Goal: Task Accomplishment & Management: Complete application form

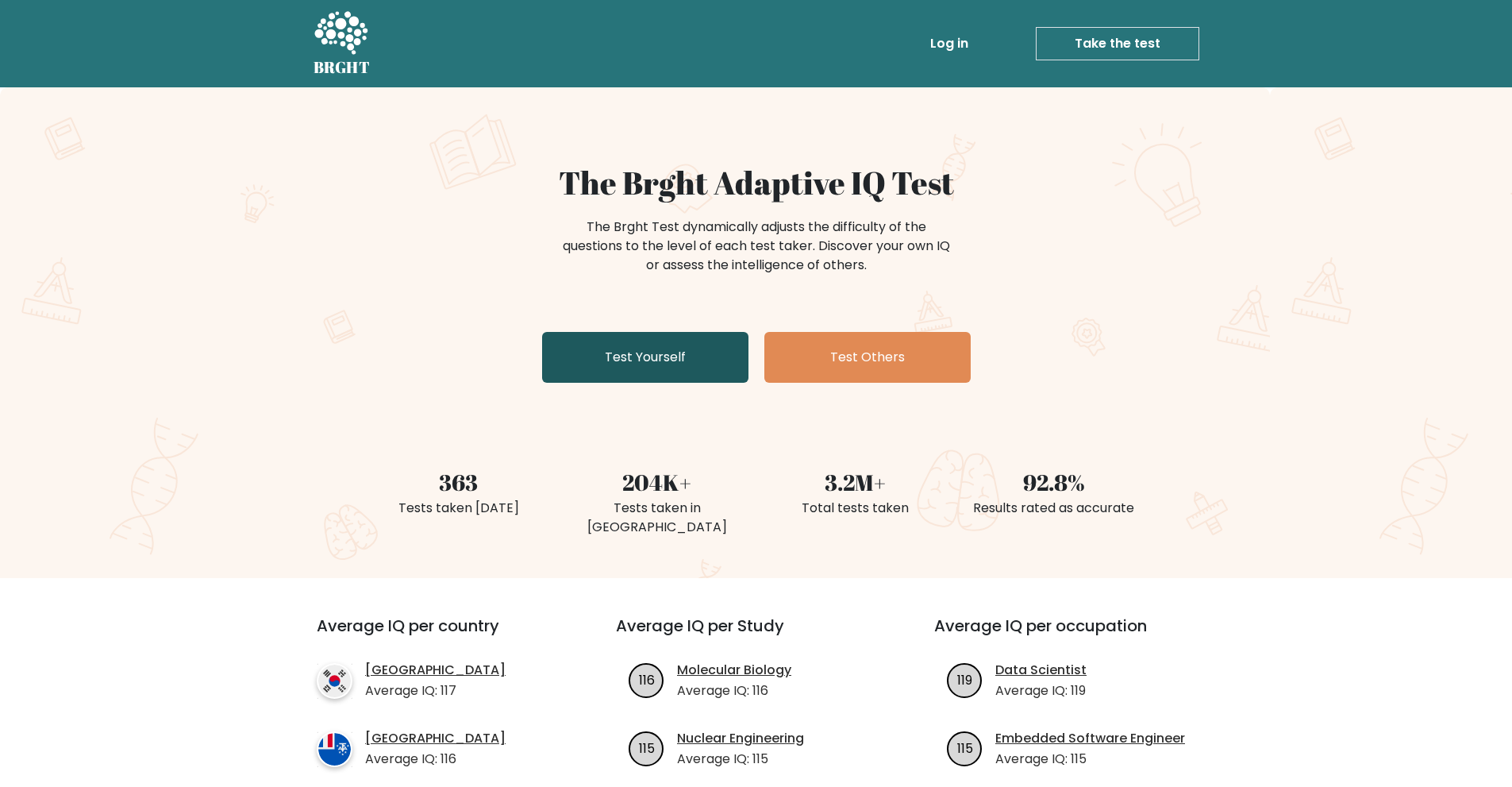
click at [629, 341] on link "Test Yourself" at bounding box center [646, 357] width 207 height 51
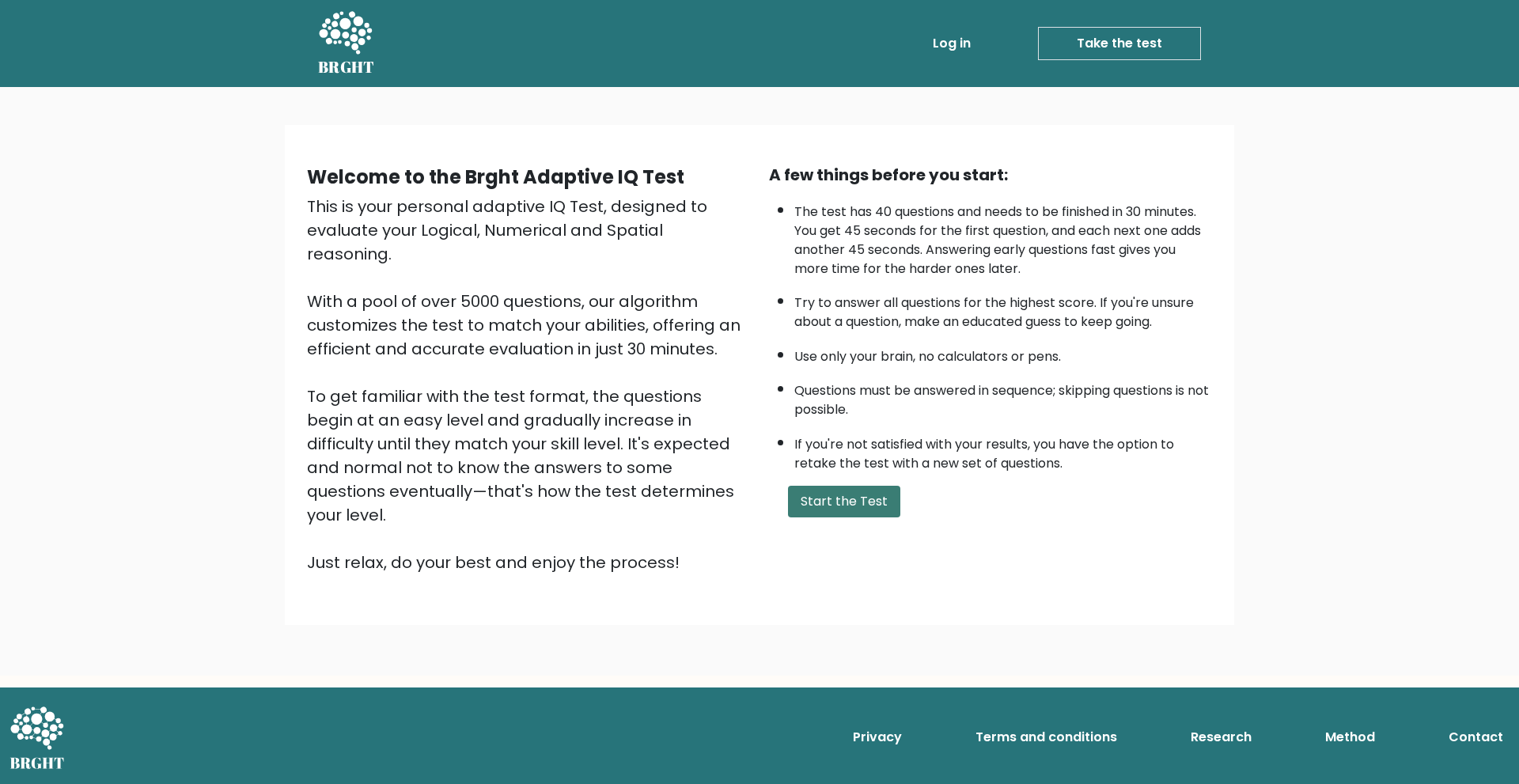
click at [796, 508] on button "Start the Test" at bounding box center [843, 501] width 112 height 31
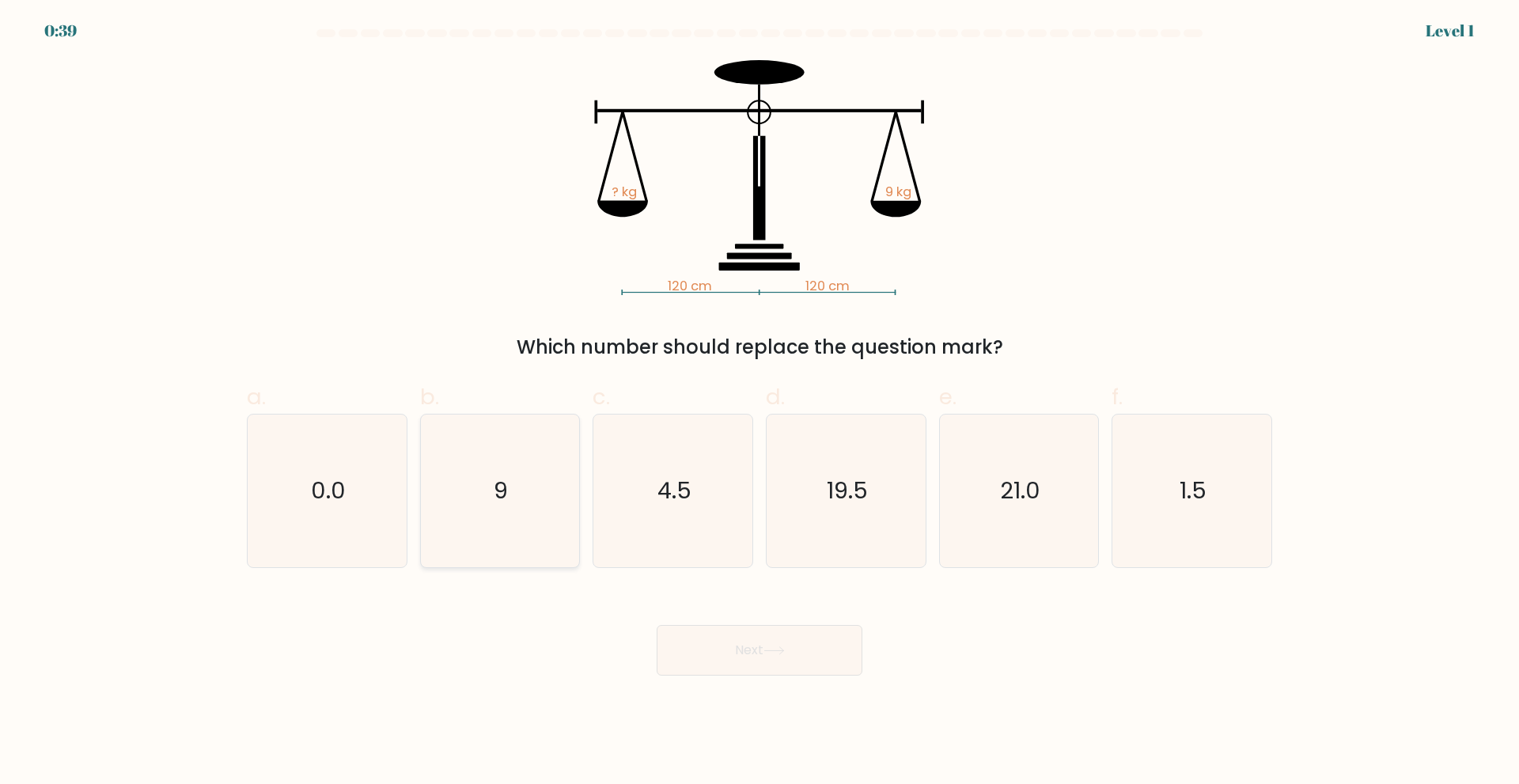
click at [521, 519] on icon "9" at bounding box center [499, 490] width 153 height 153
click at [759, 403] on input "b. 9" at bounding box center [759, 396] width 1 height 10
radio input "true"
click at [678, 656] on button "Next" at bounding box center [759, 650] width 206 height 51
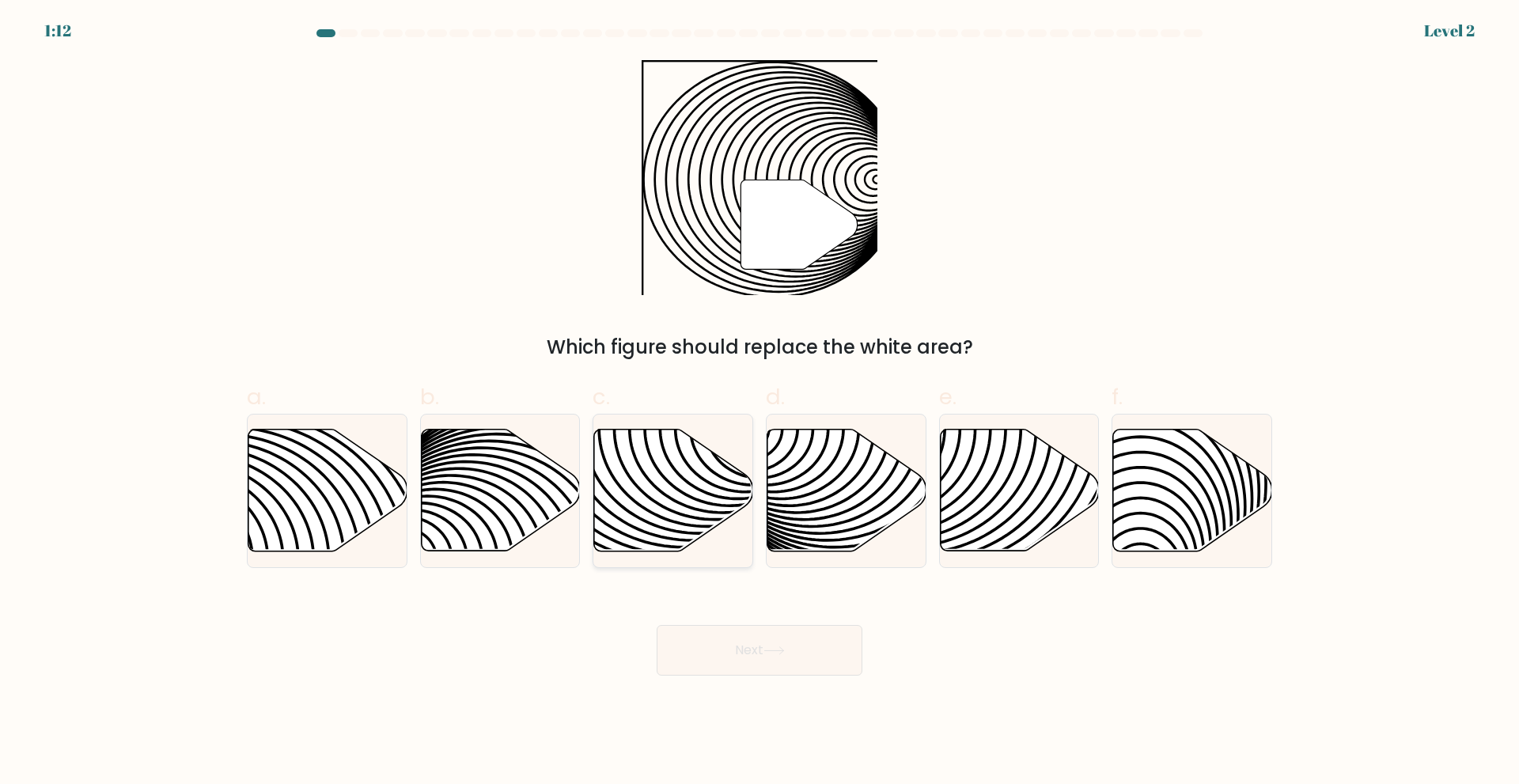
click at [686, 469] on icon at bounding box center [674, 490] width 159 height 122
click at [759, 403] on input "c." at bounding box center [759, 396] width 1 height 10
radio input "true"
click at [728, 646] on button "Next" at bounding box center [759, 650] width 206 height 51
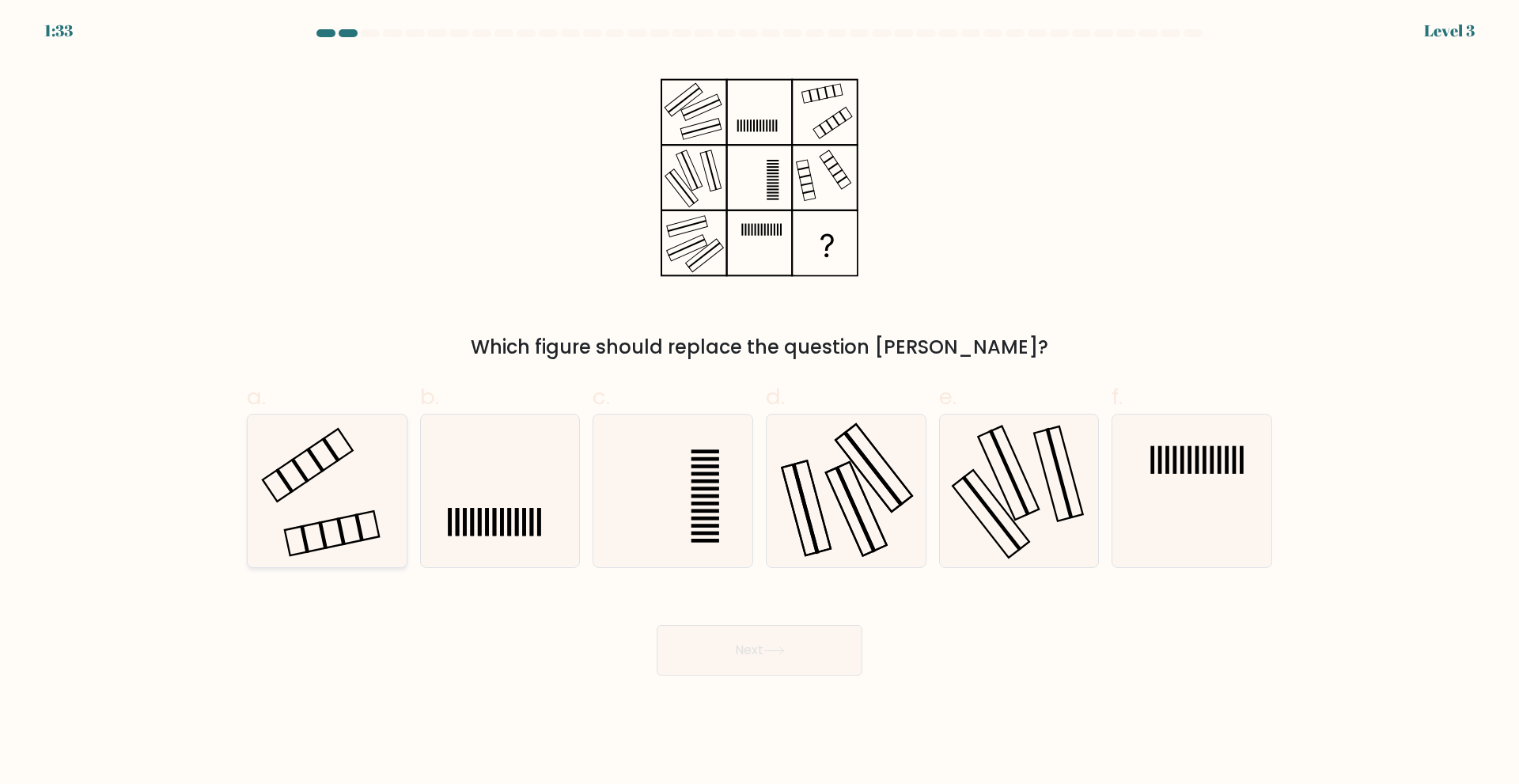
click at [344, 499] on icon at bounding box center [327, 490] width 153 height 153
click at [759, 403] on input "a." at bounding box center [759, 396] width 1 height 10
radio input "true"
click at [731, 635] on button "Next" at bounding box center [759, 650] width 206 height 51
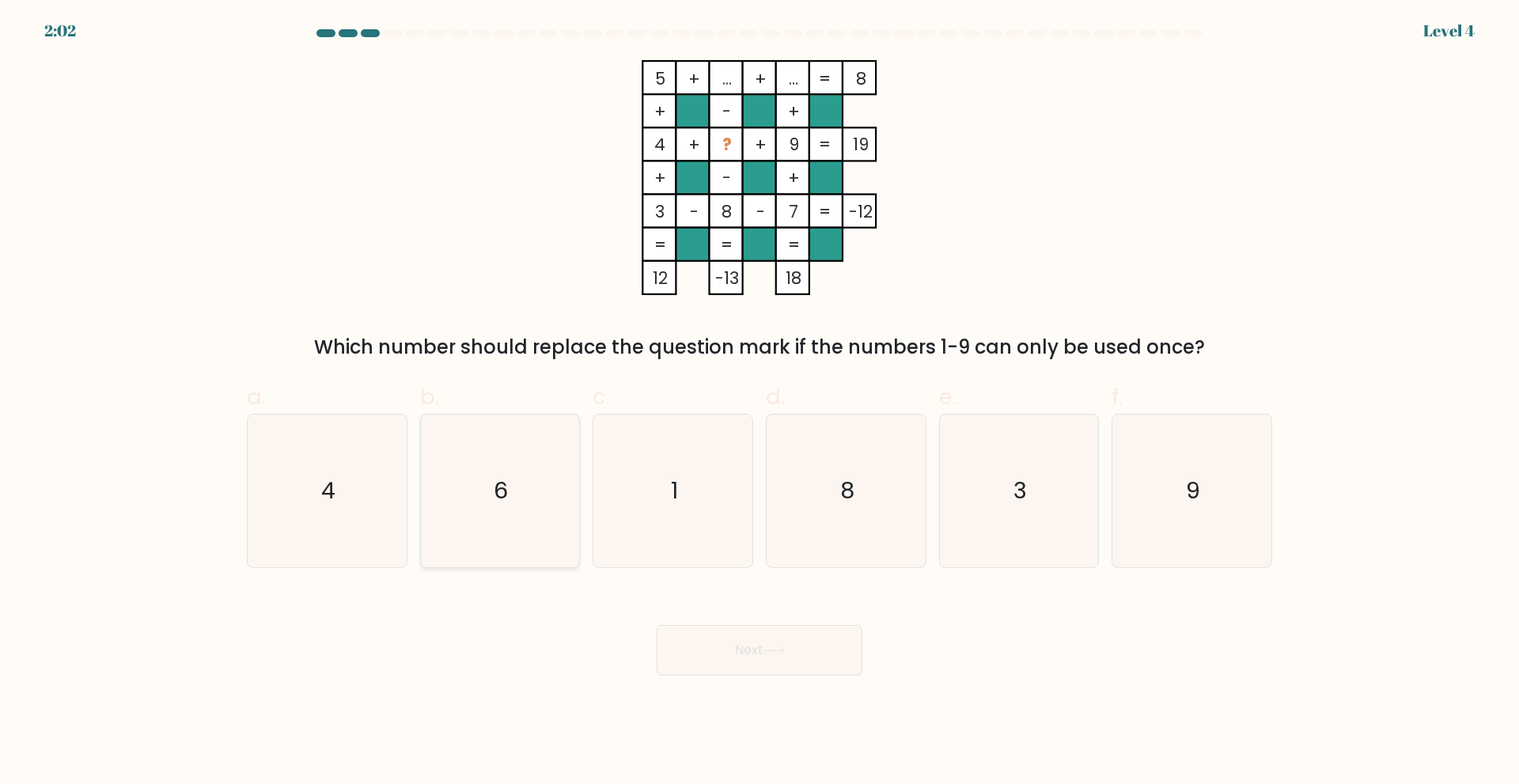
click at [512, 531] on icon "6" at bounding box center [499, 490] width 153 height 153
click at [759, 403] on input "b. 6" at bounding box center [759, 396] width 1 height 10
radio input "true"
click at [775, 655] on button "Next" at bounding box center [759, 650] width 206 height 51
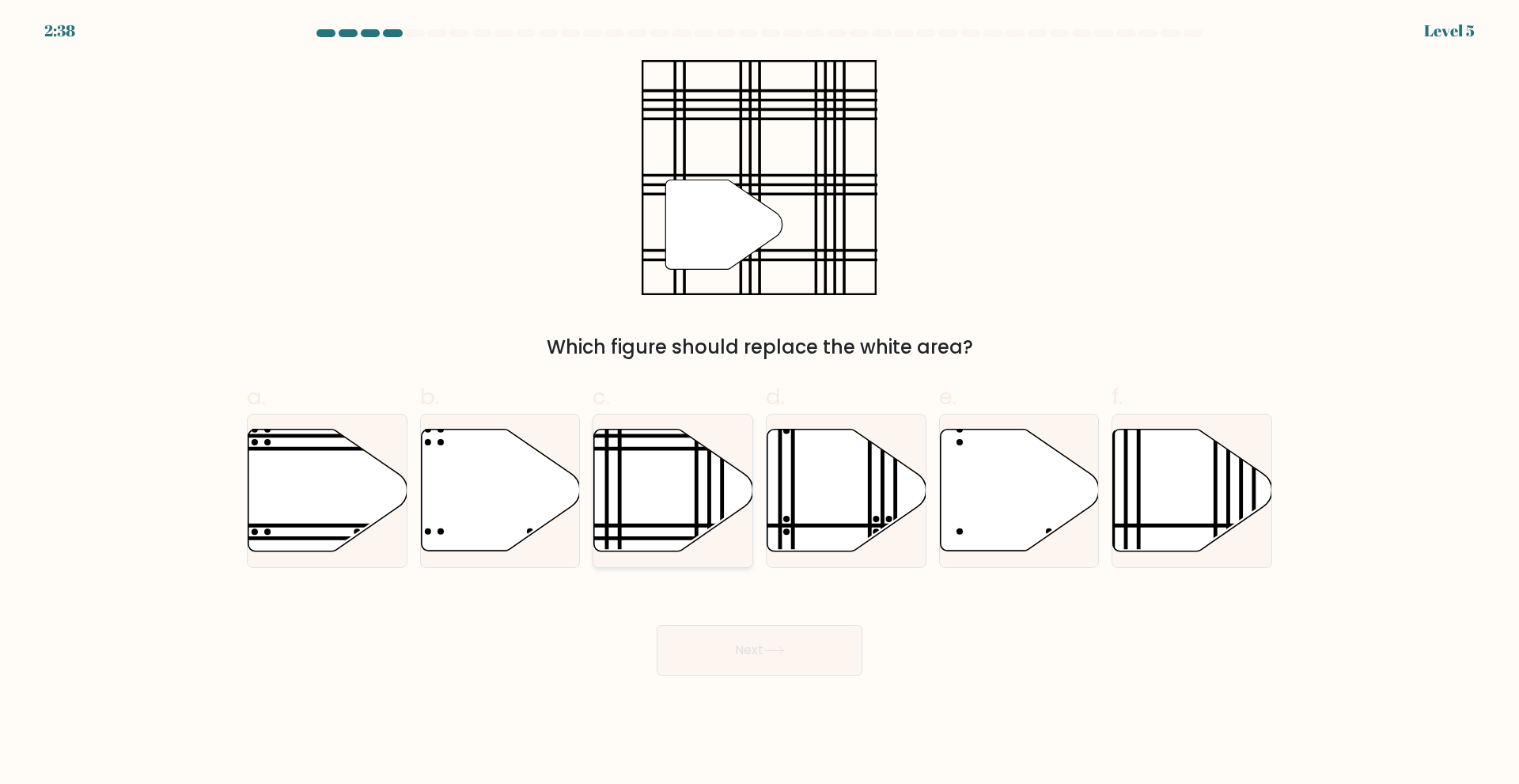
click at [678, 473] on icon at bounding box center [674, 490] width 159 height 122
click at [759, 403] on input "c." at bounding box center [759, 396] width 1 height 10
radio input "true"
click at [724, 661] on button "Next" at bounding box center [759, 650] width 206 height 51
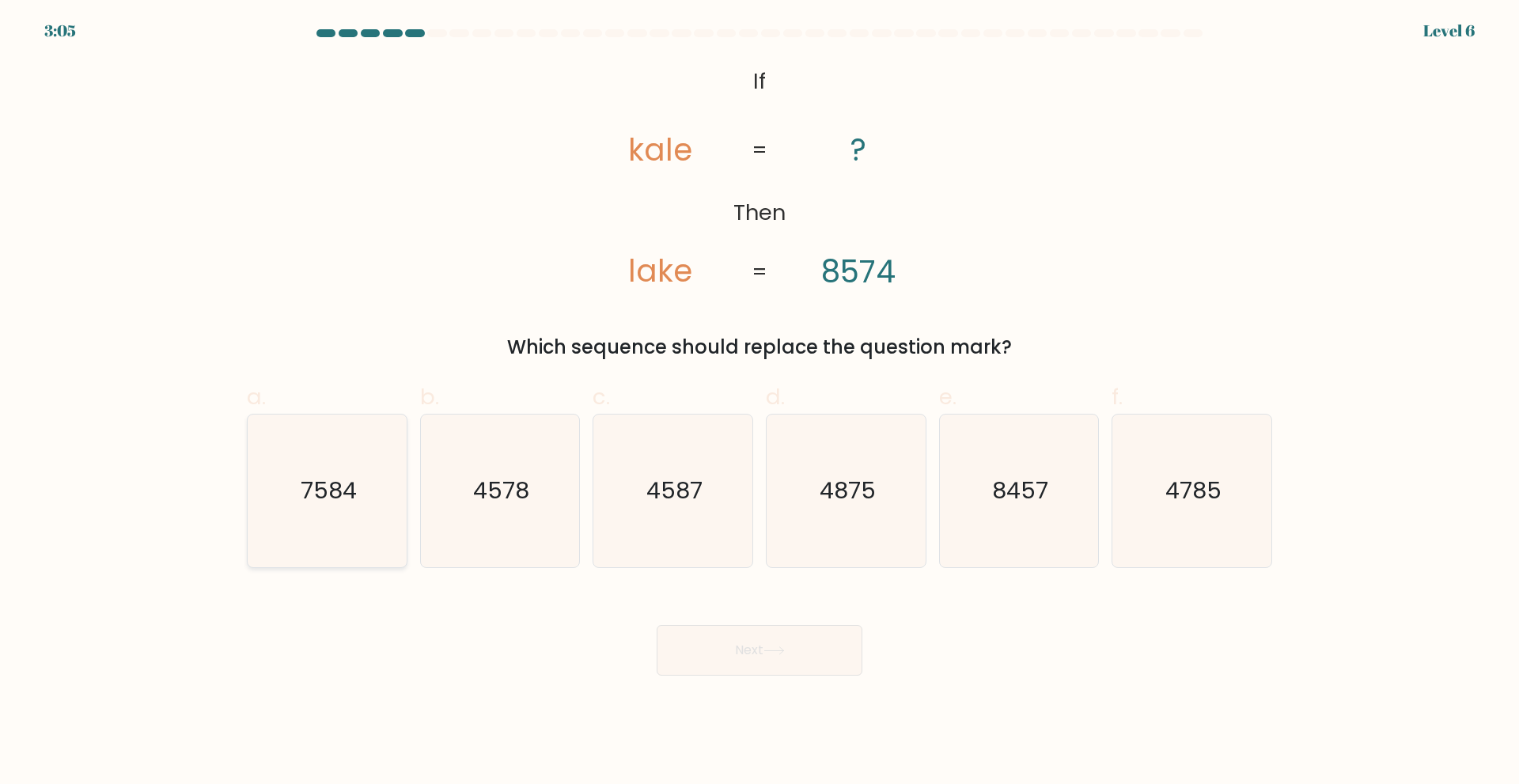
click at [320, 481] on text "7584" at bounding box center [329, 490] width 56 height 31
click at [759, 403] on input "a. 7584" at bounding box center [759, 396] width 1 height 10
radio input "true"
click at [797, 643] on button "Next" at bounding box center [759, 650] width 206 height 51
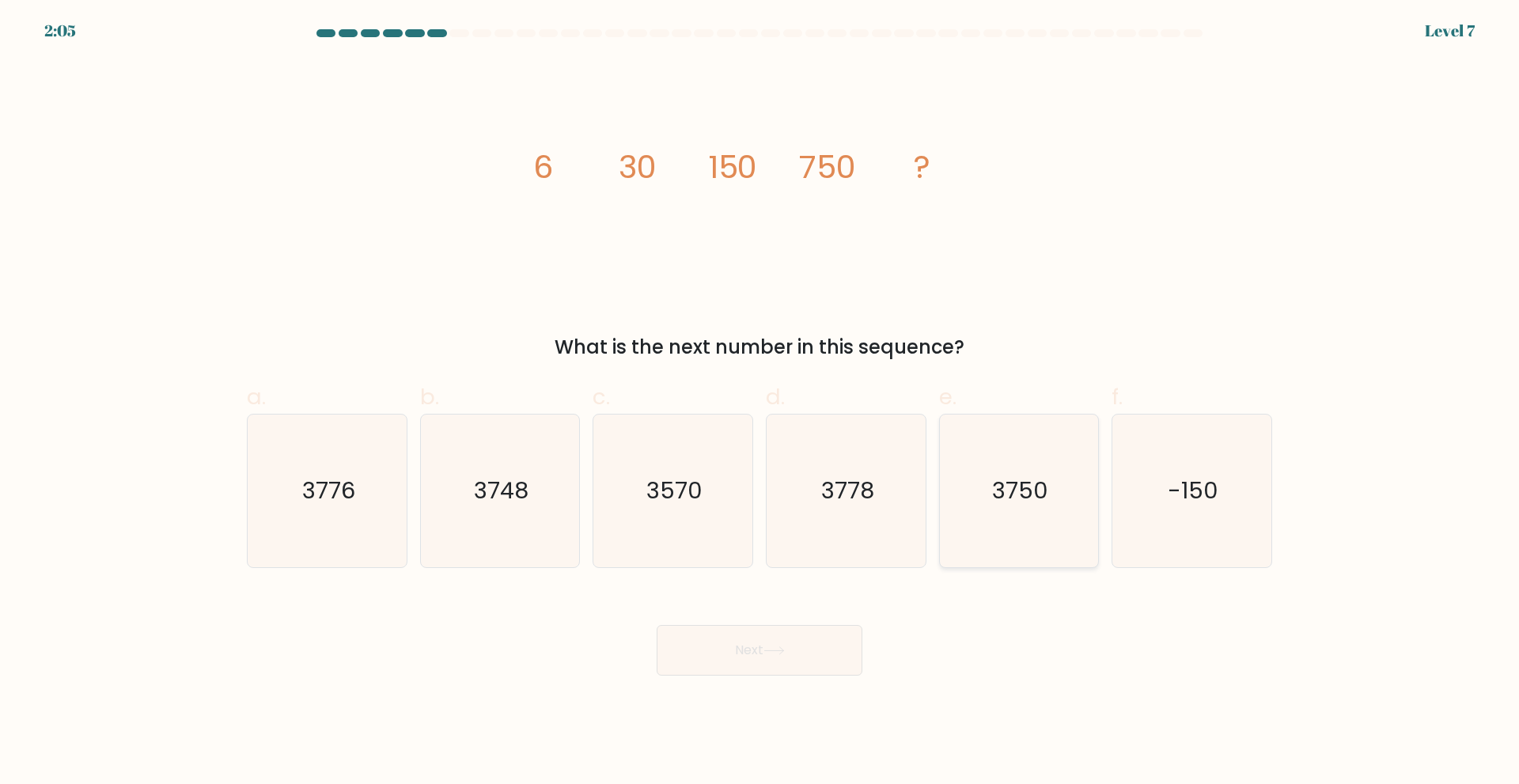
click at [1027, 486] on text "3750" at bounding box center [1020, 490] width 56 height 31
click at [760, 403] on input "e. 3750" at bounding box center [759, 396] width 1 height 10
radio input "true"
click at [777, 659] on button "Next" at bounding box center [759, 650] width 206 height 51
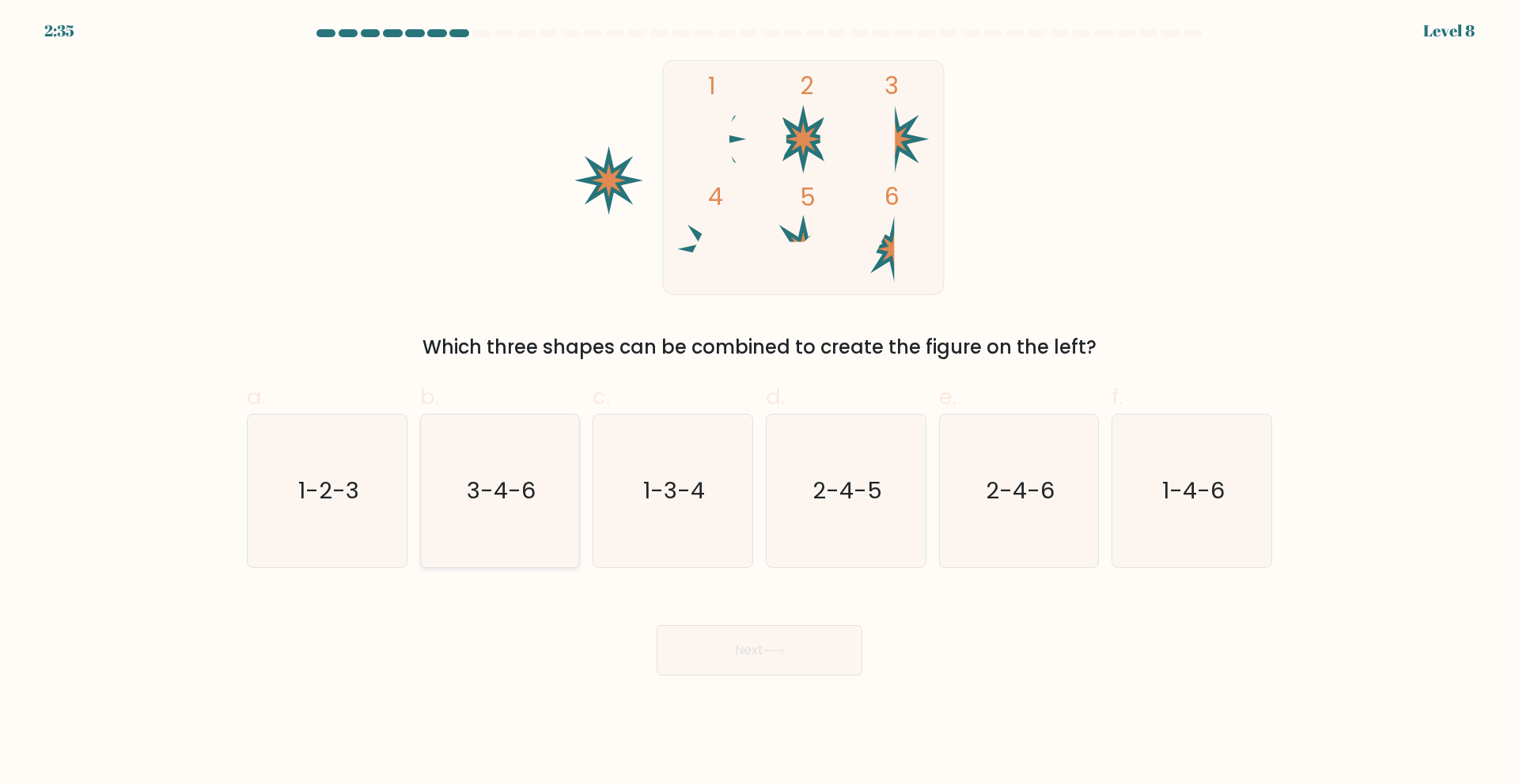
click at [483, 500] on text "3-4-6" at bounding box center [500, 490] width 69 height 31
click at [759, 403] on input "b. 3-4-6" at bounding box center [759, 396] width 1 height 10
radio input "true"
click at [767, 649] on button "Next" at bounding box center [759, 650] width 206 height 51
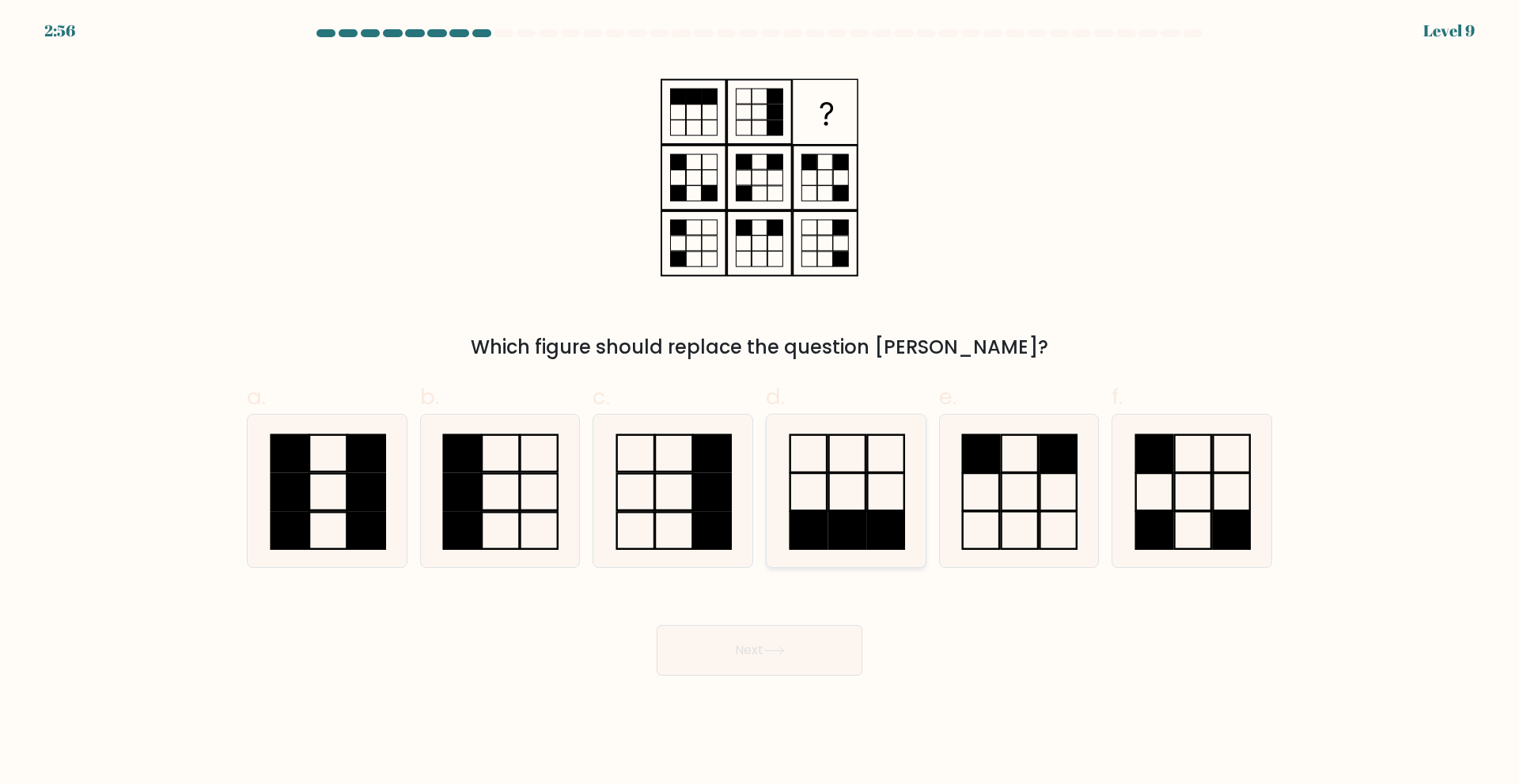
click at [828, 505] on rect at bounding box center [846, 491] width 37 height 38
click at [760, 403] on input "d." at bounding box center [759, 396] width 1 height 10
radio input "true"
click at [794, 657] on button "Next" at bounding box center [759, 650] width 206 height 51
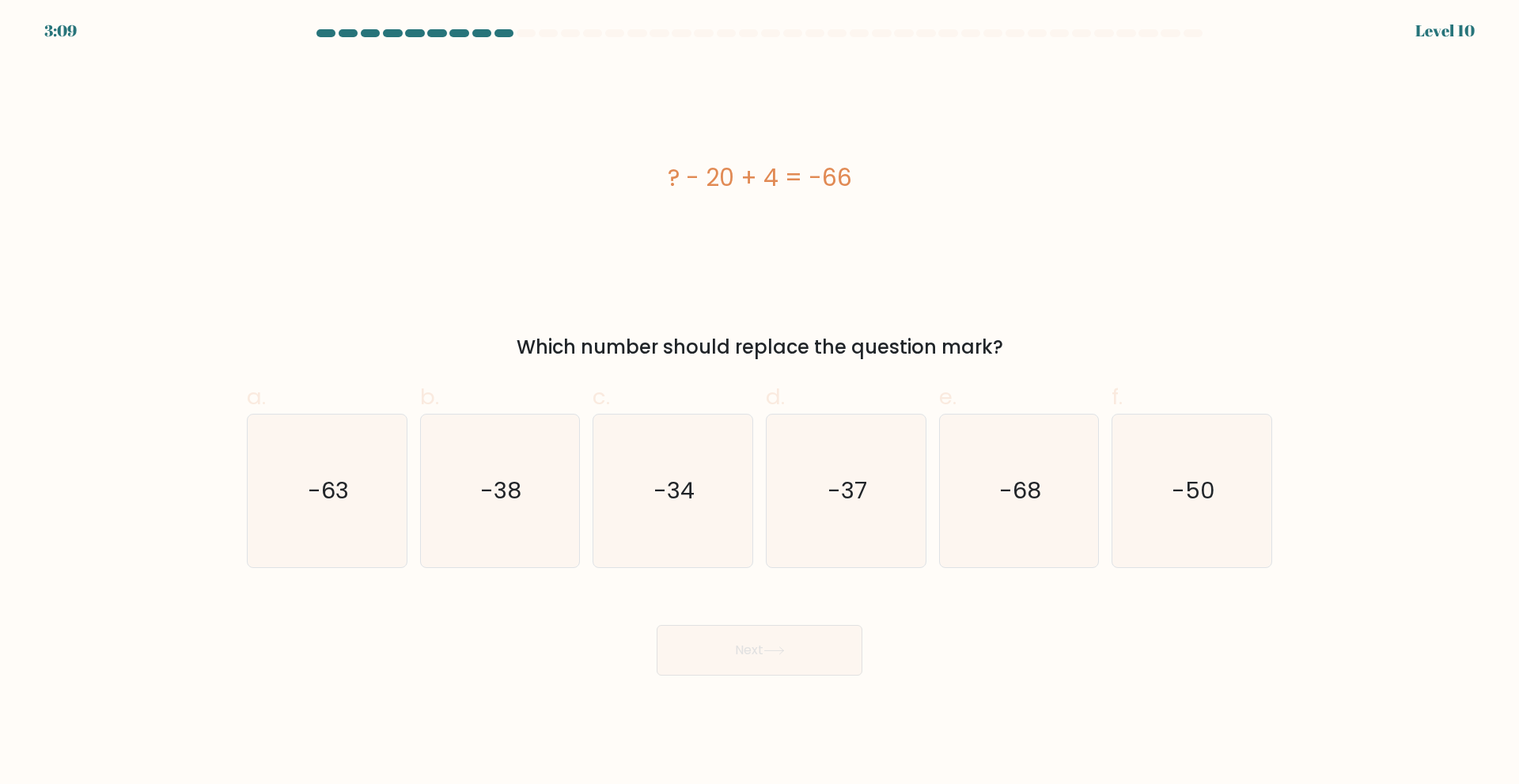
click at [323, 674] on div "Next" at bounding box center [759, 631] width 1044 height 89
click at [1184, 452] on icon "-50" at bounding box center [1191, 490] width 153 height 153
click at [760, 403] on input "f. -50" at bounding box center [759, 396] width 1 height 10
radio input "true"
click at [770, 629] on button "Next" at bounding box center [759, 650] width 206 height 51
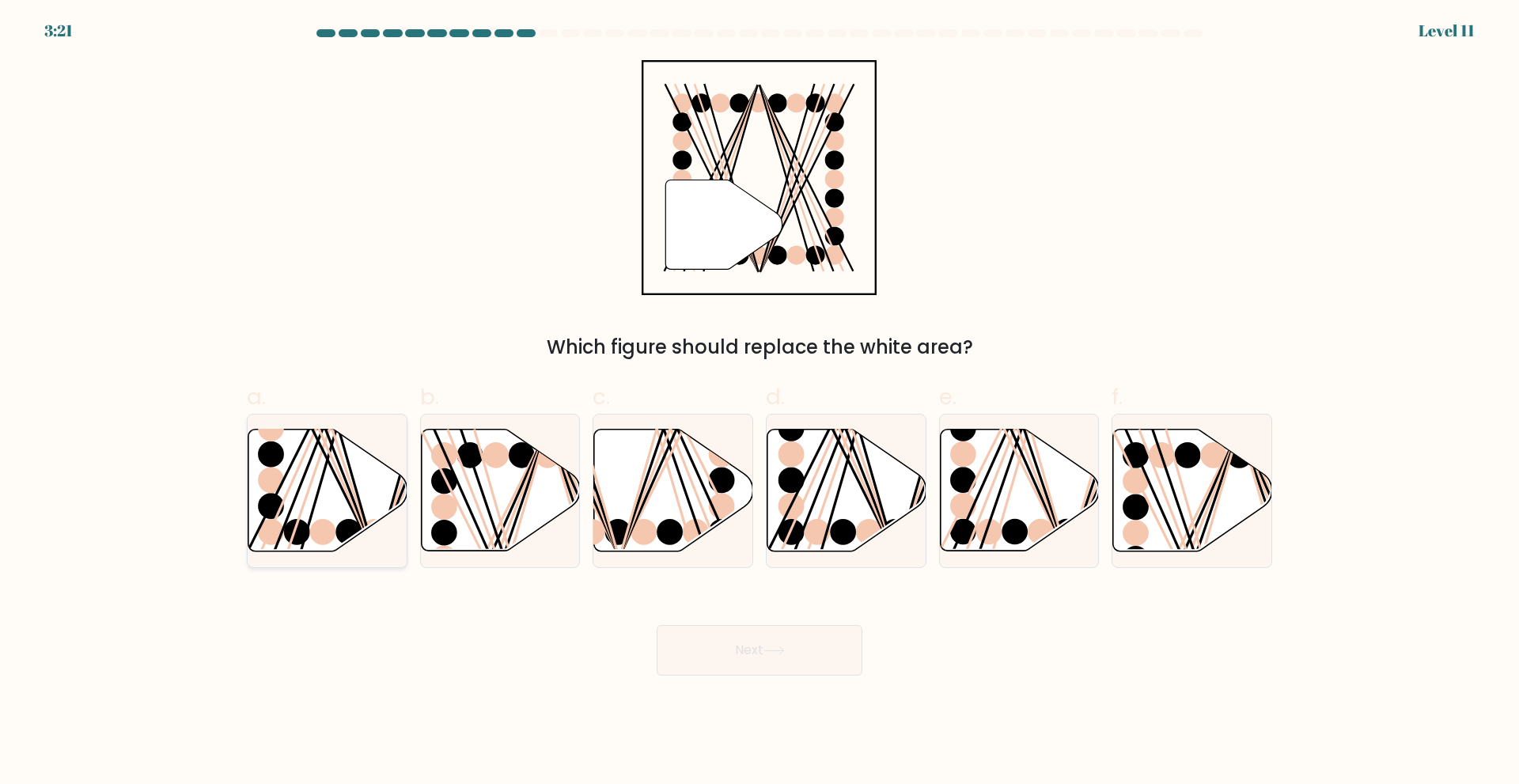
click at [322, 515] on icon at bounding box center [328, 490] width 159 height 122
click at [759, 403] on input "a." at bounding box center [759, 396] width 1 height 10
radio input "true"
click at [739, 647] on button "Next" at bounding box center [759, 650] width 206 height 51
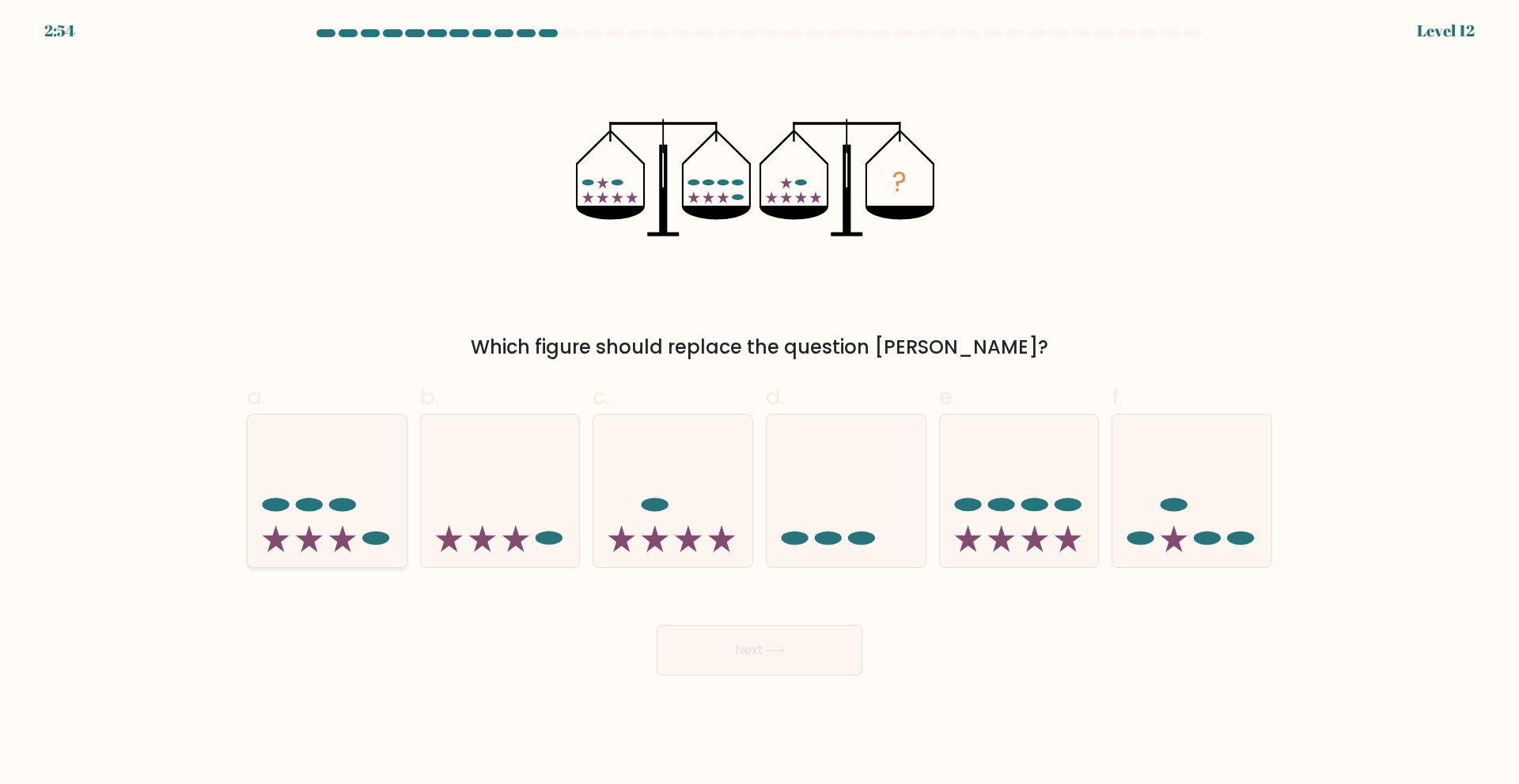
click at [329, 524] on icon at bounding box center [328, 490] width 159 height 132
click at [759, 403] on input "a." at bounding box center [759, 396] width 1 height 10
radio input "true"
click at [311, 526] on icon at bounding box center [327, 490] width 158 height 131
click at [759, 403] on input "a." at bounding box center [759, 396] width 1 height 10
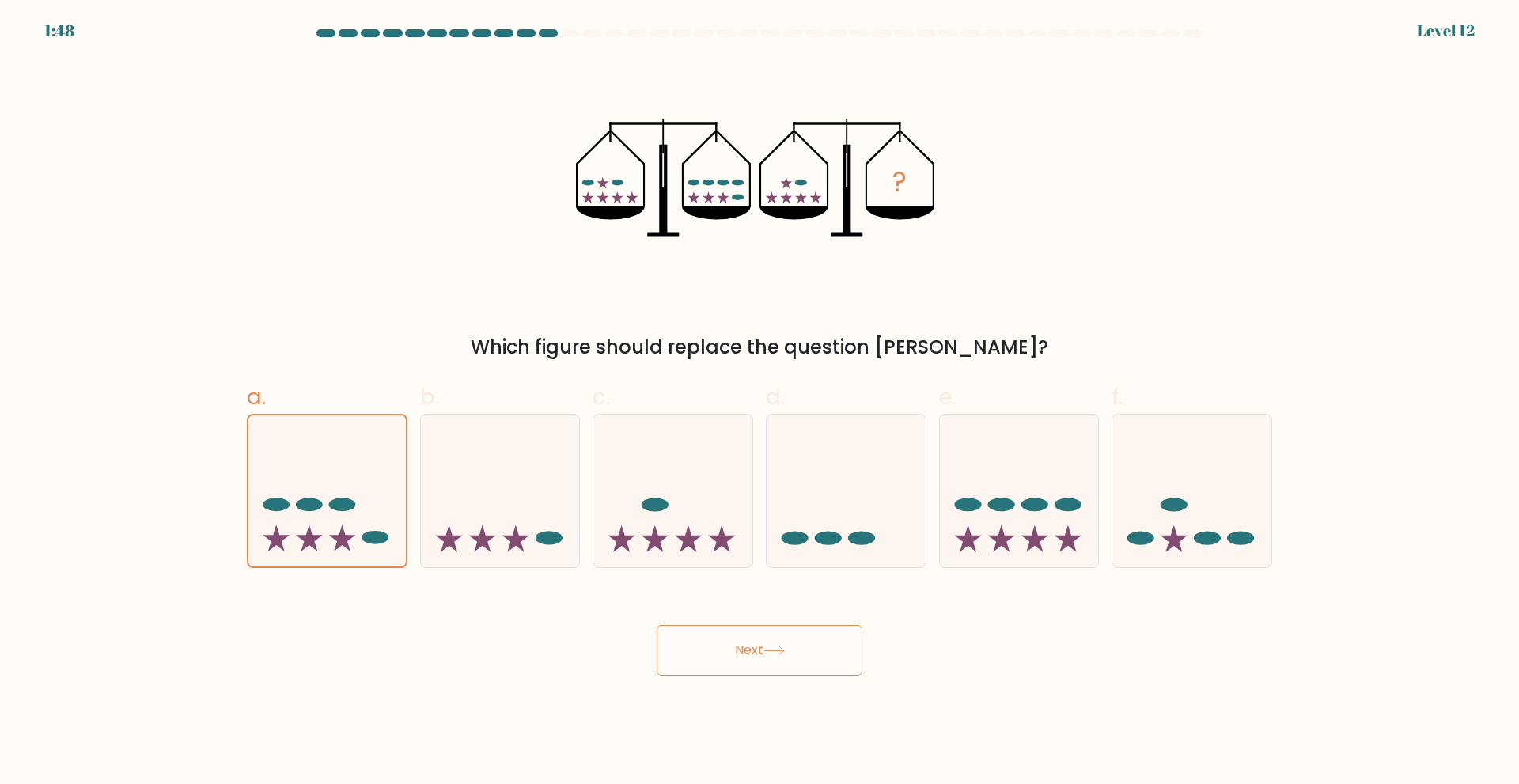
click at [720, 659] on button "Next" at bounding box center [759, 650] width 206 height 51
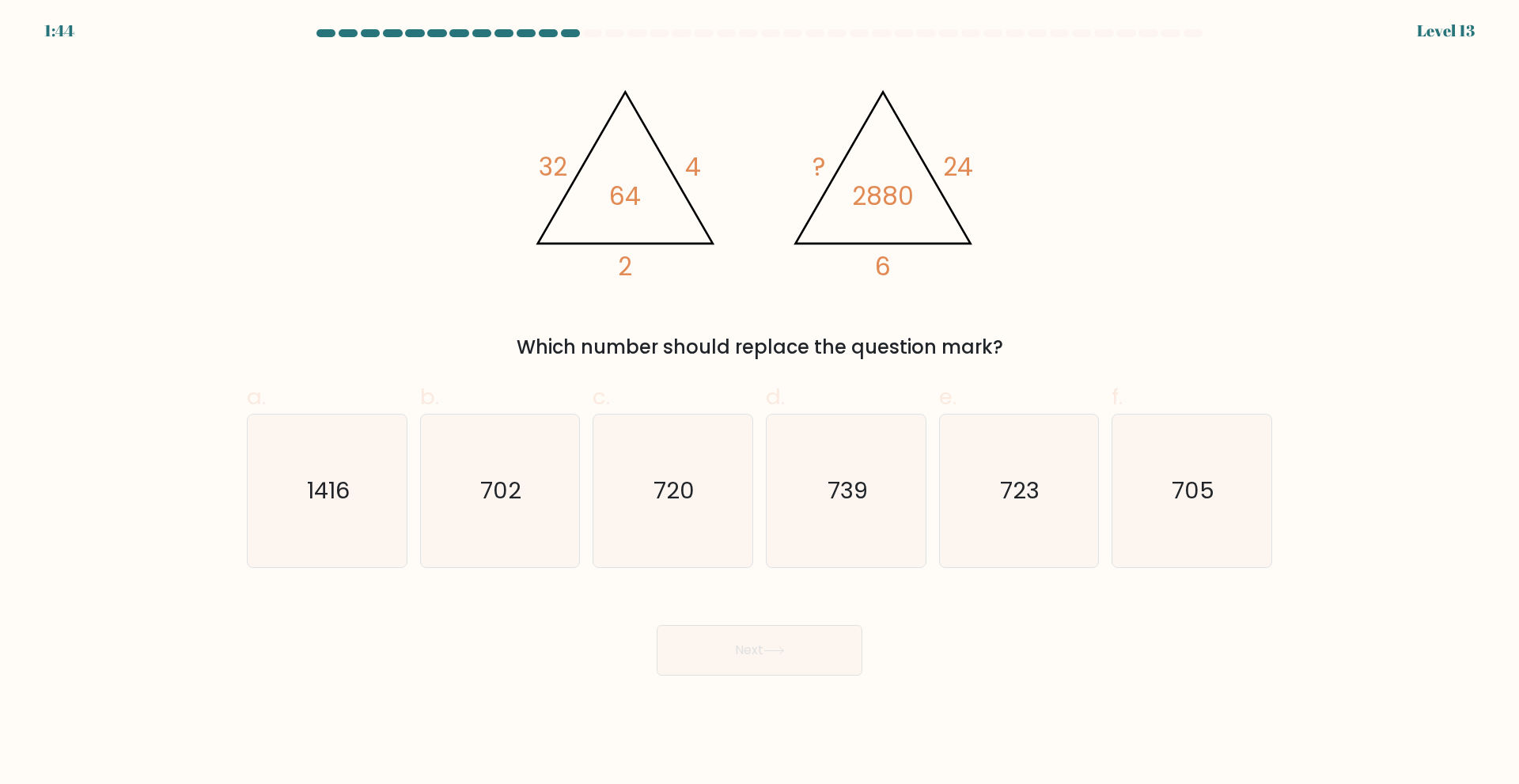
click at [982, 604] on div "Next" at bounding box center [759, 631] width 1044 height 89
click at [995, 652] on div "Next" at bounding box center [759, 631] width 1044 height 89
click at [102, 239] on form at bounding box center [759, 353] width 1519 height 646
click at [671, 528] on icon "720" at bounding box center [672, 490] width 153 height 153
click at [759, 403] on input "c. 720" at bounding box center [759, 396] width 1 height 10
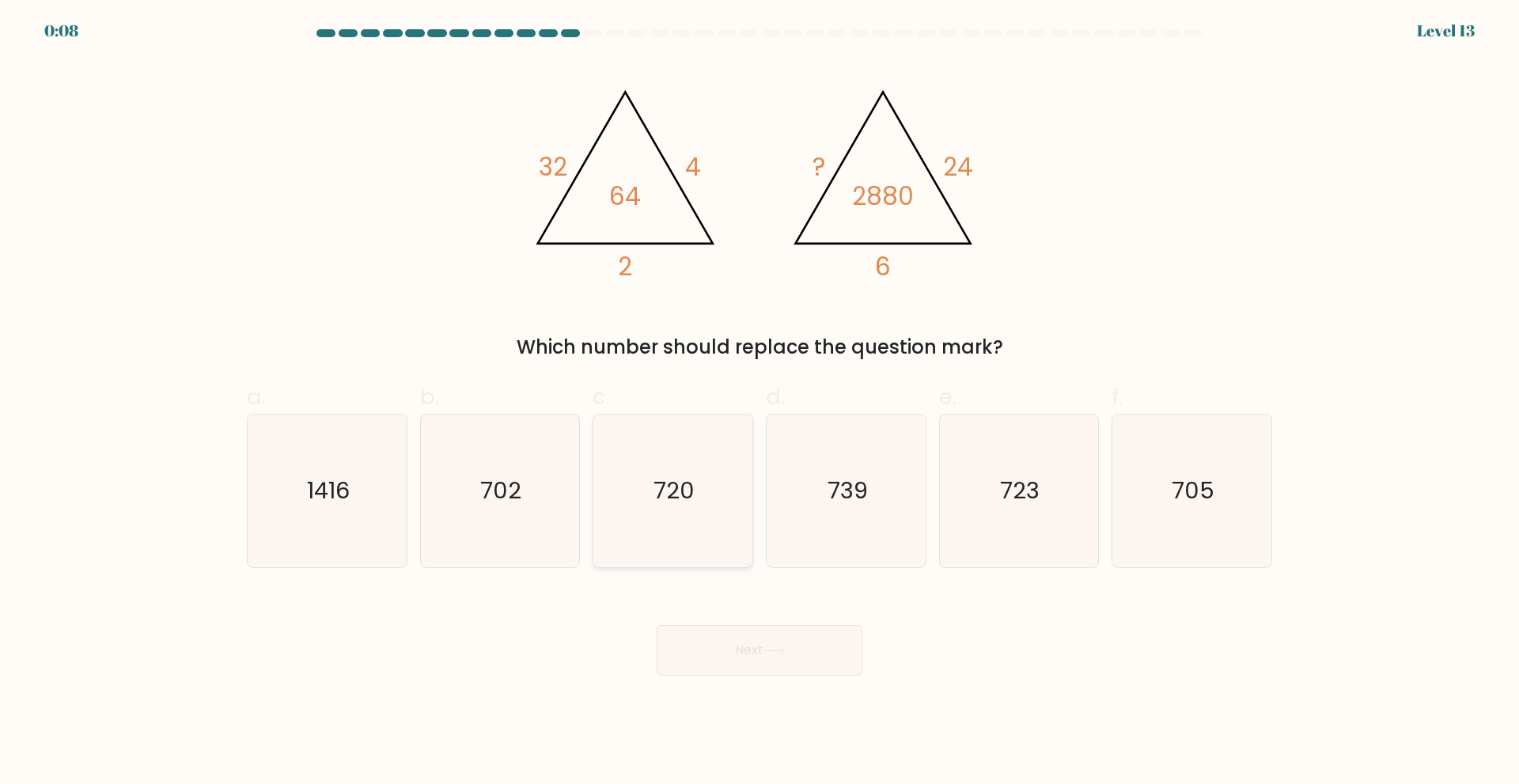
radio input "true"
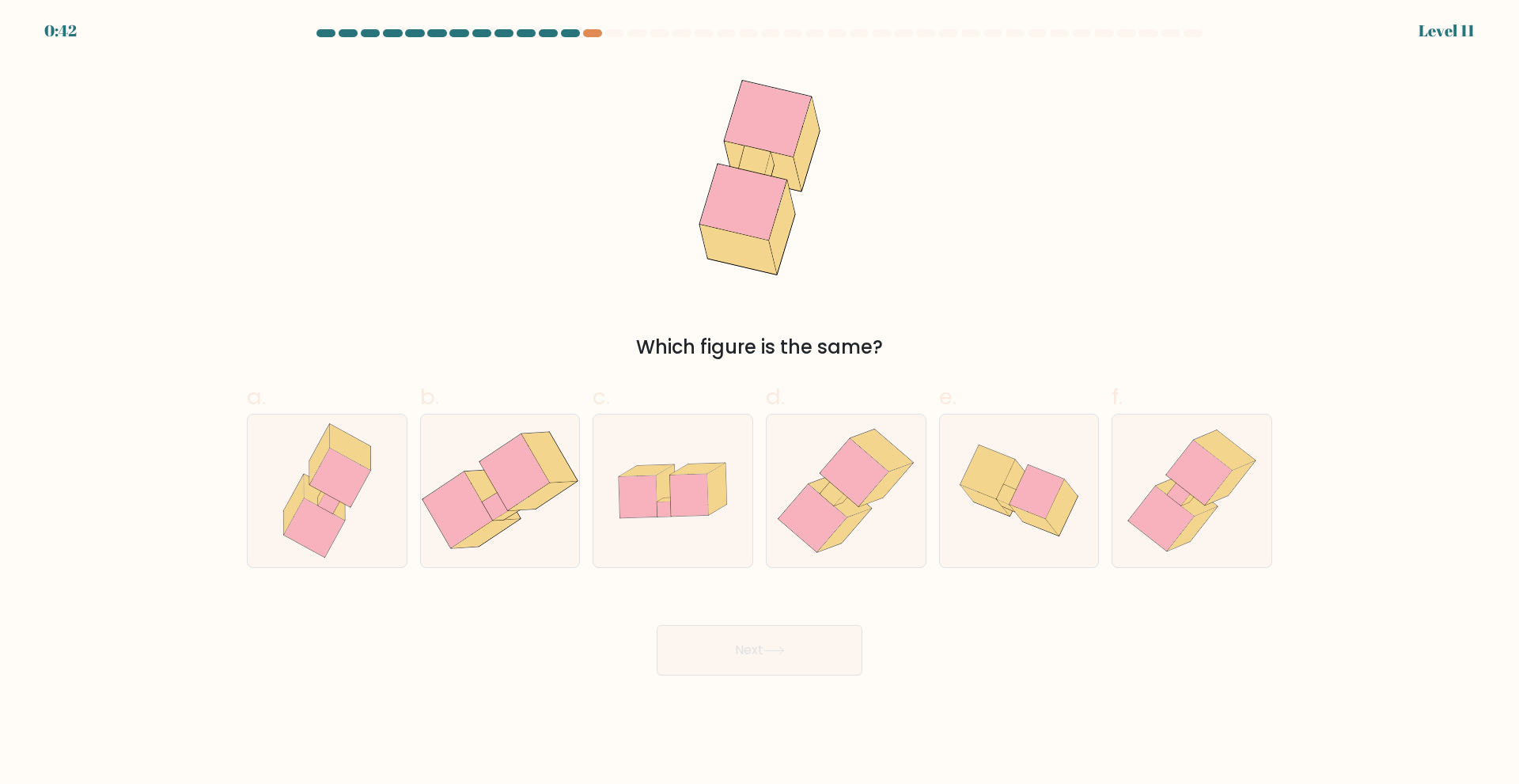
click at [117, 287] on form at bounding box center [759, 353] width 1519 height 646
click at [808, 518] on icon at bounding box center [812, 518] width 68 height 68
click at [760, 403] on input "d." at bounding box center [759, 396] width 1 height 10
radio input "true"
click at [798, 654] on button "Next" at bounding box center [759, 650] width 206 height 51
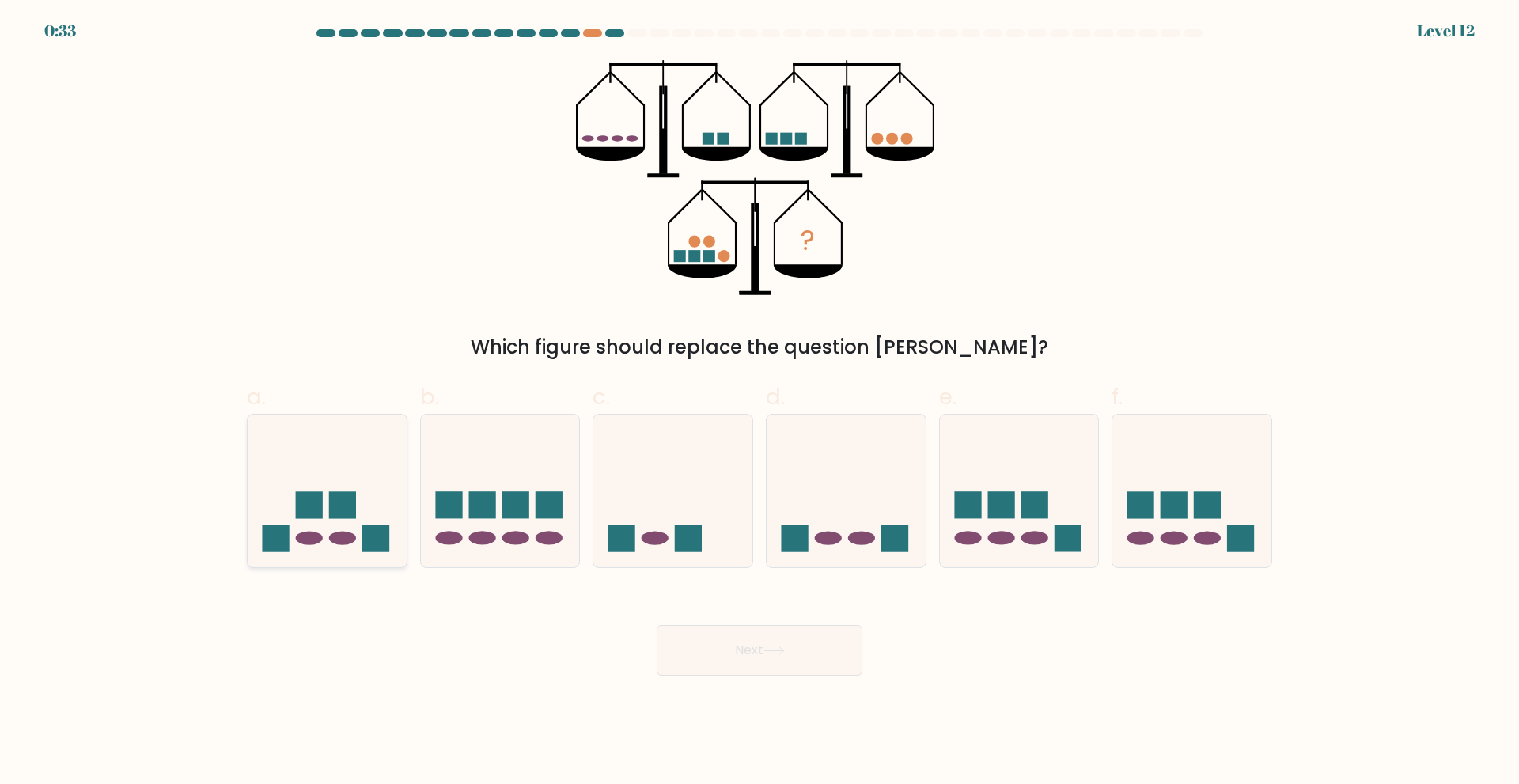
click at [330, 510] on rect at bounding box center [343, 505] width 27 height 27
click at [759, 403] on input "a." at bounding box center [759, 396] width 1 height 10
radio input "true"
click at [816, 649] on button "Next" at bounding box center [759, 650] width 206 height 51
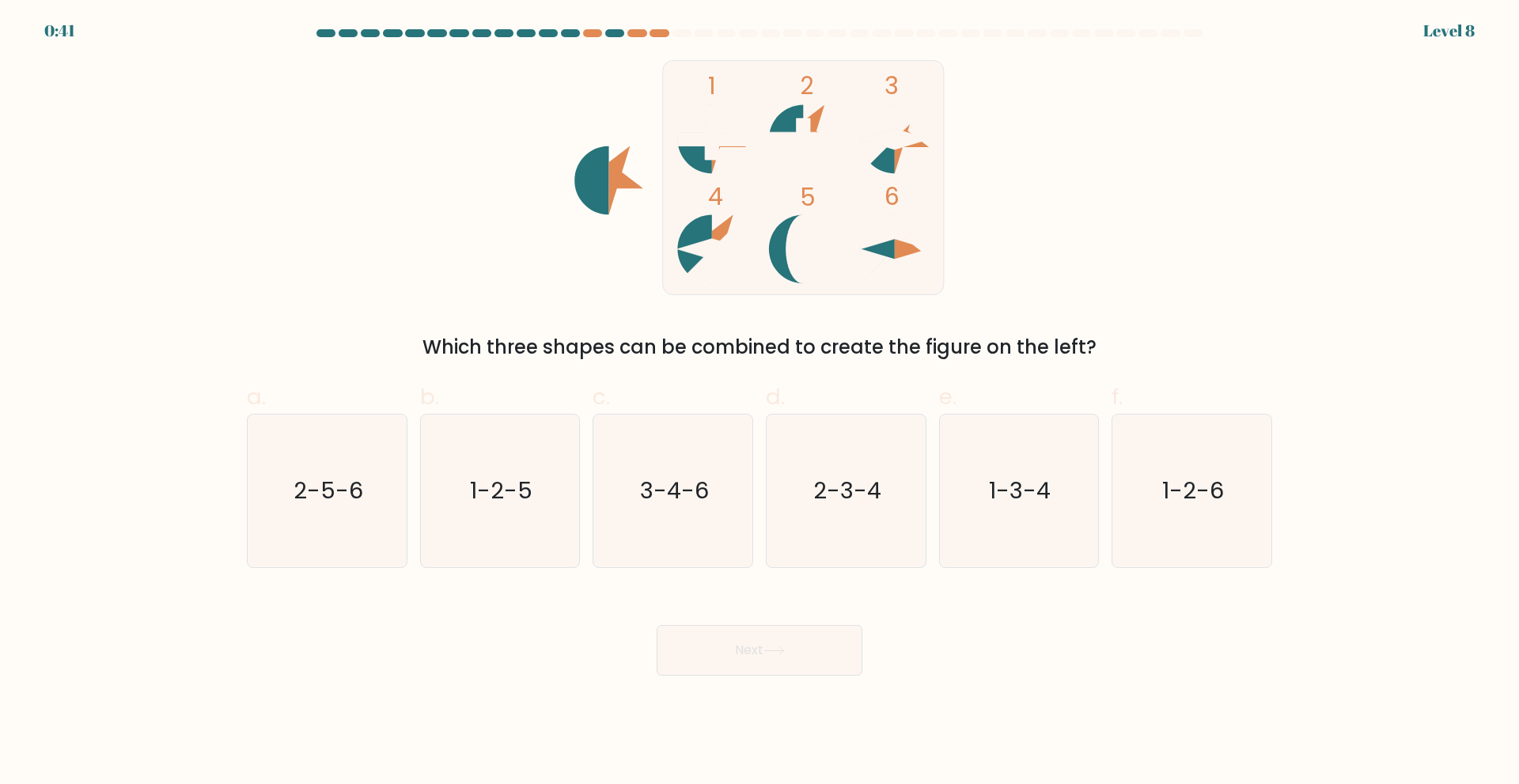
click at [156, 295] on form at bounding box center [759, 353] width 1519 height 646
click at [1002, 453] on icon "1-3-4" at bounding box center [1018, 490] width 153 height 153
click at [760, 403] on input "e. 1-3-4" at bounding box center [759, 396] width 1 height 10
radio input "true"
click at [811, 649] on button "Next" at bounding box center [759, 650] width 206 height 51
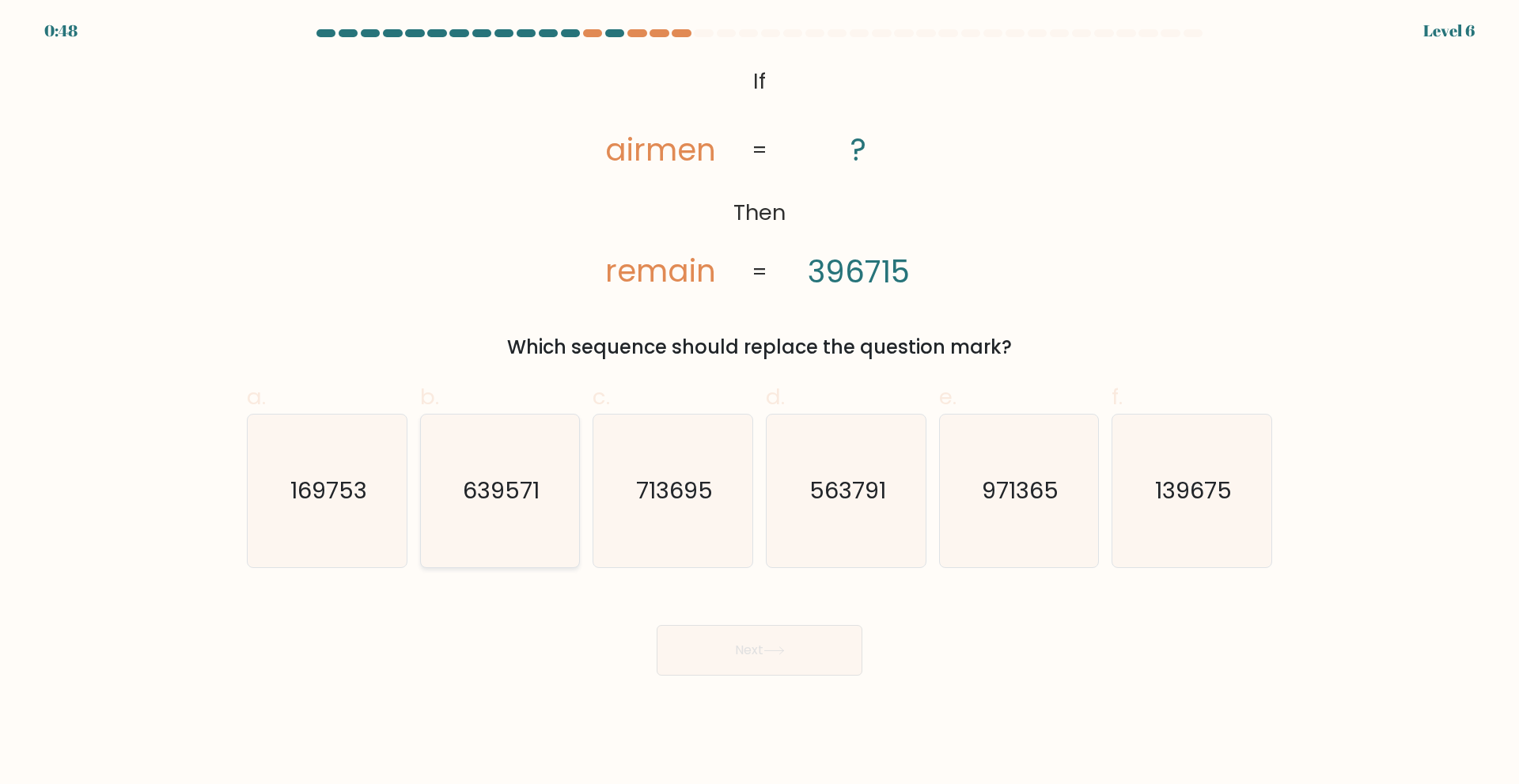
click at [485, 499] on text "639571" at bounding box center [501, 490] width 77 height 31
click at [759, 403] on input "b. 639571" at bounding box center [759, 396] width 1 height 10
radio input "true"
click at [773, 647] on icon at bounding box center [774, 651] width 21 height 9
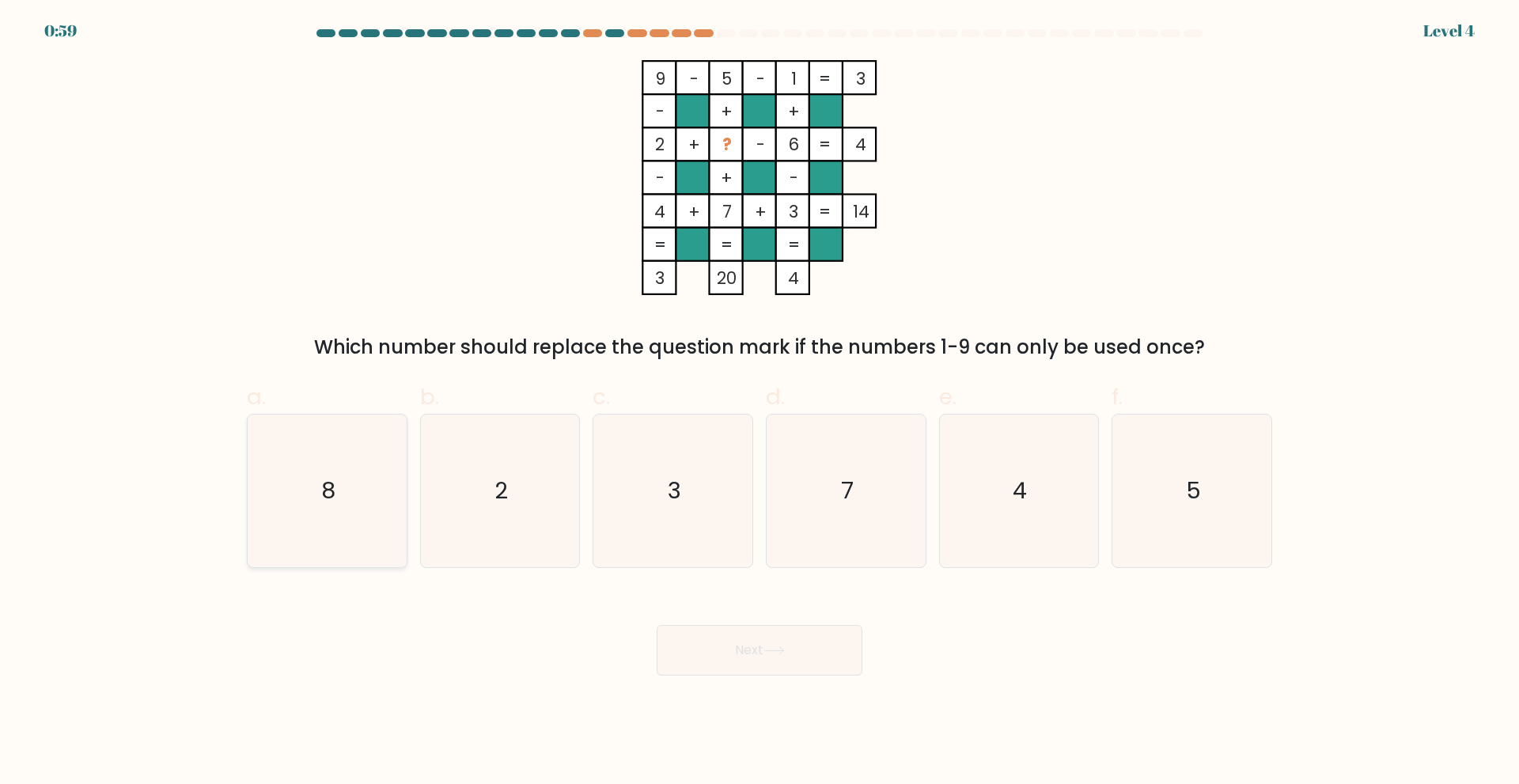
click at [360, 459] on icon "8" at bounding box center [327, 490] width 153 height 153
click at [759, 403] on input "a. 8" at bounding box center [759, 396] width 1 height 10
radio input "true"
click at [739, 655] on button "Next" at bounding box center [759, 650] width 206 height 51
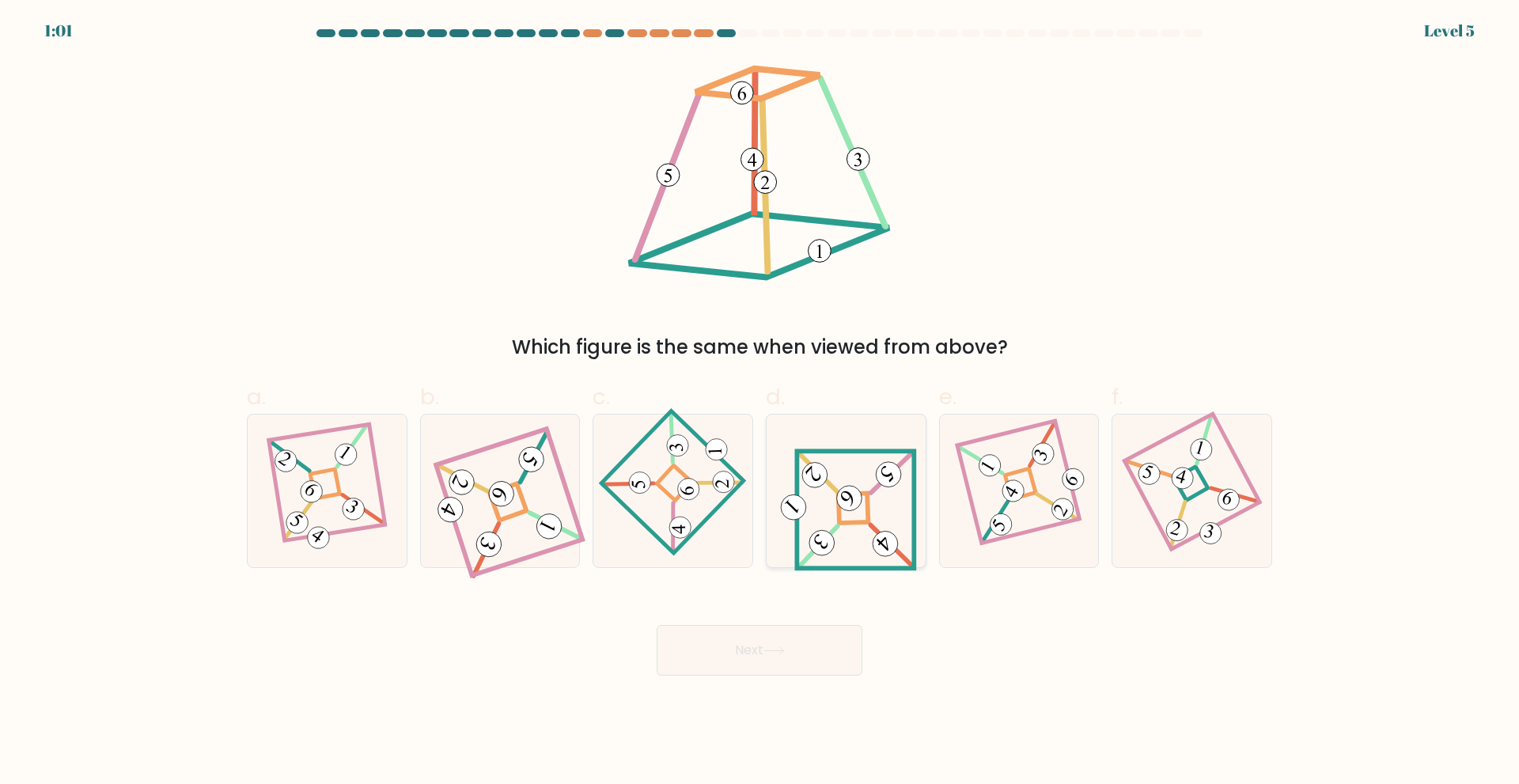
click at [863, 502] on icon at bounding box center [846, 490] width 141 height 122
click at [760, 403] on input "d." at bounding box center [759, 396] width 1 height 10
radio input "true"
click at [823, 646] on button "Next" at bounding box center [759, 650] width 206 height 51
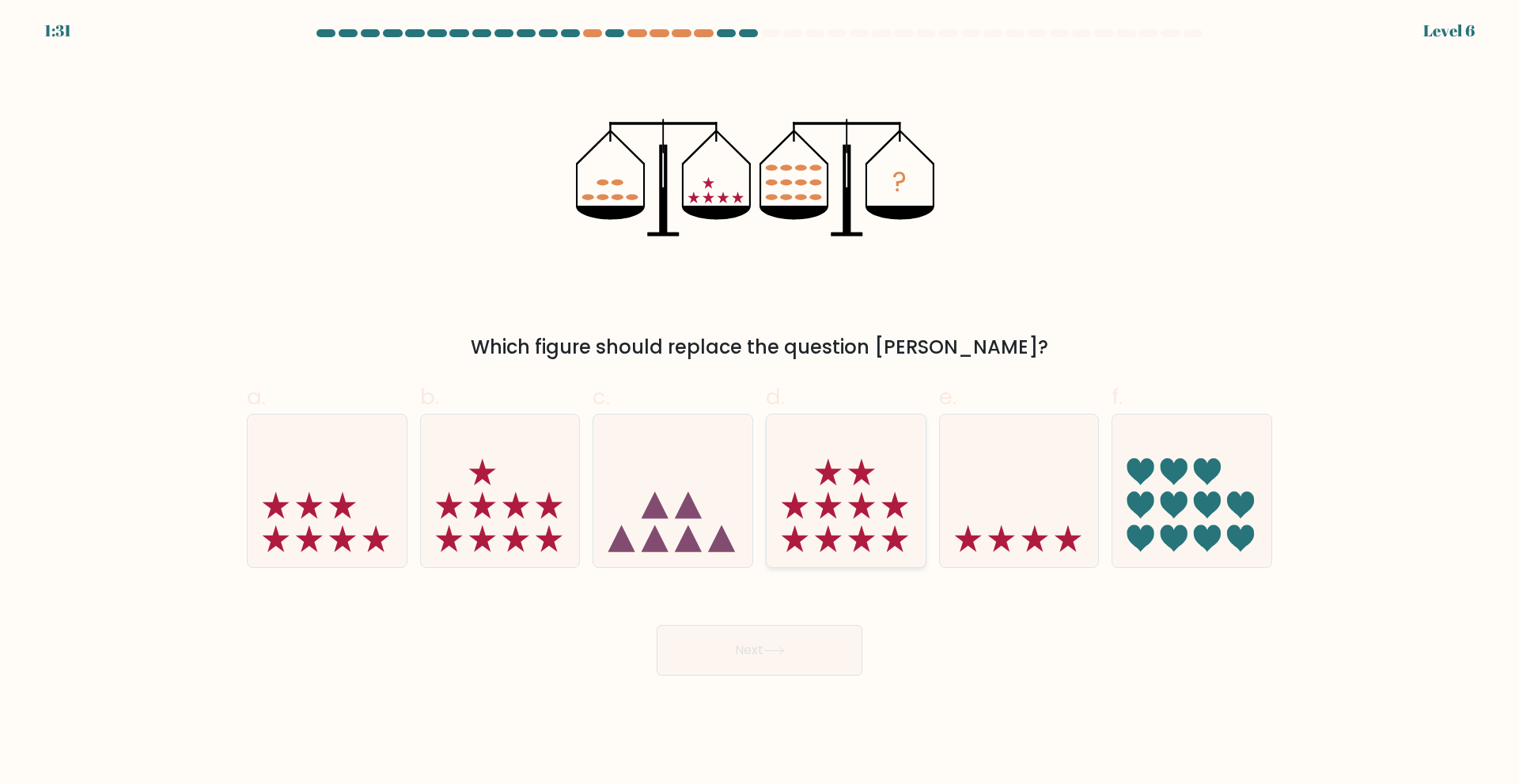
click at [853, 507] on icon at bounding box center [846, 490] width 159 height 132
click at [760, 403] on input "d." at bounding box center [759, 396] width 1 height 10
radio input "true"
click at [831, 645] on button "Next" at bounding box center [759, 650] width 206 height 51
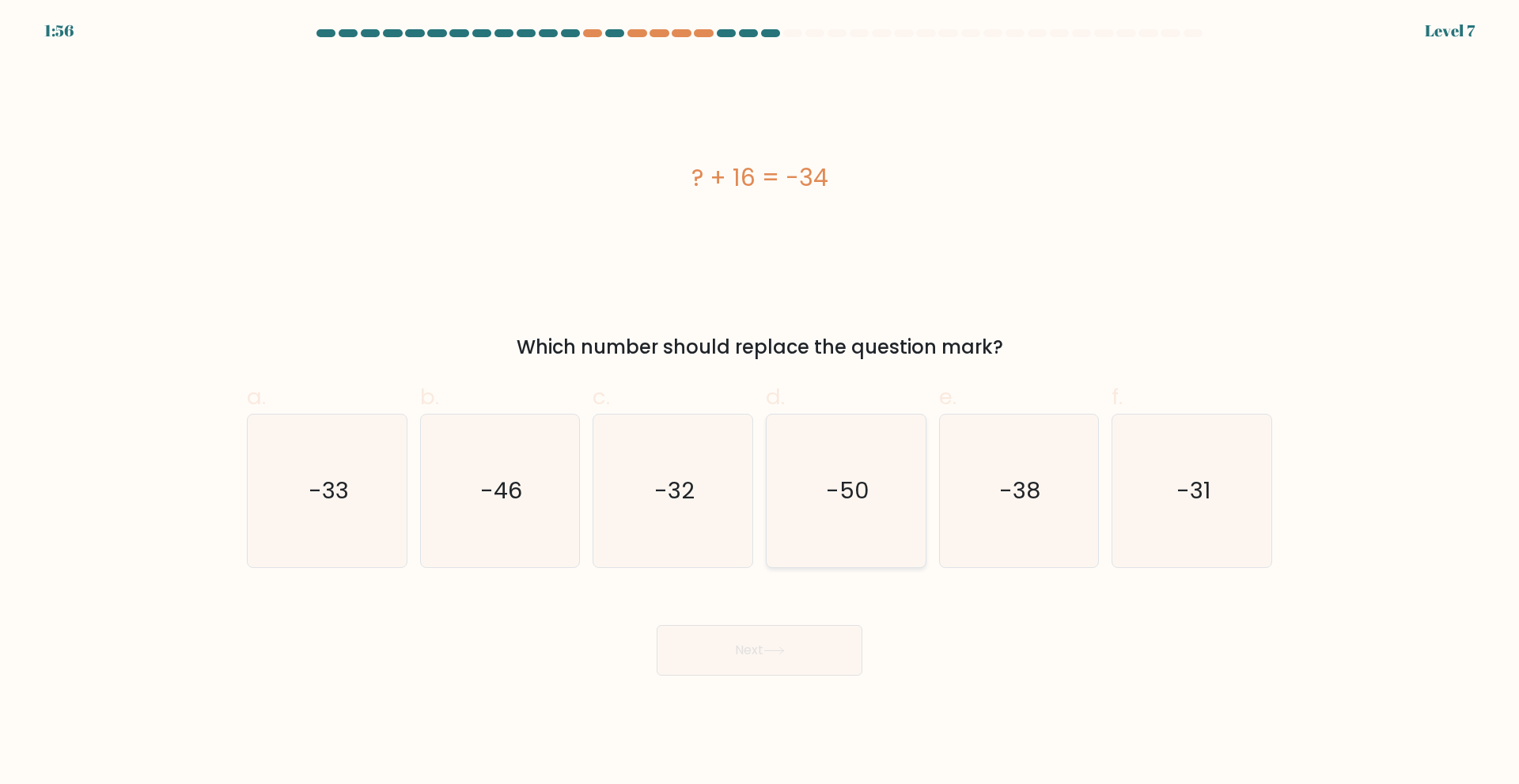
click at [832, 516] on icon "-50" at bounding box center [846, 490] width 153 height 153
click at [760, 403] on input "d. -50" at bounding box center [759, 396] width 1 height 10
radio input "true"
click at [810, 647] on button "Next" at bounding box center [759, 650] width 206 height 51
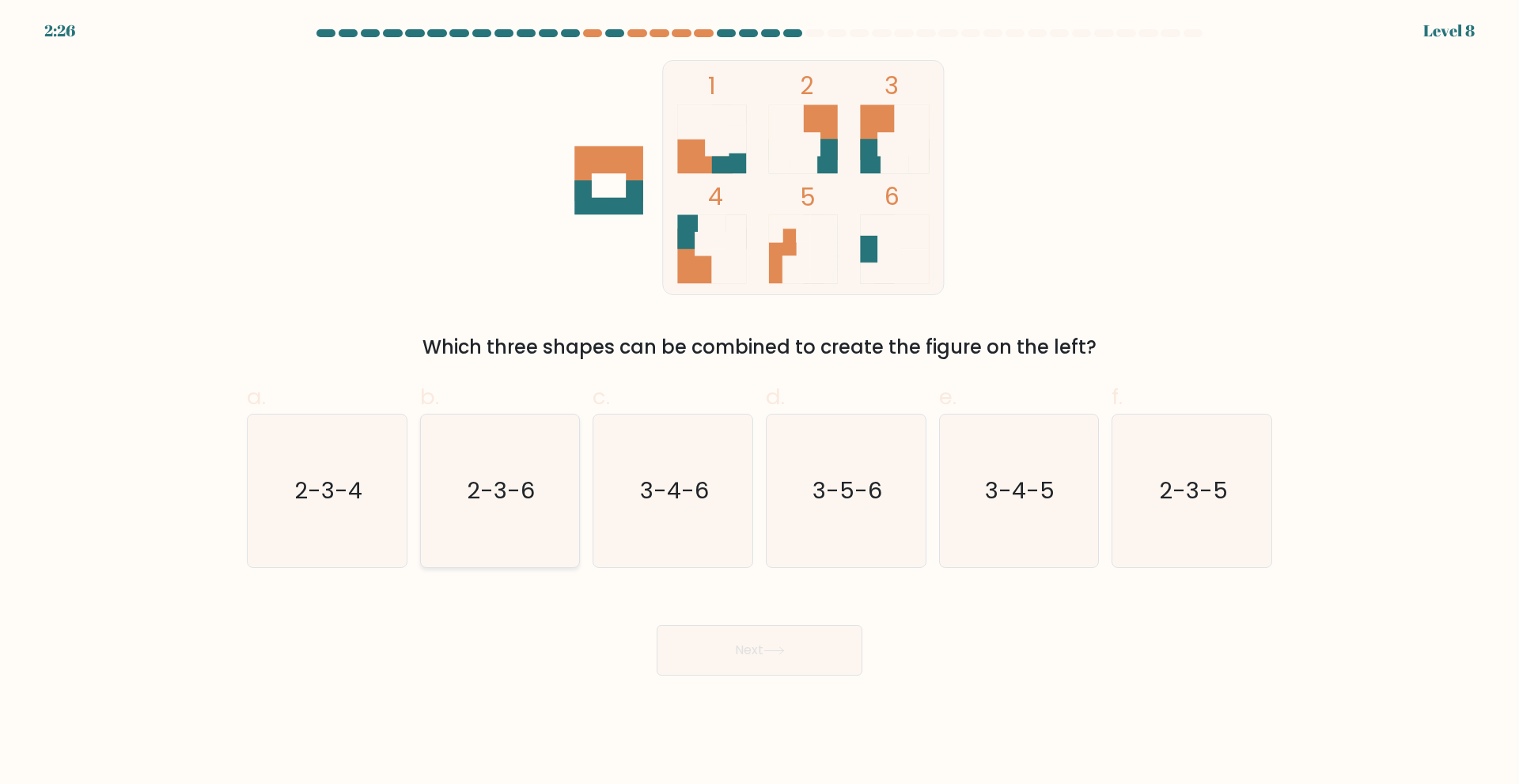
click at [510, 498] on text "2-3-6" at bounding box center [501, 490] width 68 height 31
click at [759, 403] on input "b. 2-3-6" at bounding box center [759, 396] width 1 height 10
radio input "true"
click at [858, 649] on button "Next" at bounding box center [759, 650] width 206 height 51
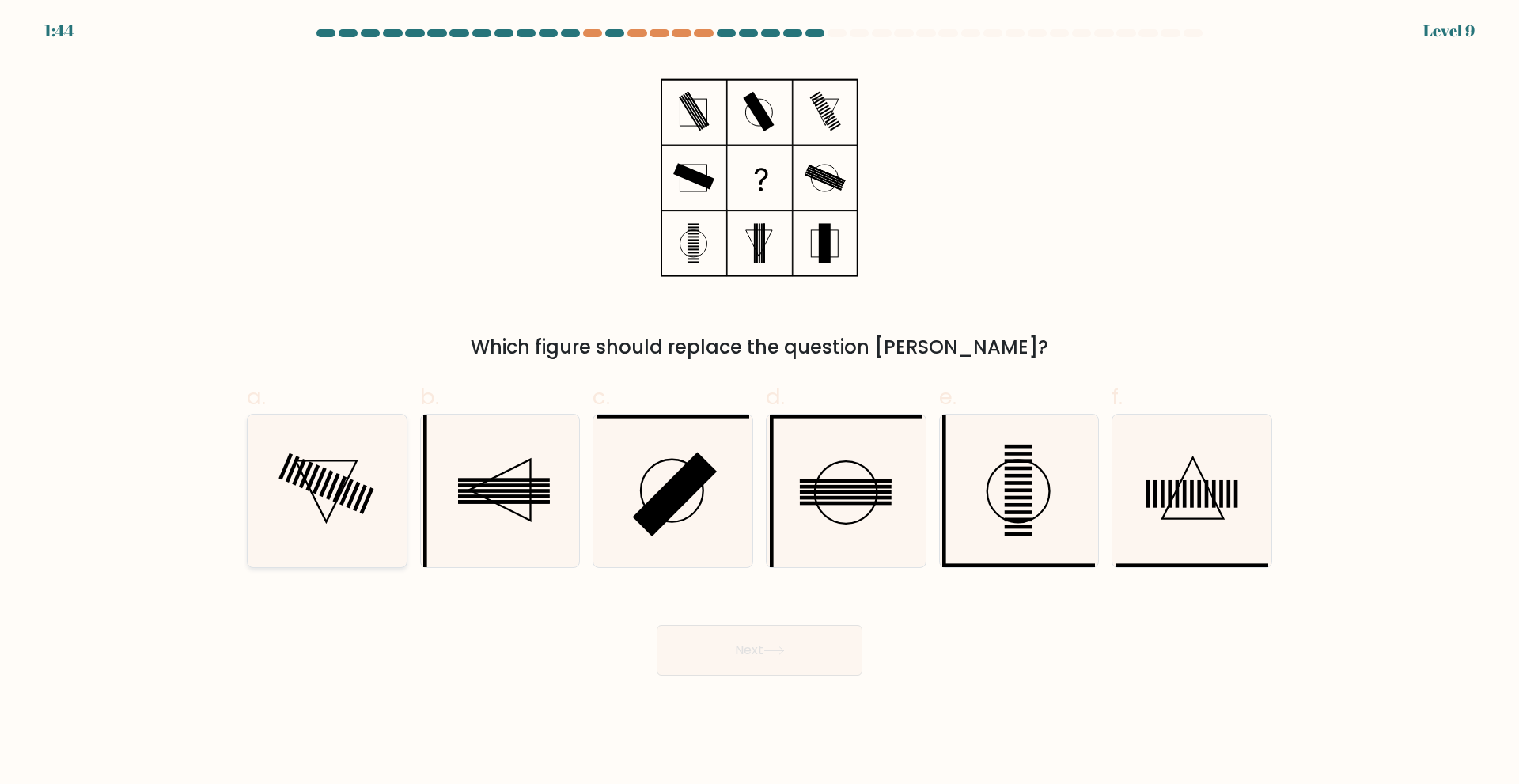
click at [320, 512] on icon at bounding box center [327, 490] width 153 height 153
click at [759, 403] on input "a." at bounding box center [759, 396] width 1 height 10
radio input "true"
click at [824, 635] on button "Next" at bounding box center [759, 650] width 206 height 51
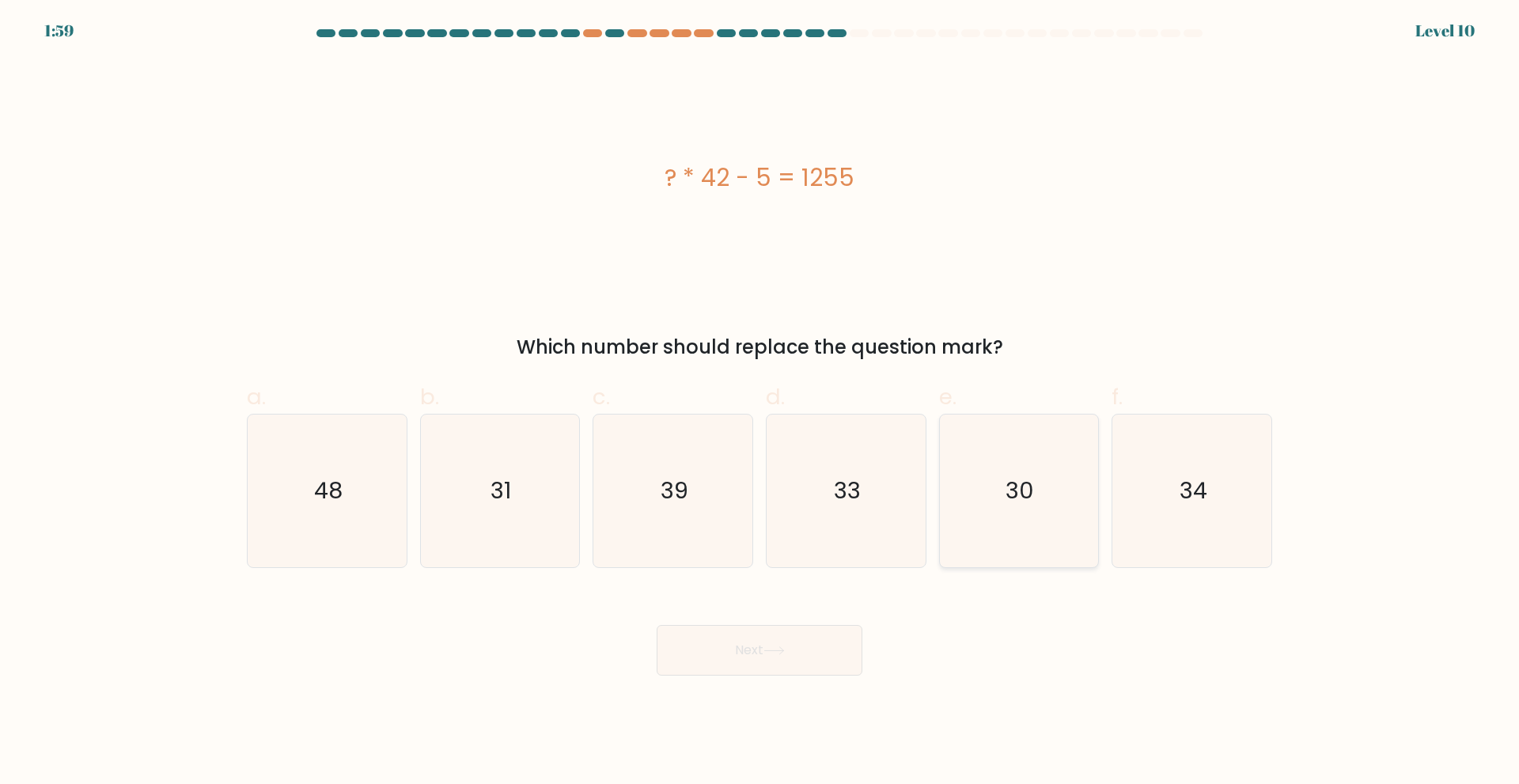
click at [1029, 448] on icon "30" at bounding box center [1018, 490] width 153 height 153
click at [760, 403] on input "e. 30" at bounding box center [759, 396] width 1 height 10
radio input "true"
click at [780, 663] on button "Next" at bounding box center [759, 650] width 206 height 51
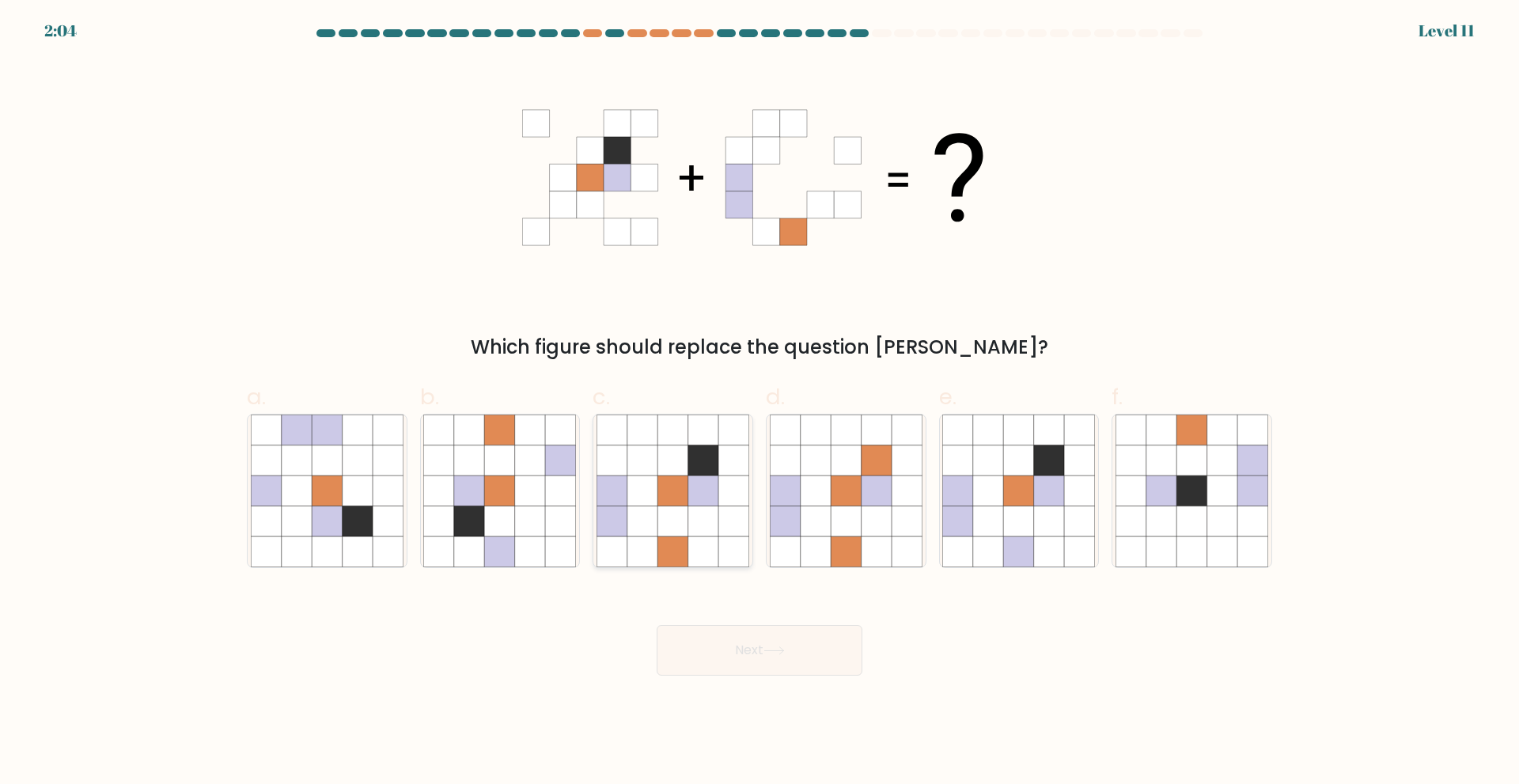
click at [705, 497] on icon at bounding box center [704, 490] width 30 height 30
click at [759, 403] on input "c." at bounding box center [759, 396] width 1 height 10
radio input "true"
click at [789, 629] on button "Next" at bounding box center [759, 650] width 206 height 51
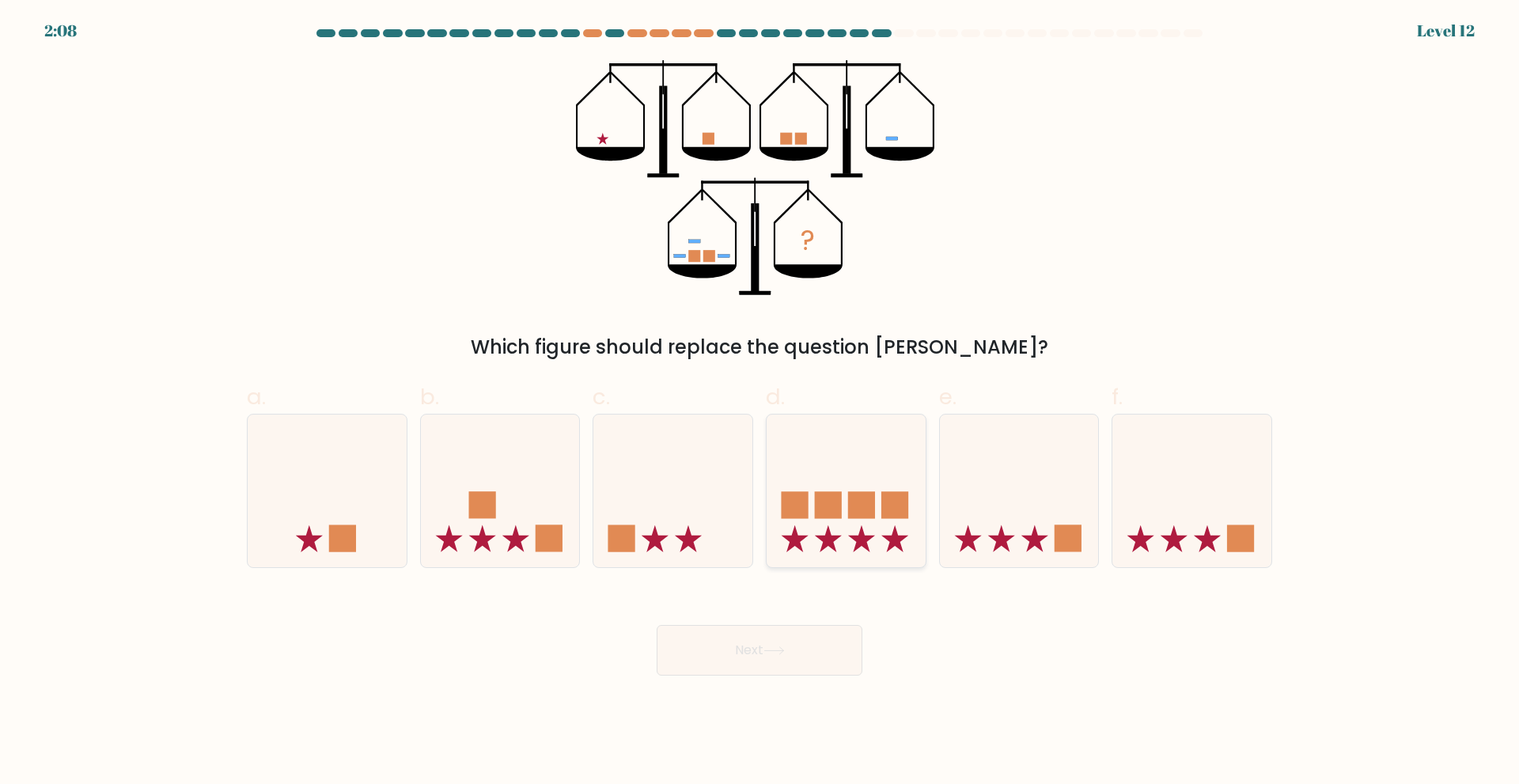
click at [853, 504] on rect at bounding box center [861, 505] width 27 height 27
click at [760, 403] on input "d." at bounding box center [759, 396] width 1 height 10
radio input "true"
click at [810, 656] on button "Next" at bounding box center [759, 650] width 206 height 51
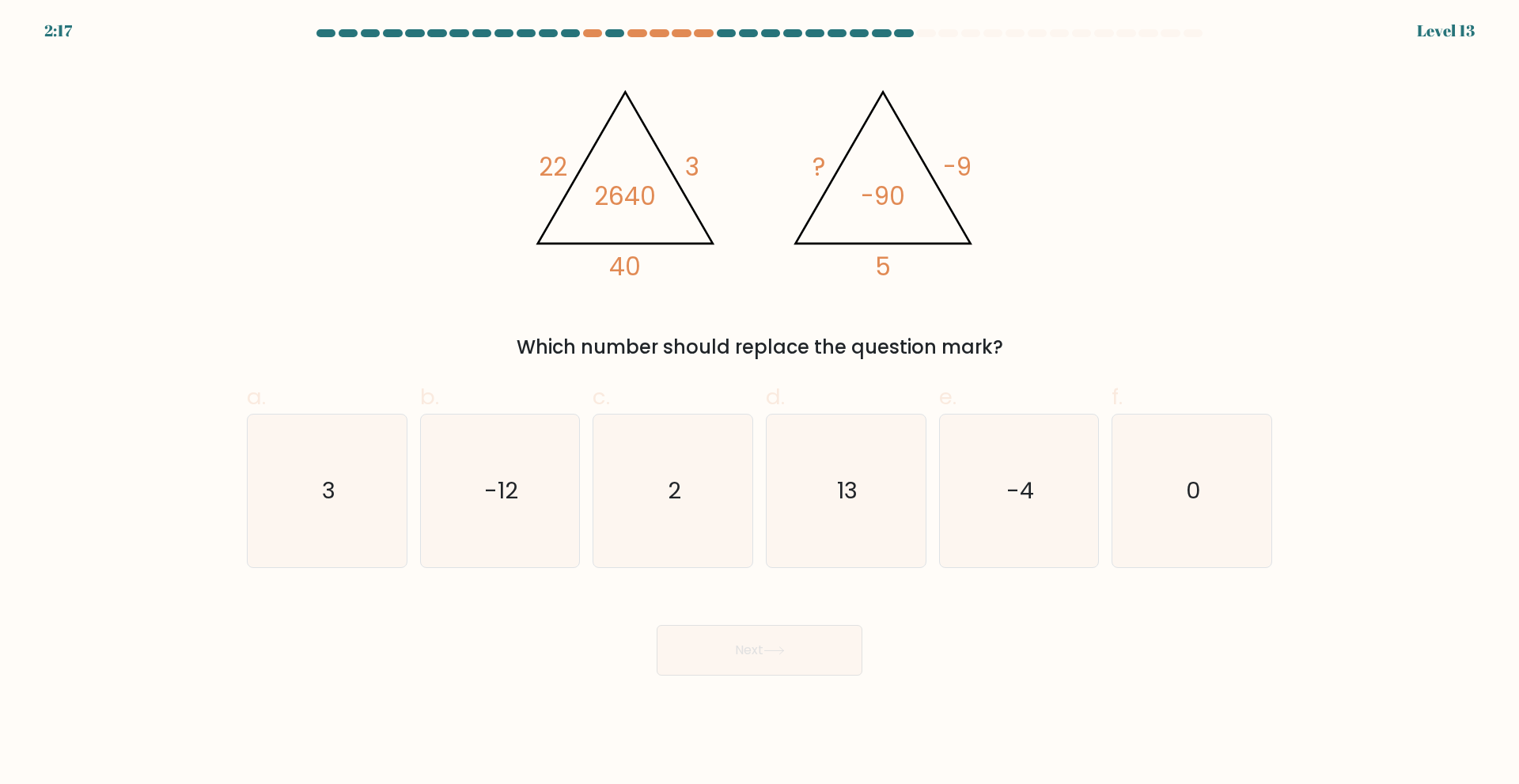
click at [257, 612] on div "Next" at bounding box center [759, 631] width 1044 height 89
click at [145, 218] on form at bounding box center [759, 353] width 1519 height 646
click at [1159, 519] on icon "0" at bounding box center [1191, 490] width 153 height 153
click at [760, 403] on input "f. 0" at bounding box center [759, 396] width 1 height 10
radio input "true"
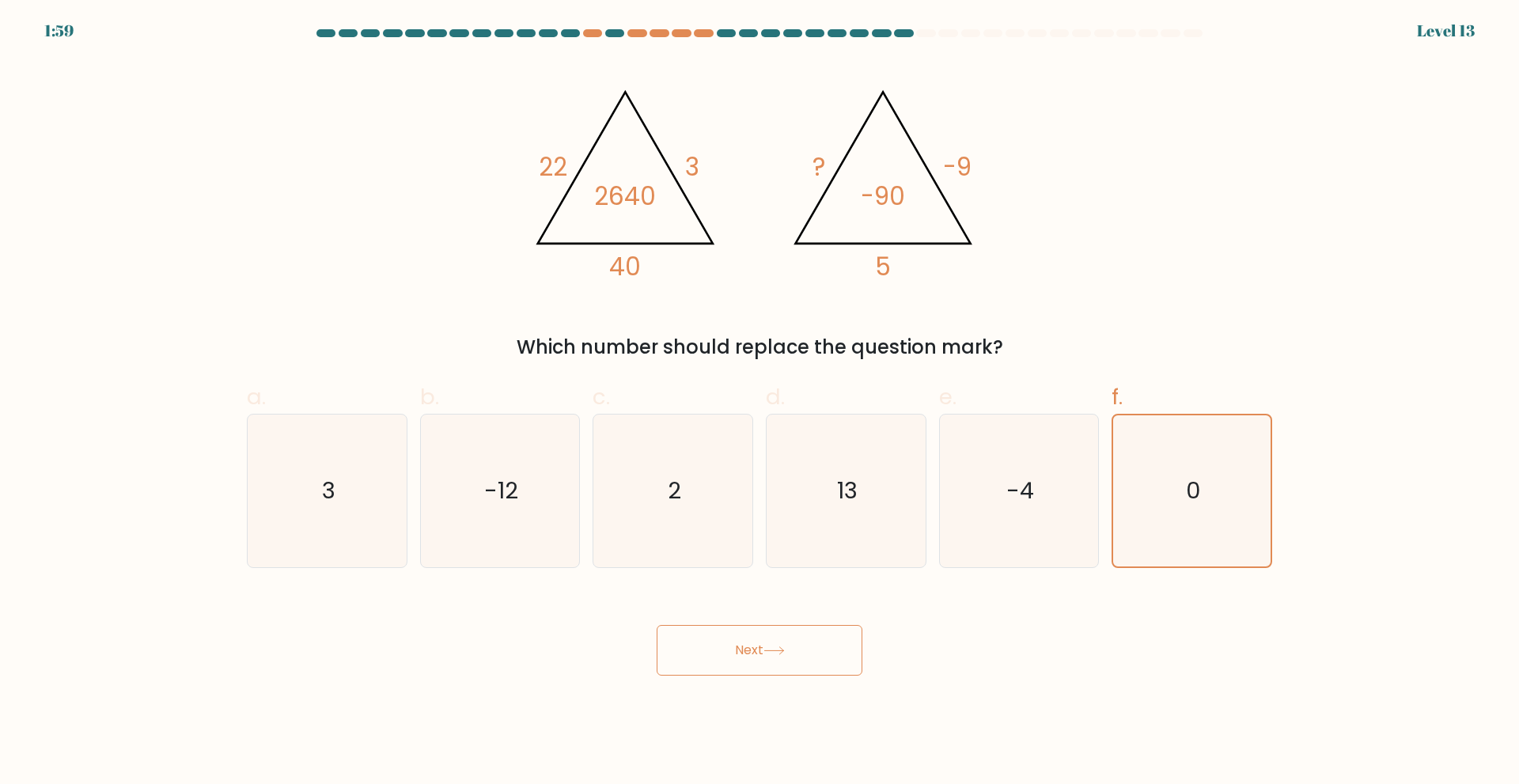
click at [829, 636] on button "Next" at bounding box center [759, 650] width 206 height 51
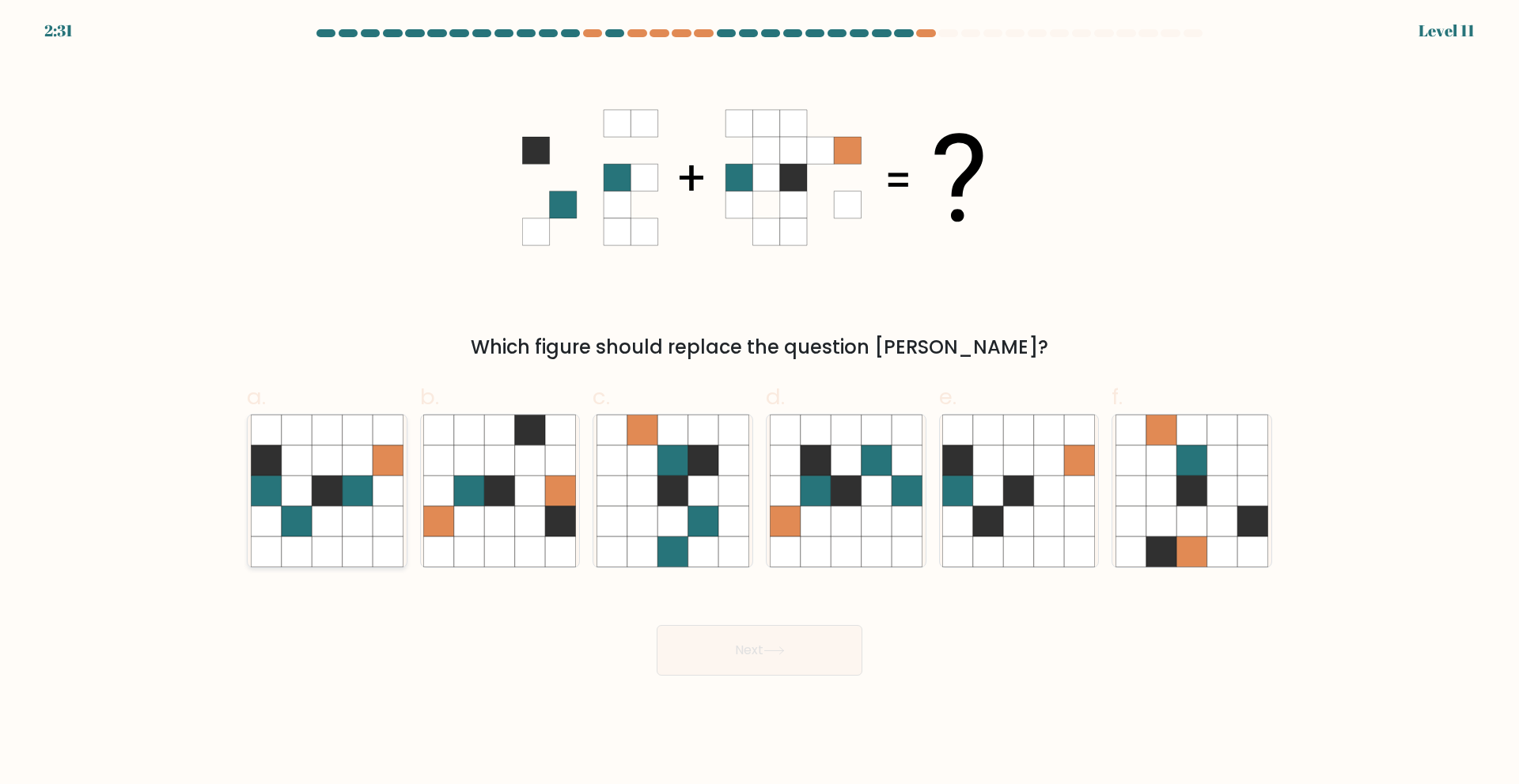
click at [337, 473] on icon at bounding box center [327, 460] width 30 height 30
click at [759, 403] on input "a." at bounding box center [759, 396] width 1 height 10
radio input "true"
click at [742, 652] on button "Next" at bounding box center [759, 650] width 206 height 51
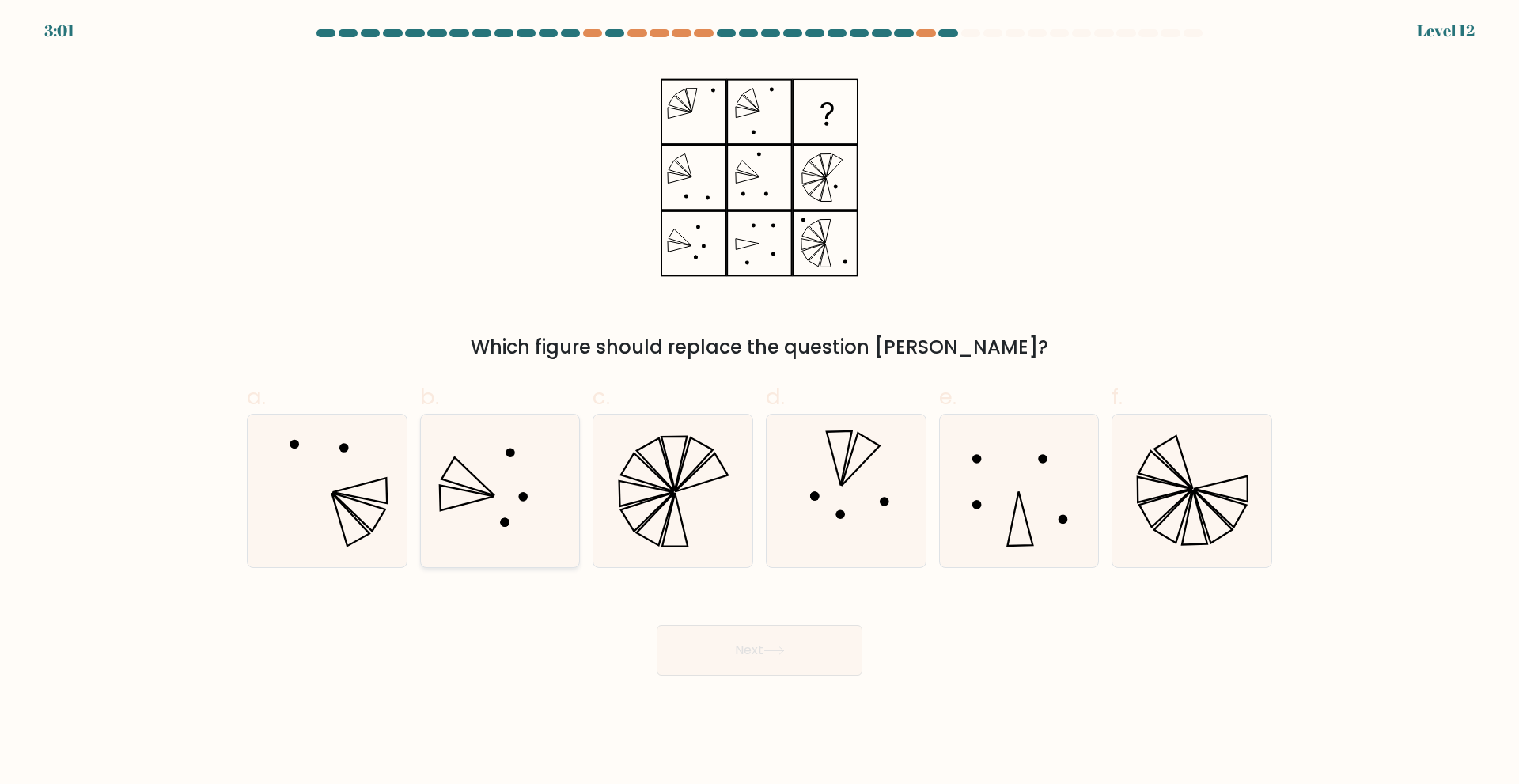
click at [451, 496] on icon at bounding box center [499, 490] width 153 height 153
click at [759, 403] on input "b." at bounding box center [759, 396] width 1 height 10
radio input "true"
click at [753, 663] on button "Next" at bounding box center [759, 650] width 206 height 51
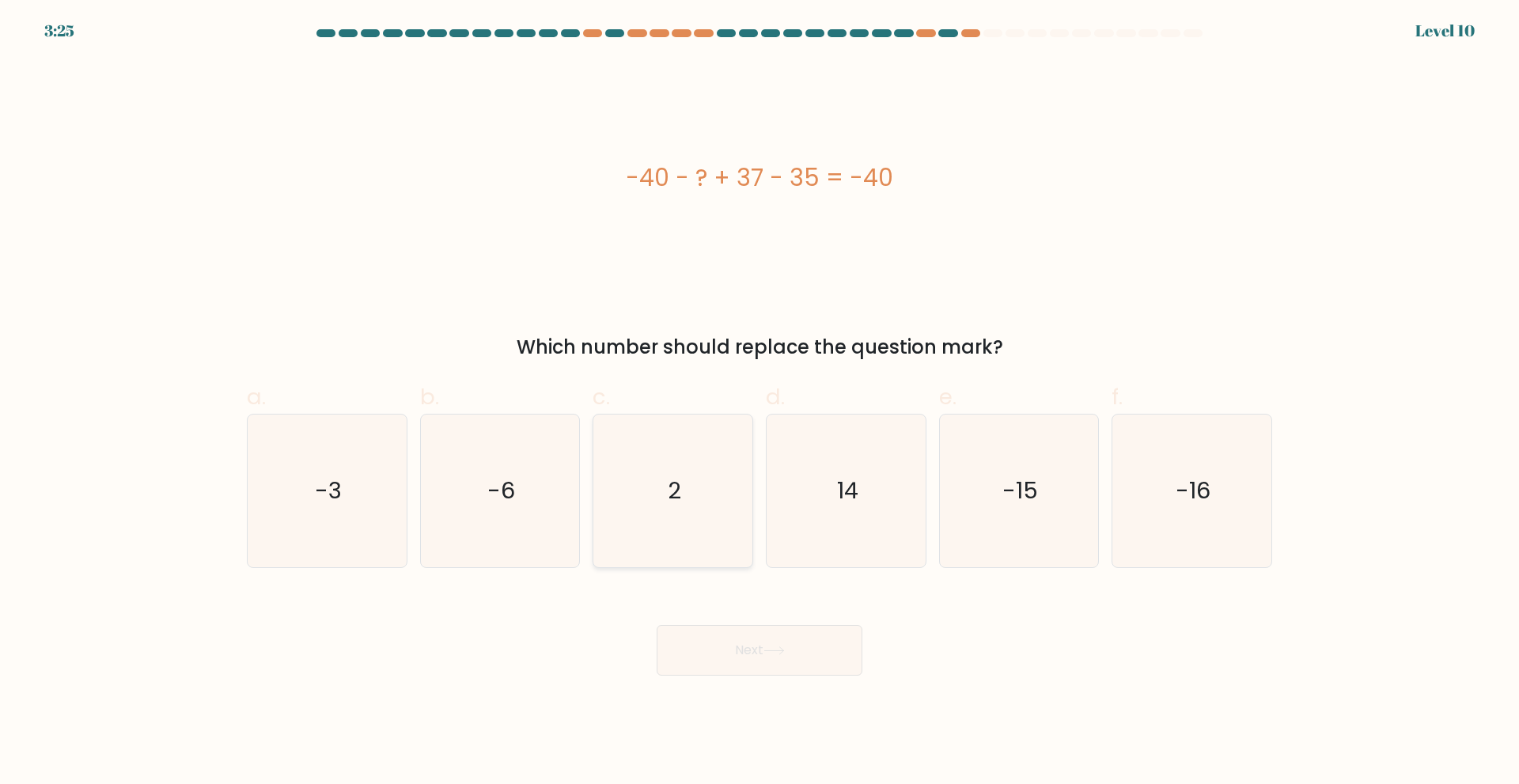
click at [679, 522] on icon "2" at bounding box center [672, 490] width 153 height 153
click at [759, 403] on input "c. 2" at bounding box center [759, 396] width 1 height 10
radio input "true"
click at [747, 634] on button "Next" at bounding box center [759, 650] width 206 height 51
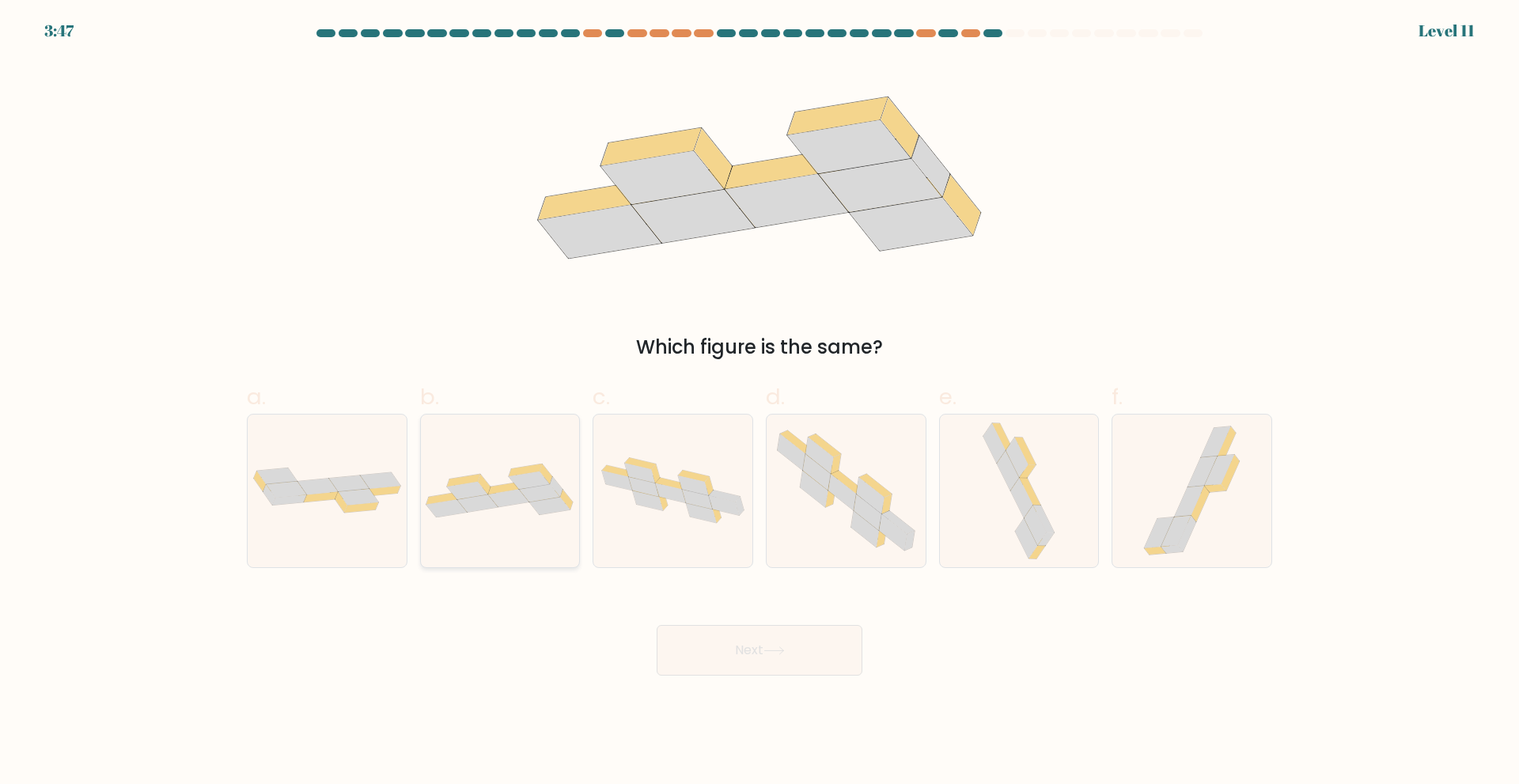
click at [480, 516] on icon at bounding box center [500, 490] width 159 height 55
click at [759, 403] on input "b." at bounding box center [759, 396] width 1 height 10
radio input "true"
click at [832, 650] on button "Next" at bounding box center [759, 650] width 206 height 51
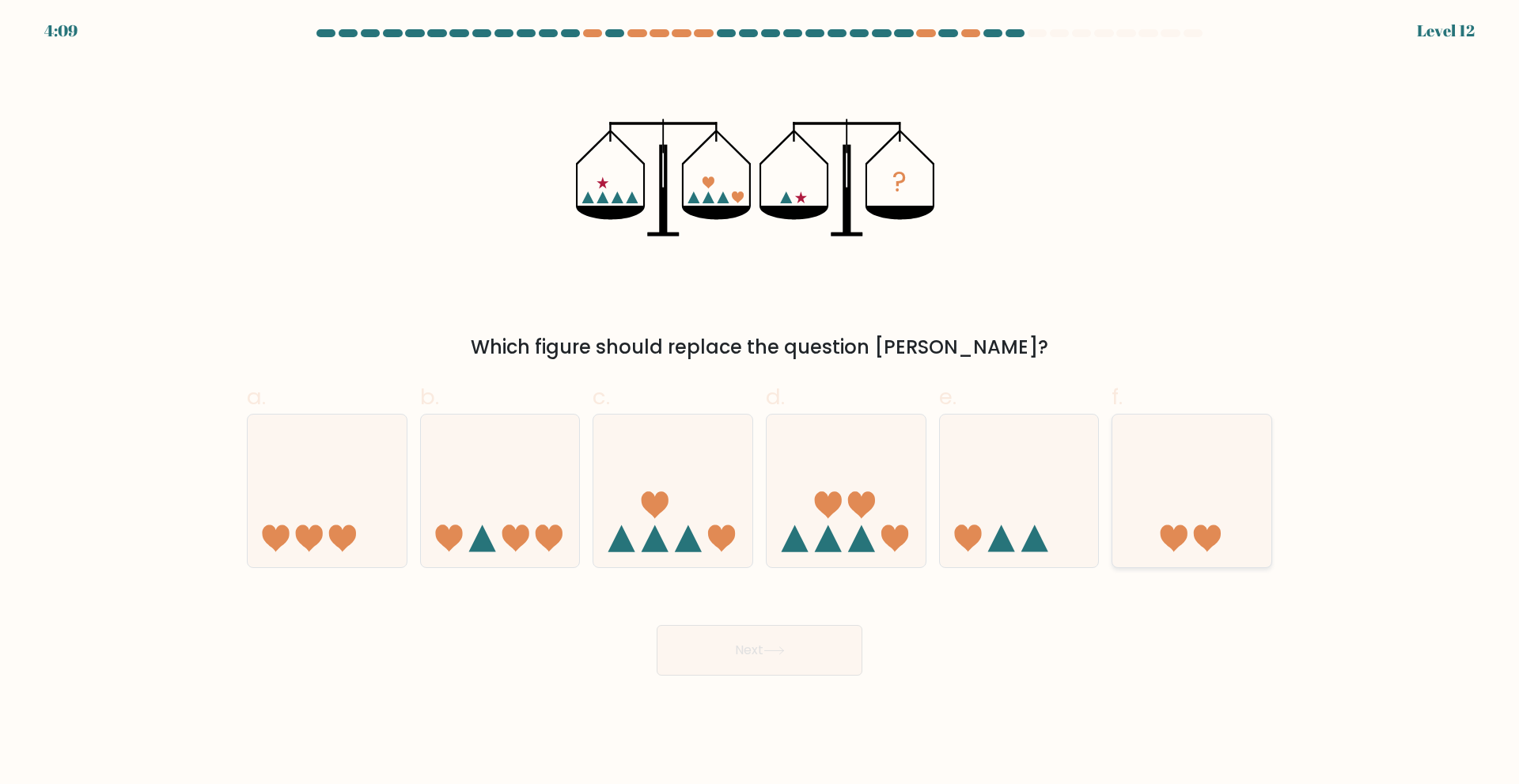
click at [1209, 517] on icon at bounding box center [1191, 490] width 159 height 132
click at [760, 403] on input "f." at bounding box center [759, 396] width 1 height 10
radio input "true"
click at [812, 644] on button "Next" at bounding box center [759, 650] width 206 height 51
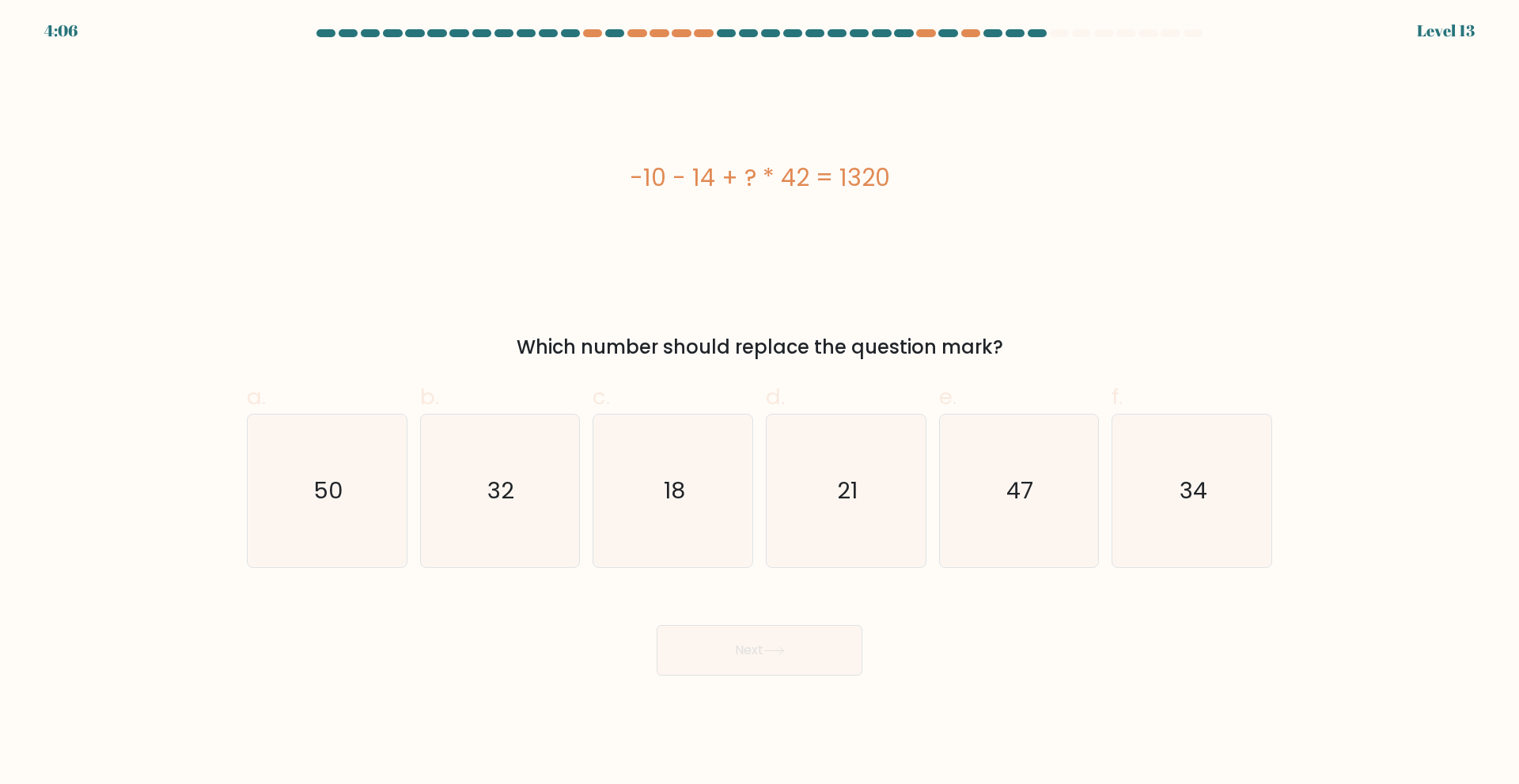
click at [473, 309] on div "-10 - 14 + ? * 42 = 1320 Which number should replace the question mark?" at bounding box center [759, 210] width 1044 height 302
click at [851, 273] on div "-10 - 14 + ? * 42 = 1320" at bounding box center [759, 177] width 1025 height 234
click at [545, 500] on icon "32" at bounding box center [499, 490] width 153 height 153
click at [759, 403] on input "b. 32" at bounding box center [759, 396] width 1 height 10
radio input "true"
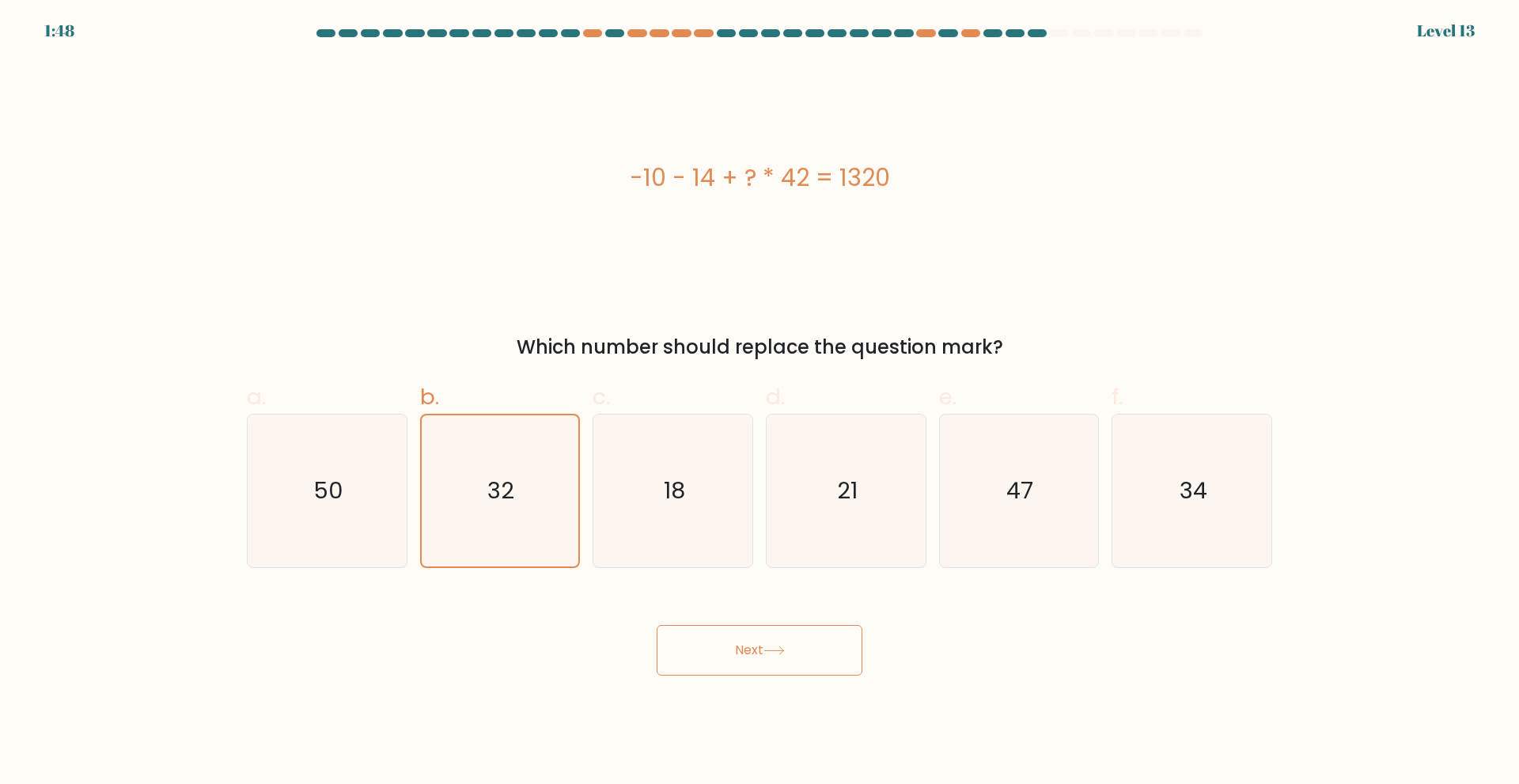
click at [738, 661] on button "Next" at bounding box center [759, 650] width 206 height 51
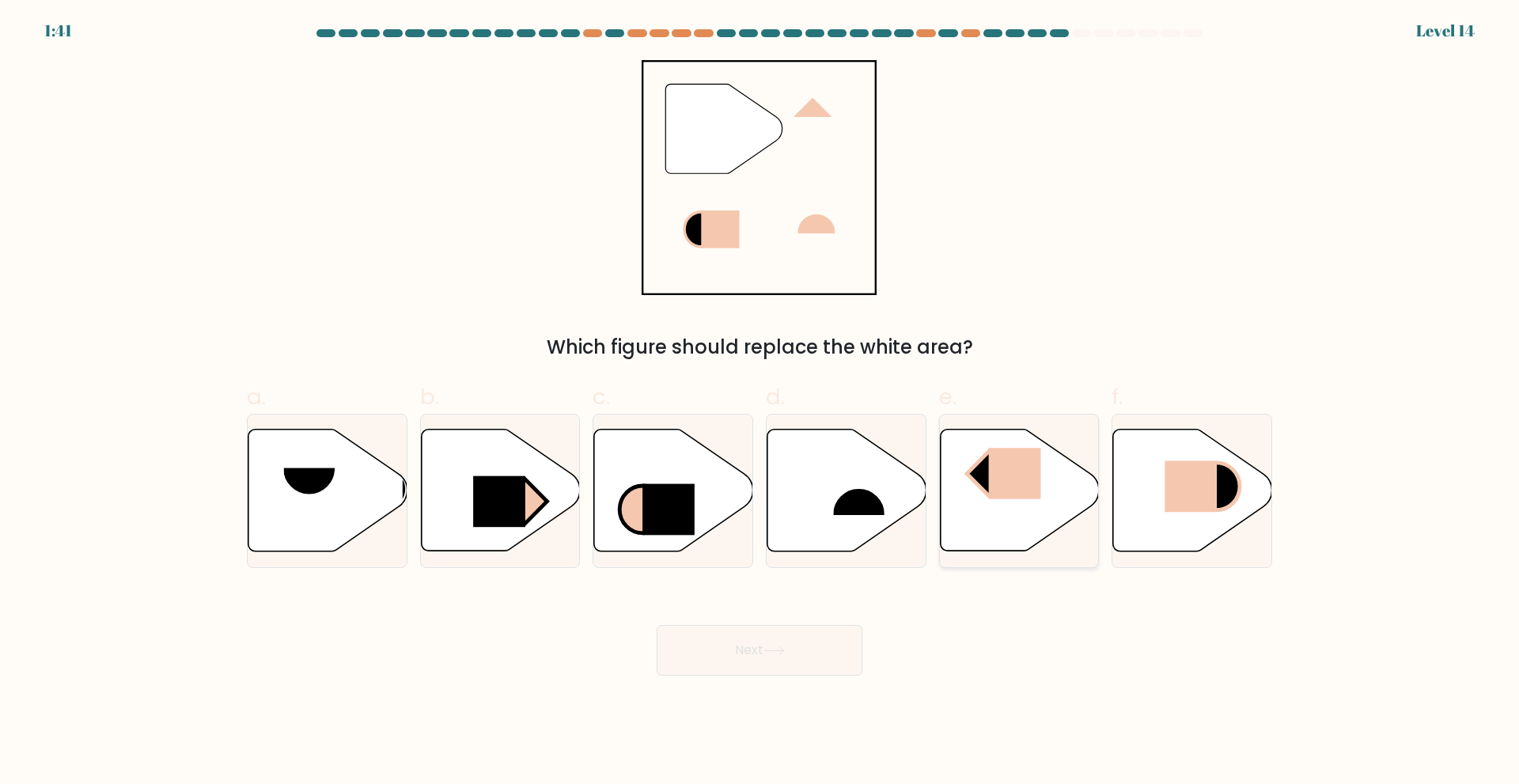
click at [1054, 507] on icon at bounding box center [1020, 490] width 159 height 122
click at [760, 403] on input "e." at bounding box center [759, 396] width 1 height 10
radio input "true"
click at [723, 651] on button "Next" at bounding box center [759, 650] width 206 height 51
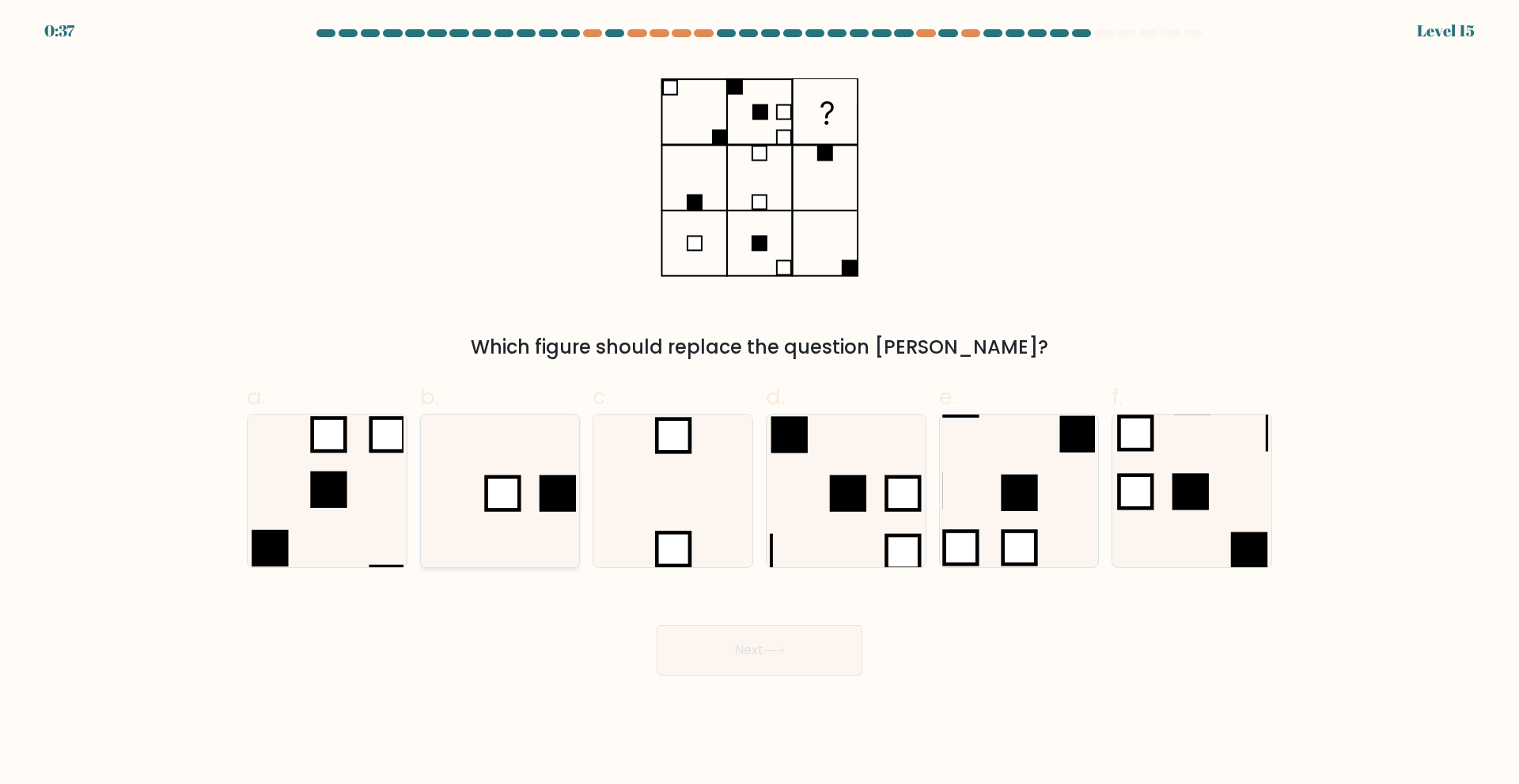
click at [564, 493] on rect at bounding box center [558, 492] width 37 height 37
click at [759, 403] on input "b." at bounding box center [759, 396] width 1 height 10
radio input "true"
click at [696, 659] on button "Next" at bounding box center [759, 650] width 206 height 51
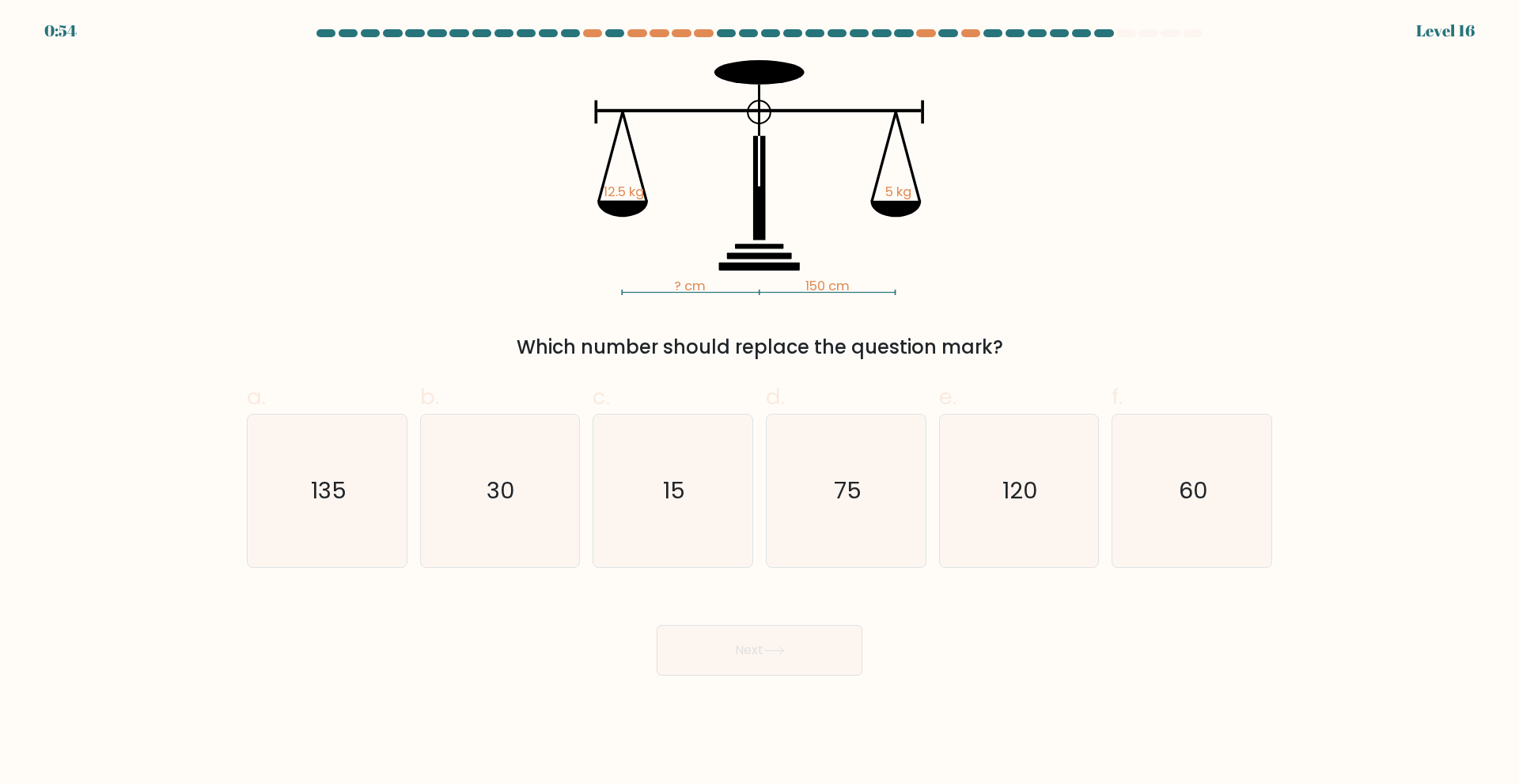
click at [165, 329] on form at bounding box center [759, 353] width 1519 height 646
click at [1184, 483] on text "60" at bounding box center [1193, 490] width 30 height 31
click at [760, 403] on input "f. 60" at bounding box center [759, 396] width 1 height 10
radio input "true"
click at [763, 643] on button "Next" at bounding box center [759, 650] width 206 height 51
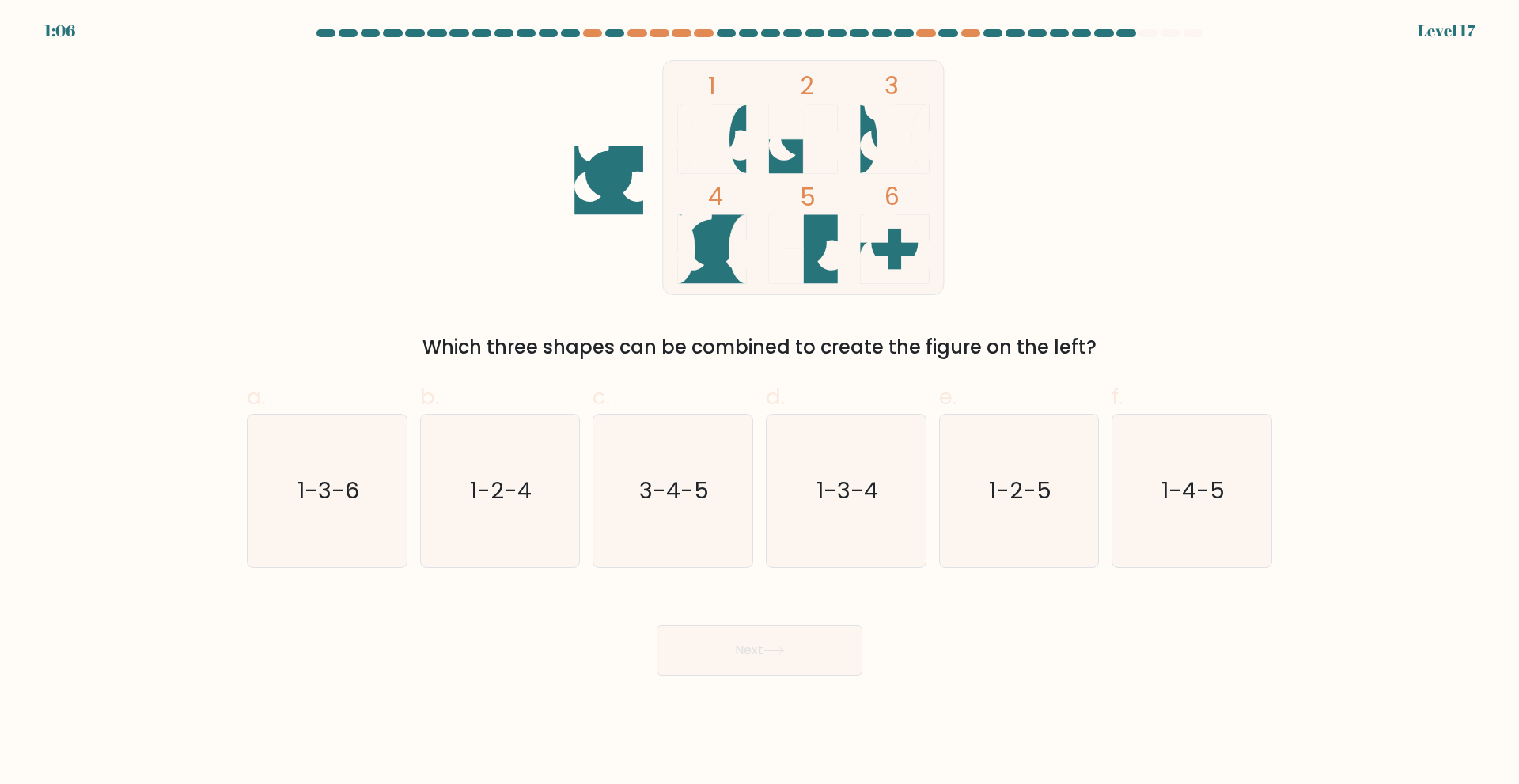
click at [703, 268] on icon at bounding box center [712, 249] width 69 height 69
click at [531, 486] on text "1-2-4" at bounding box center [501, 490] width 62 height 31
click at [759, 403] on input "b. 1-2-4" at bounding box center [759, 396] width 1 height 10
radio input "true"
click at [799, 662] on button "Next" at bounding box center [759, 650] width 206 height 51
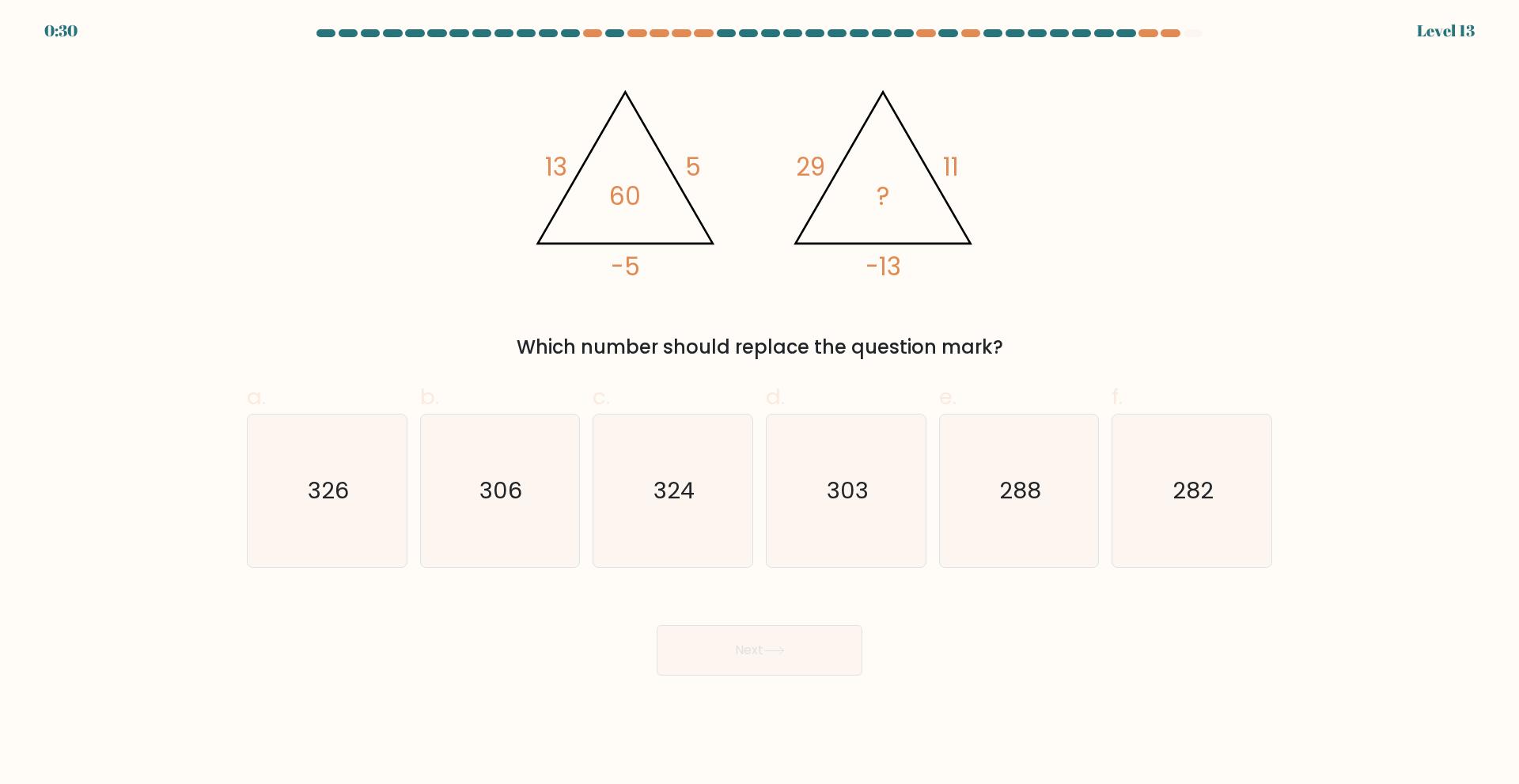
click at [214, 337] on form at bounding box center [759, 353] width 1519 height 646
click at [187, 302] on form at bounding box center [759, 353] width 1519 height 646
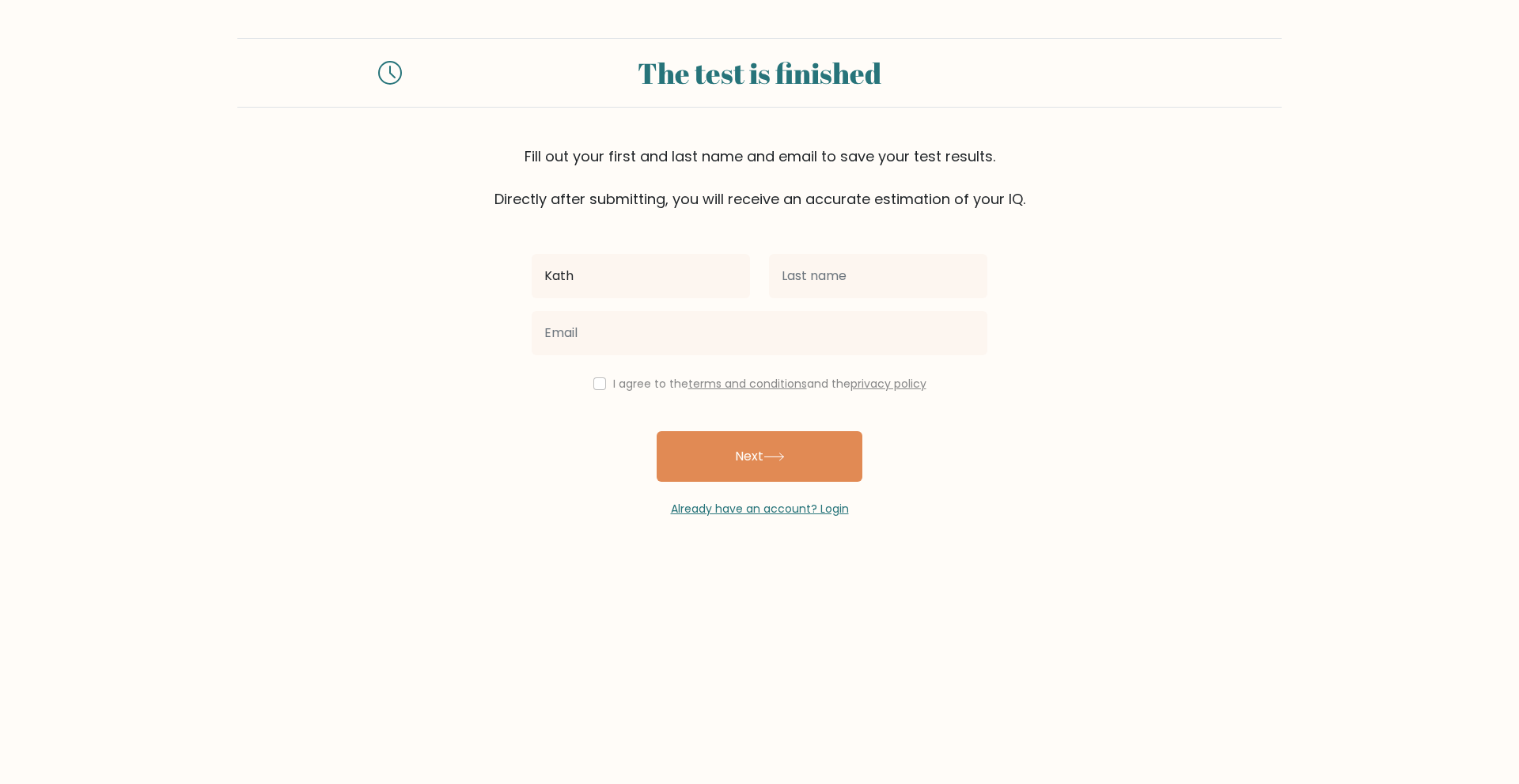
type input "Kath"
type input "<"
type input "[PERSON_NAME]"
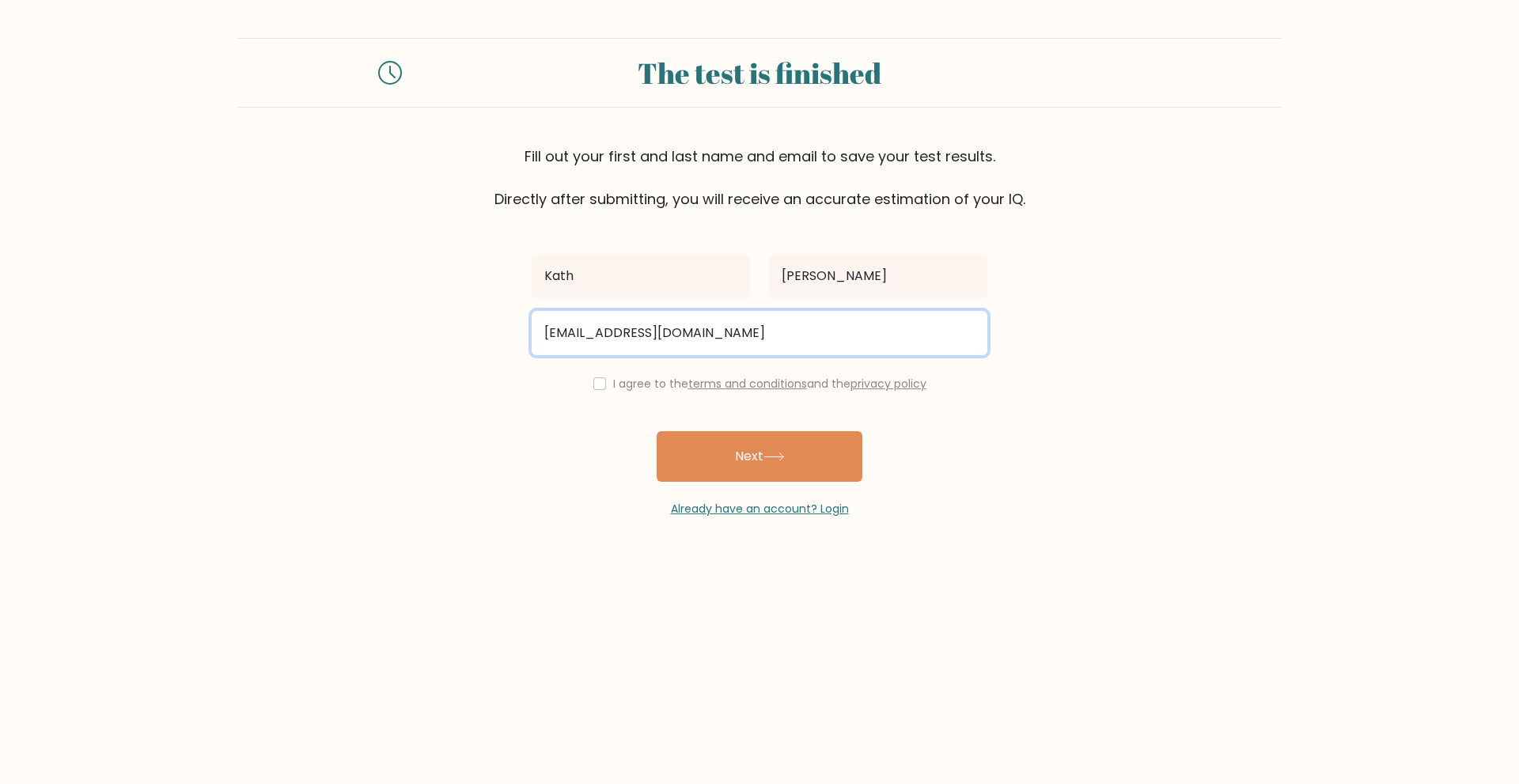
type input "[EMAIL_ADDRESS][DOMAIN_NAME]"
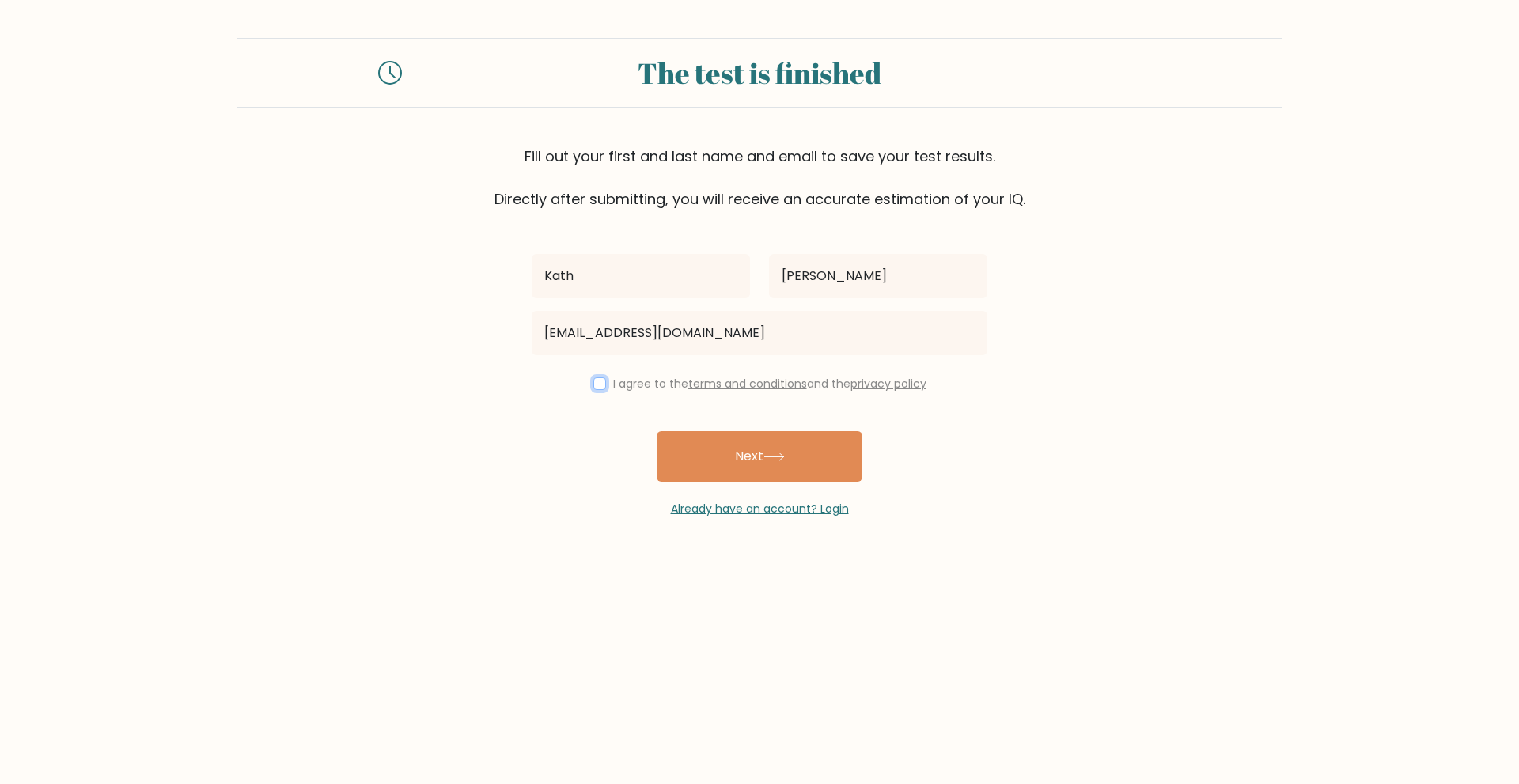
click at [593, 381] on input "checkbox" at bounding box center [600, 383] width 13 height 13
checkbox input "true"
click at [811, 458] on button "Next" at bounding box center [759, 456] width 206 height 51
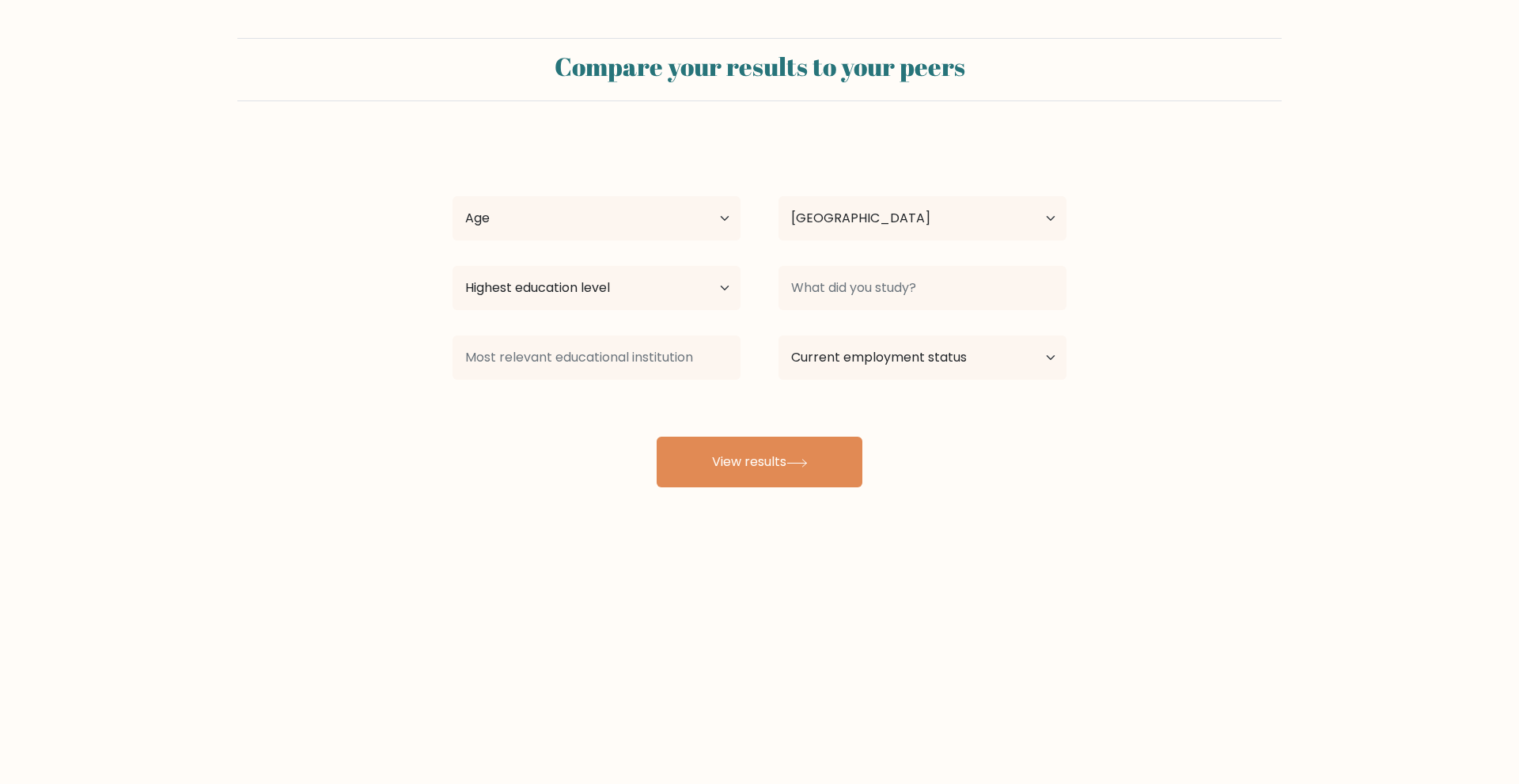
select select "PH"
click at [728, 217] on select "Age Under 18 years old 18-24 years old 25-34 years old 35-44 years old 45-54 ye…" at bounding box center [596, 217] width 288 height 44
select select "25_34"
click at [452, 196] on select "Age Under 18 years old 18-24 years old 25-34 years old 35-44 years old 45-54 ye…" at bounding box center [596, 217] width 288 height 44
click at [683, 288] on select "Highest education level No schooling Primary Lower Secondary Upper Secondary Oc…" at bounding box center [596, 287] width 288 height 44
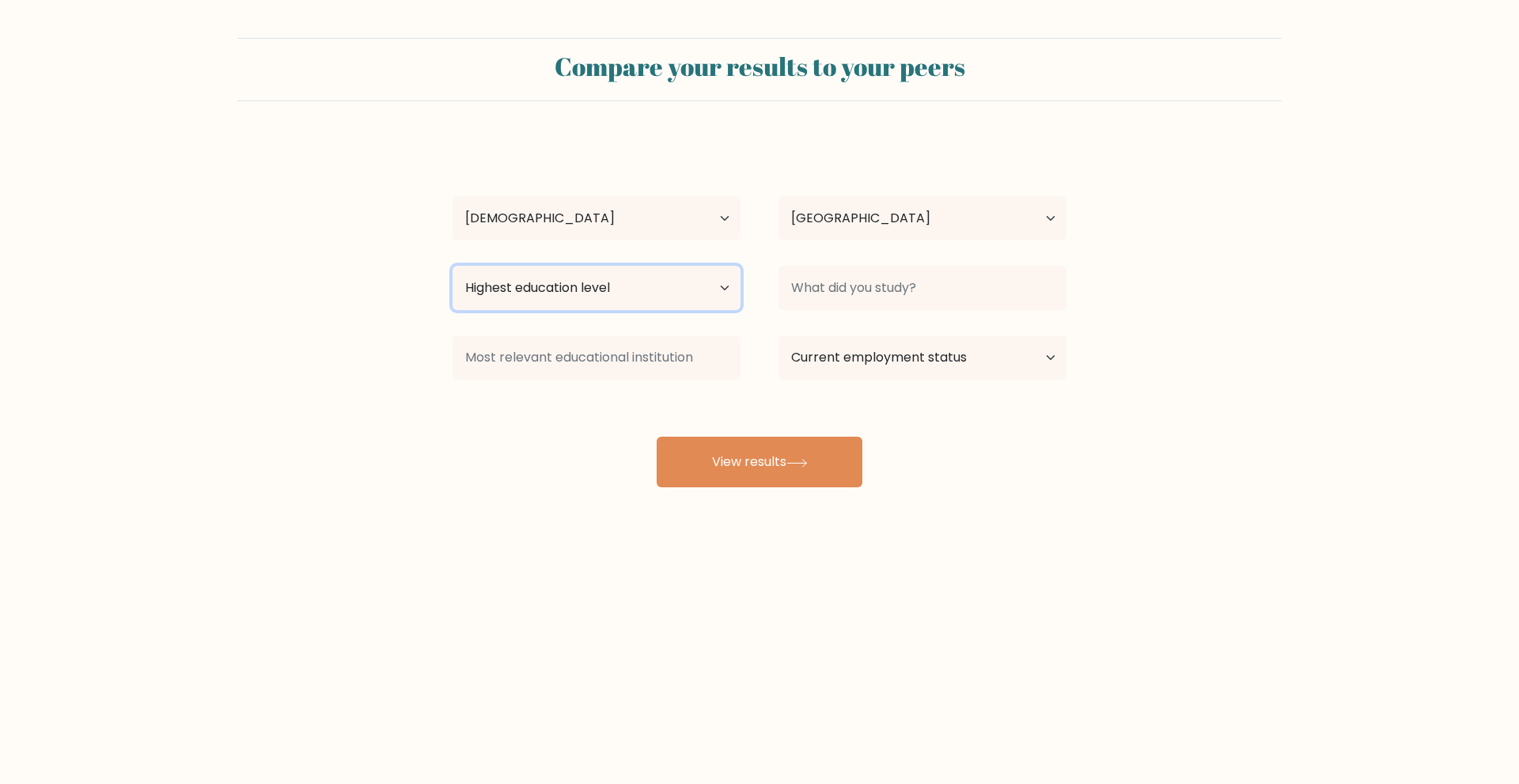
select select "bachelors_degree"
click at [452, 266] on select "Highest education level No schooling Primary Lower Secondary Upper Secondary Oc…" at bounding box center [596, 287] width 288 height 44
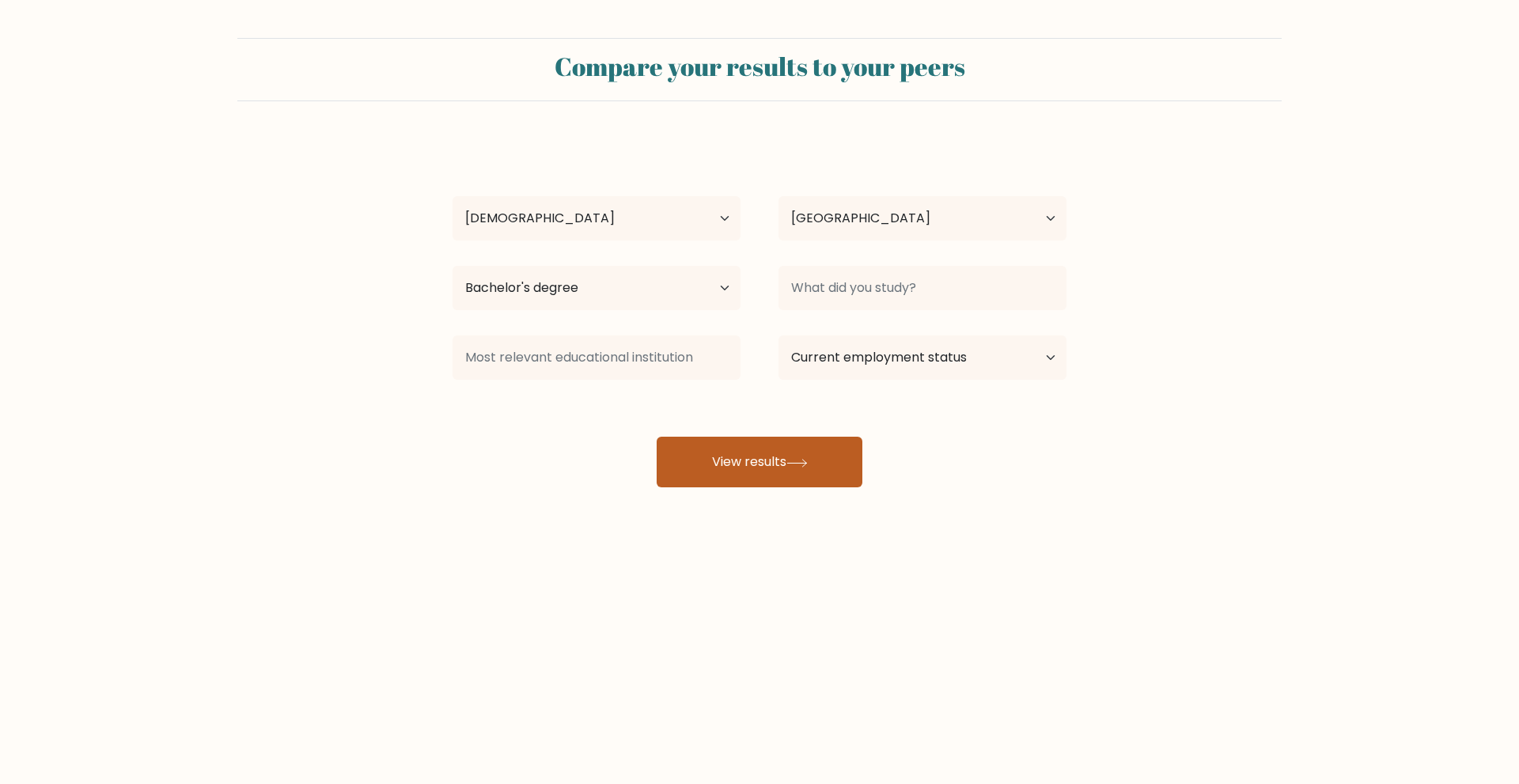
click at [798, 452] on button "View results" at bounding box center [759, 462] width 206 height 51
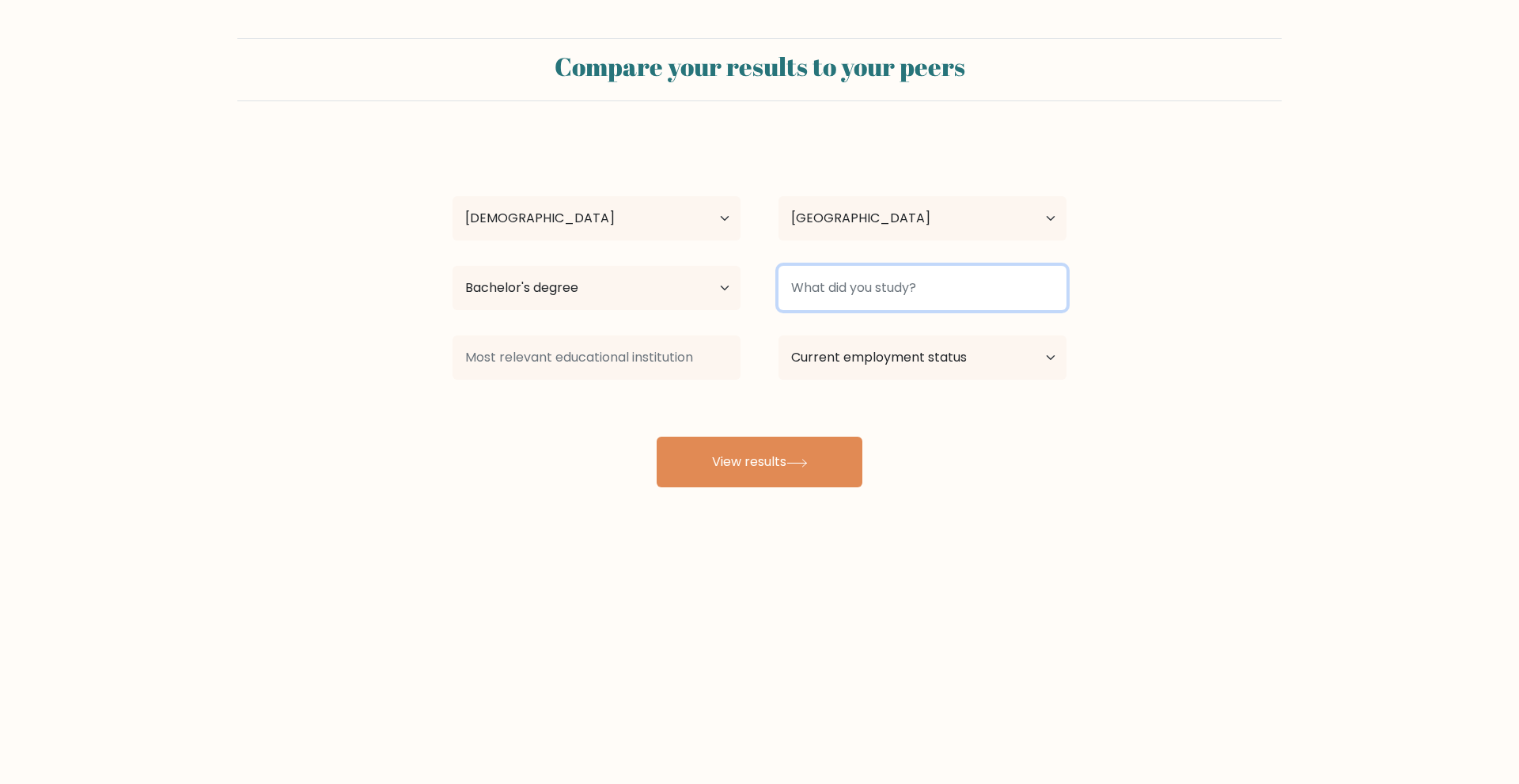
click at [857, 285] on input at bounding box center [922, 287] width 288 height 44
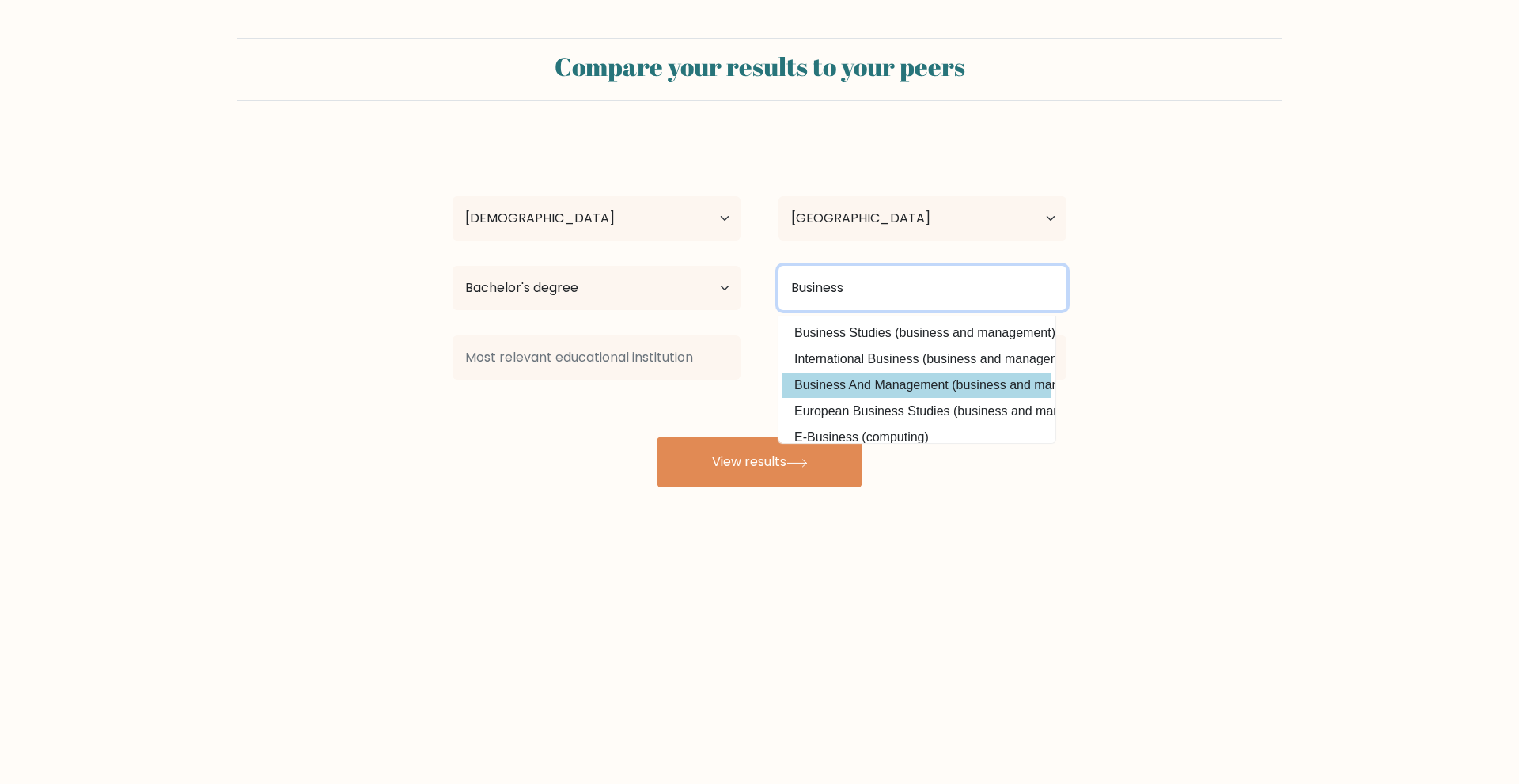
type input "Business"
click at [900, 397] on div "Kath Montilla Age Under 18 years old 18-24 years old 25-34 years old 35-44 year…" at bounding box center [759, 313] width 633 height 348
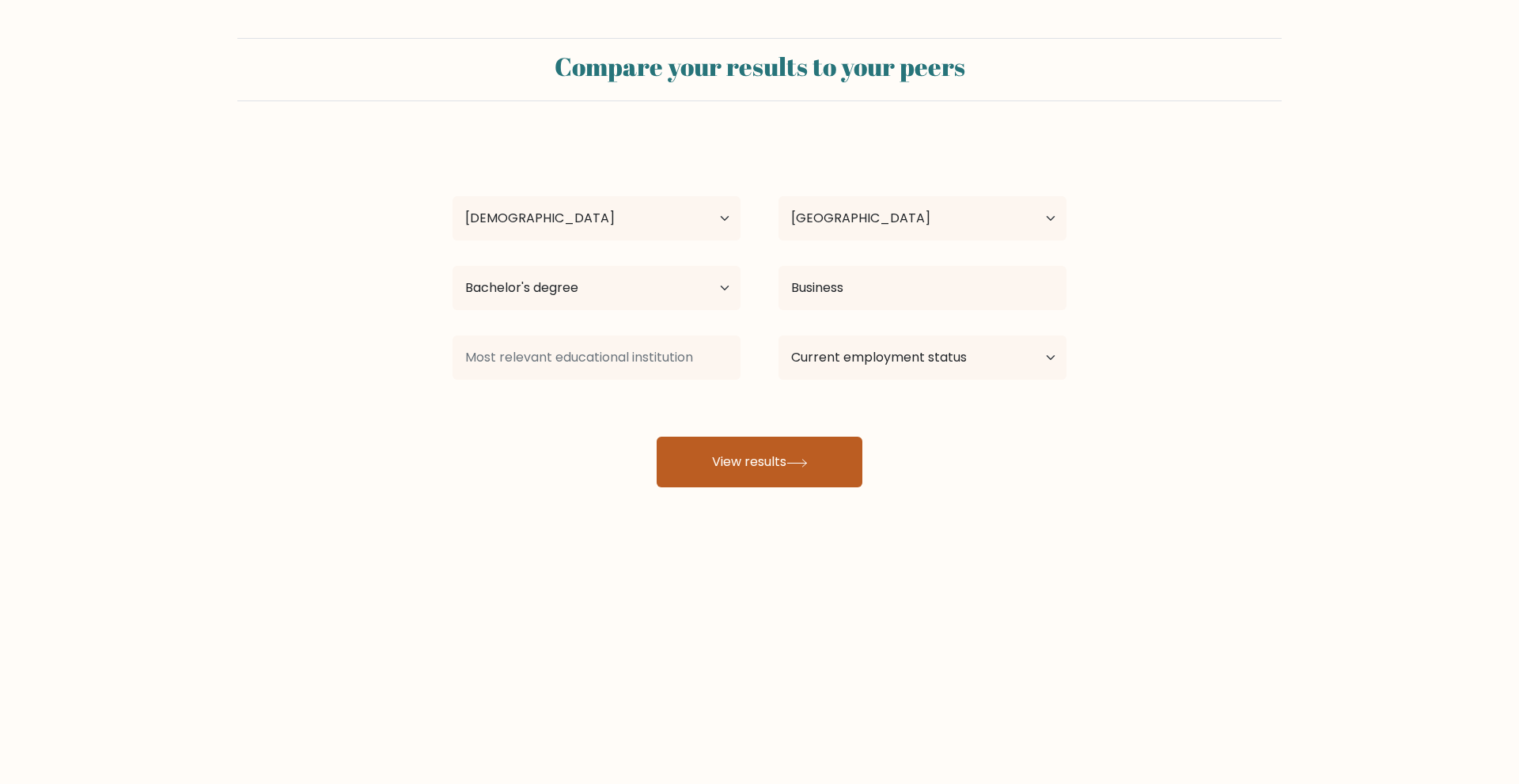
click at [814, 456] on button "View results" at bounding box center [759, 462] width 206 height 51
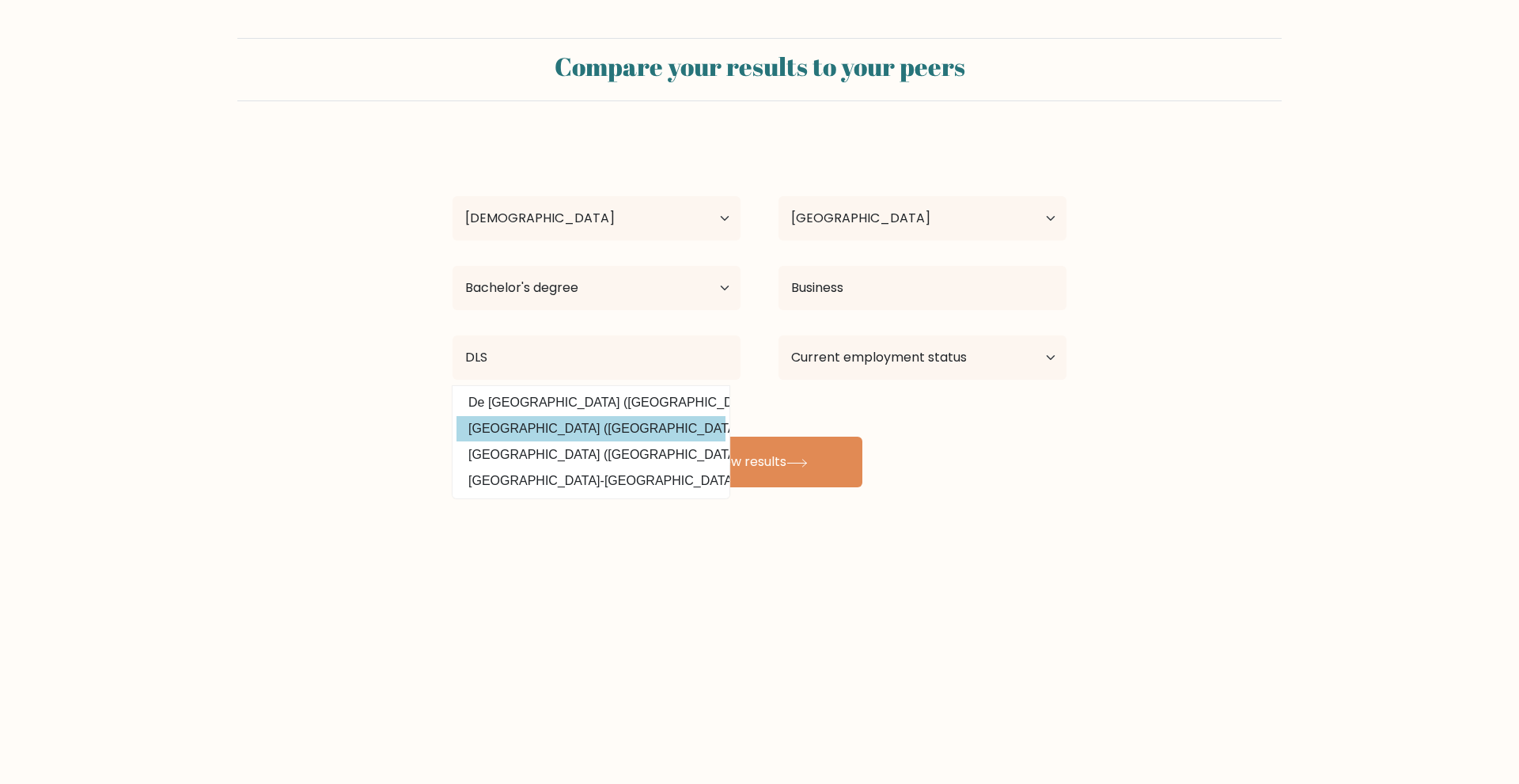
click at [670, 419] on option "De La Salle University (Philippines)" at bounding box center [591, 429] width 269 height 25
type input "[GEOGRAPHIC_DATA]"
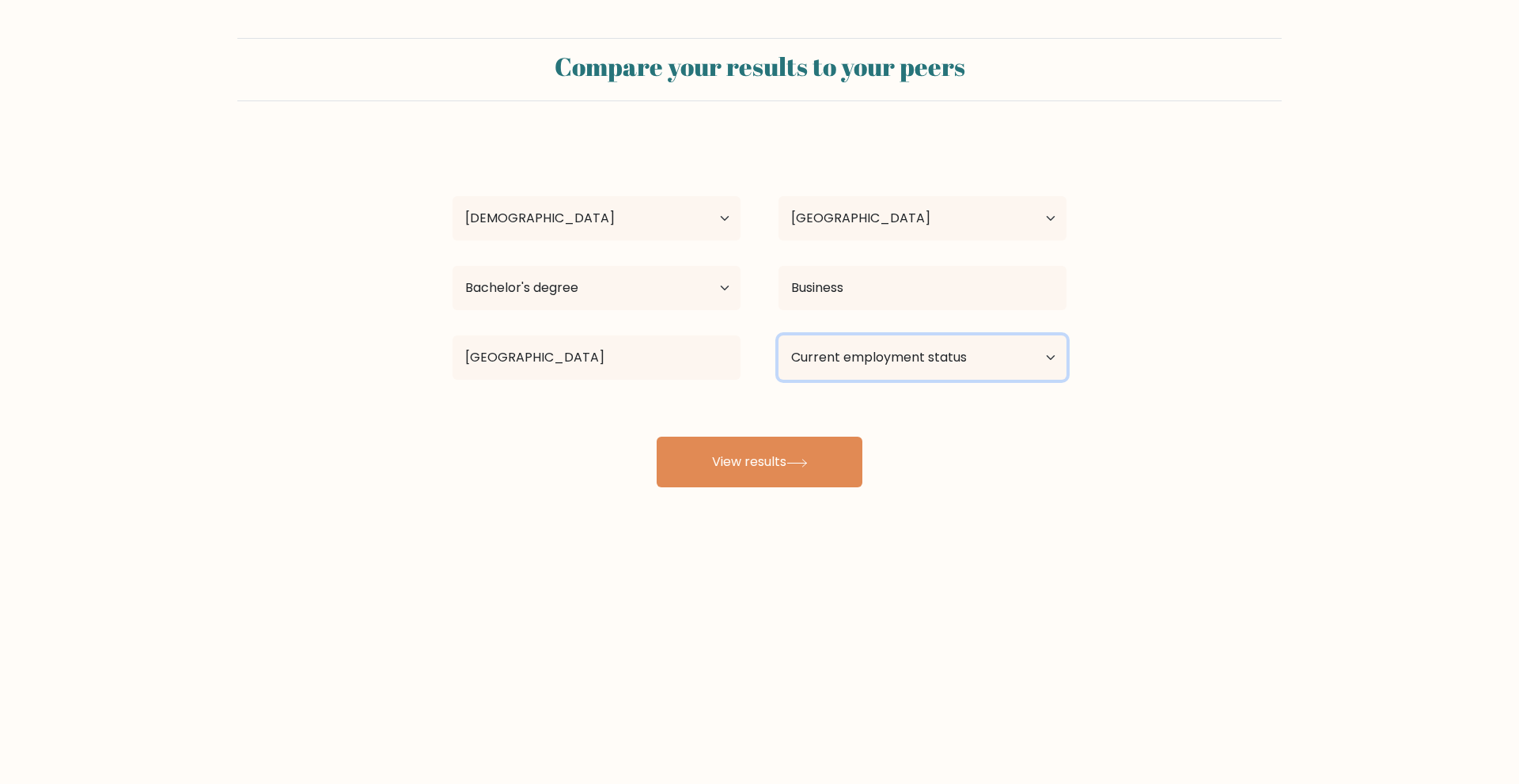
click at [950, 352] on select "Current employment status Employed Student Retired Other / prefer not to answer" at bounding box center [922, 357] width 288 height 44
select select "other"
click at [778, 336] on select "Current employment status Employed Student Retired Other / prefer not to answer" at bounding box center [922, 357] width 288 height 44
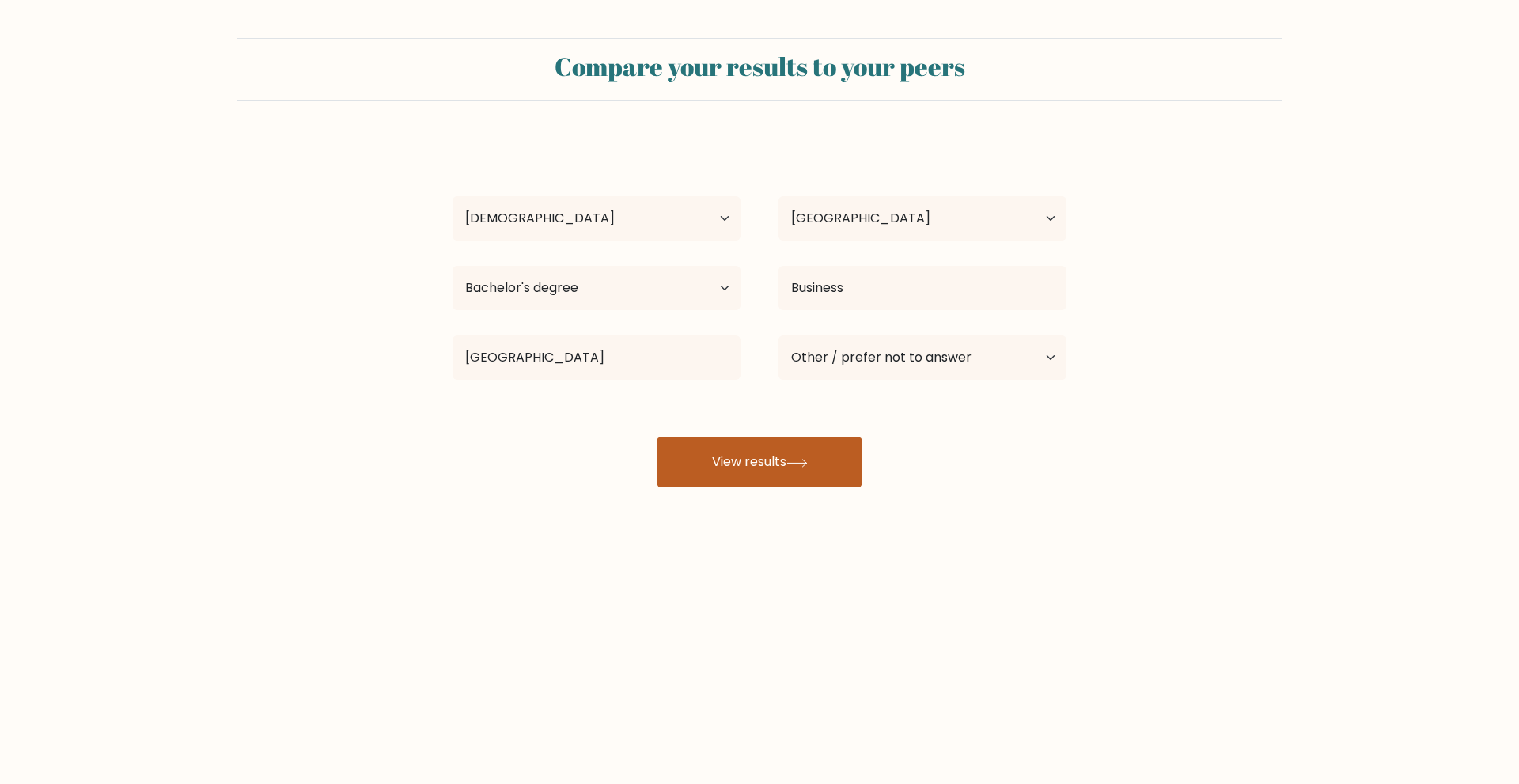
click at [839, 472] on button "View results" at bounding box center [759, 462] width 206 height 51
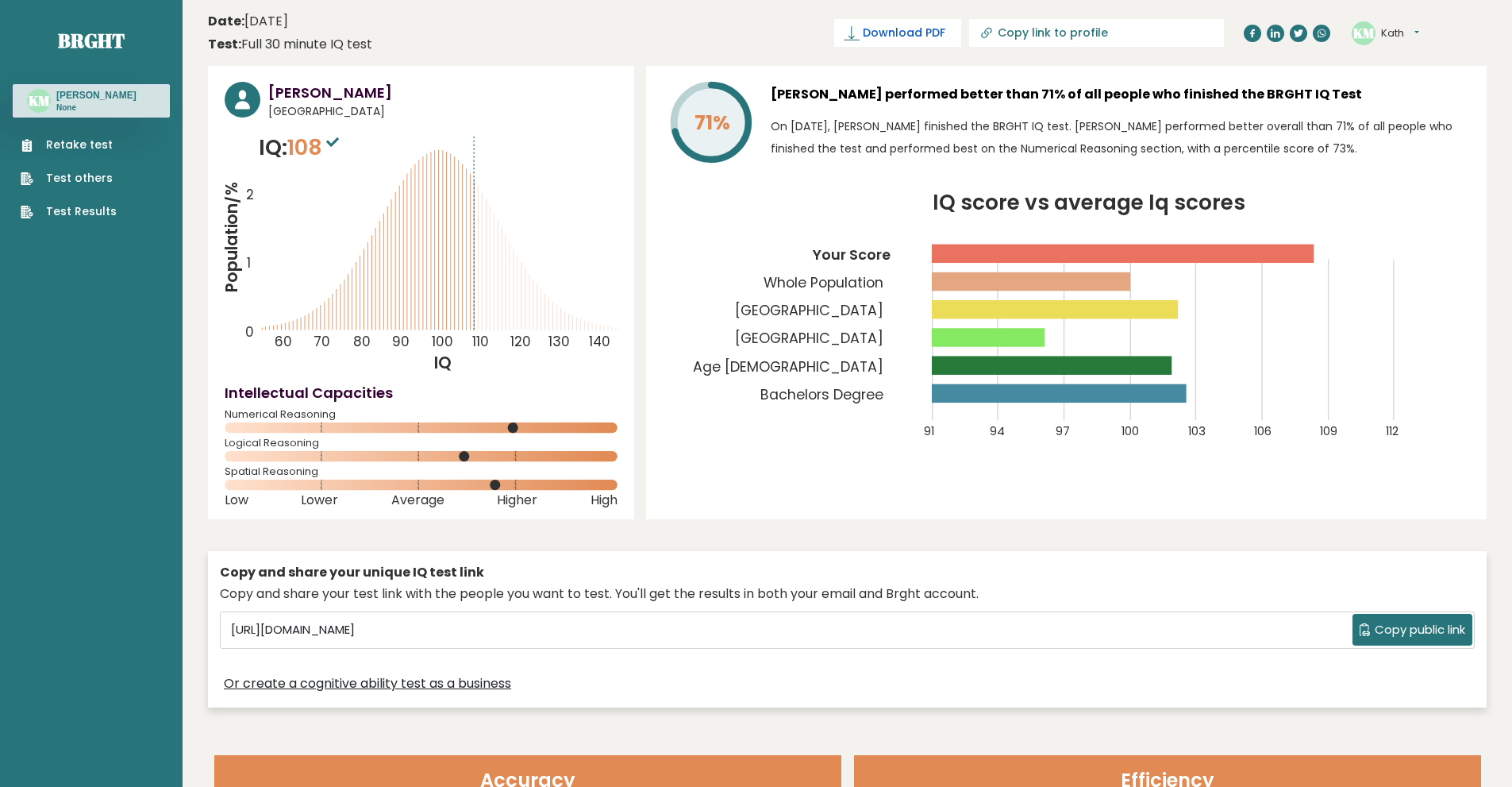
click at [945, 38] on span "Download PDF" at bounding box center [905, 32] width 83 height 17
